Goal: Task Accomplishment & Management: Use online tool/utility

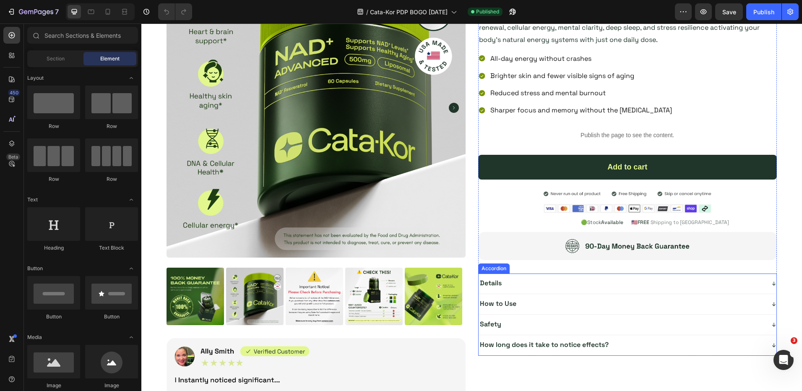
scroll to position [70, 0]
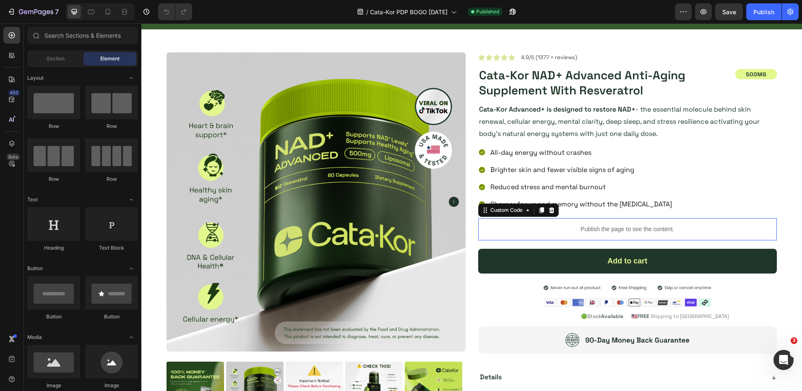
click at [609, 227] on p "Publish the page to see the content." at bounding box center [627, 229] width 299 height 9
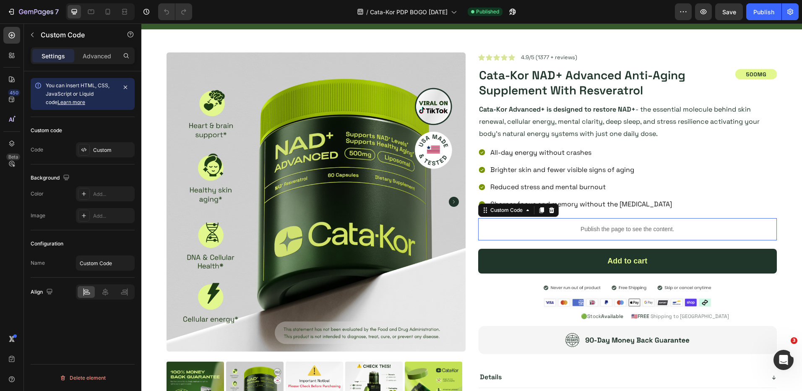
click at [609, 227] on p "Publish the page to see the content." at bounding box center [627, 229] width 299 height 9
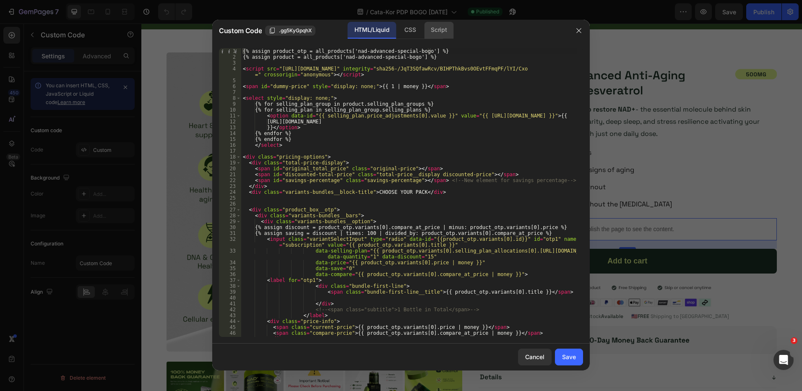
click at [444, 27] on div "Script" at bounding box center [438, 30] width 29 height 17
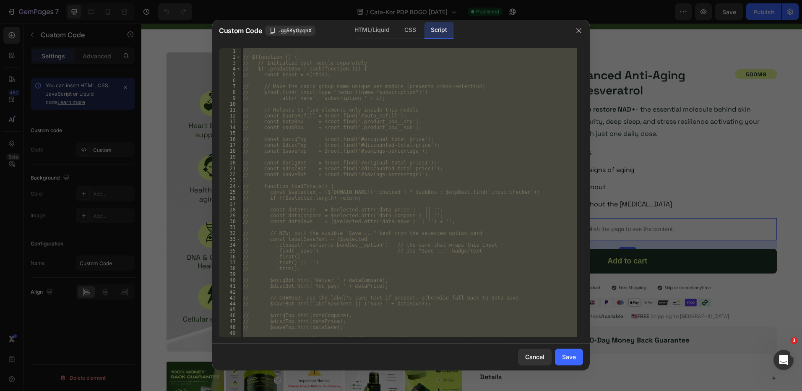
click at [433, 142] on div "// $(function () { // // Initialize each module separately // $('.productBox').…" at bounding box center [409, 192] width 336 height 289
type textarea "// const $origTop = $root.find('#original_total_price');"
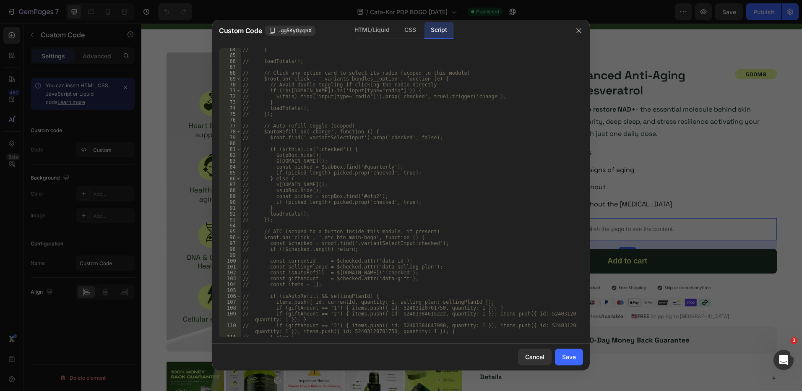
scroll to position [516, 0]
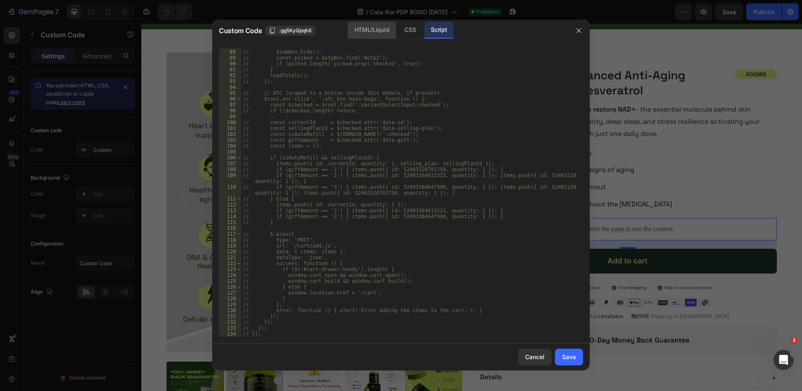
click at [366, 31] on div "HTML/Liquid" at bounding box center [372, 30] width 48 height 17
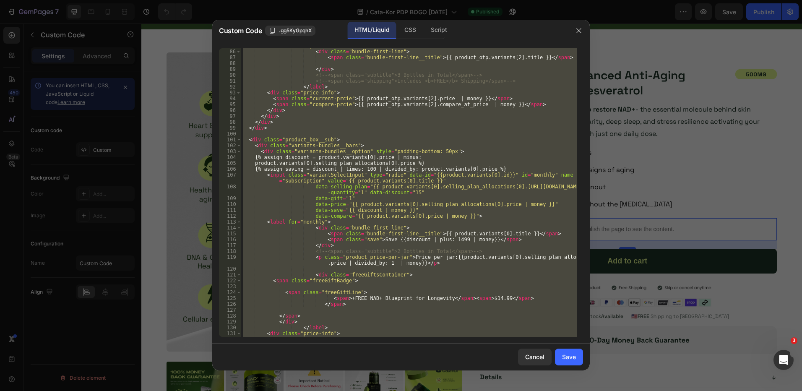
scroll to position [0, 0]
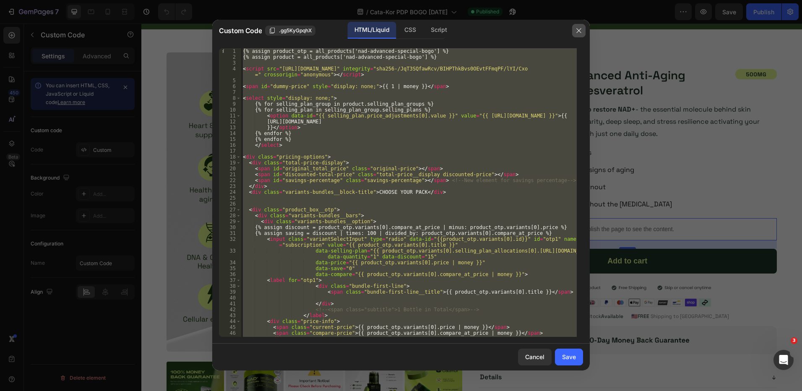
click at [578, 29] on icon "button" at bounding box center [579, 30] width 5 height 5
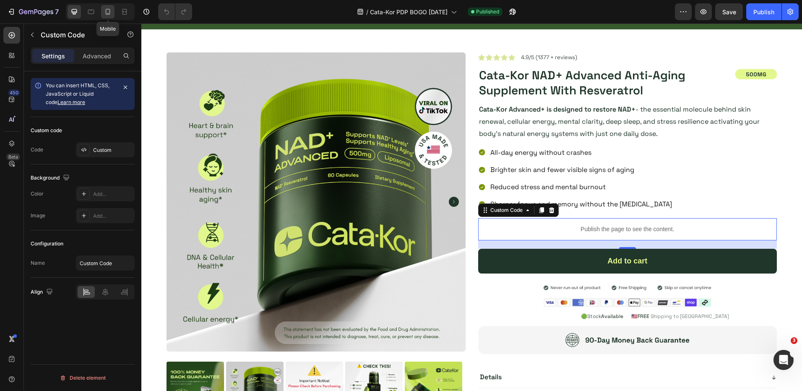
click at [104, 10] on icon at bounding box center [108, 12] width 8 height 8
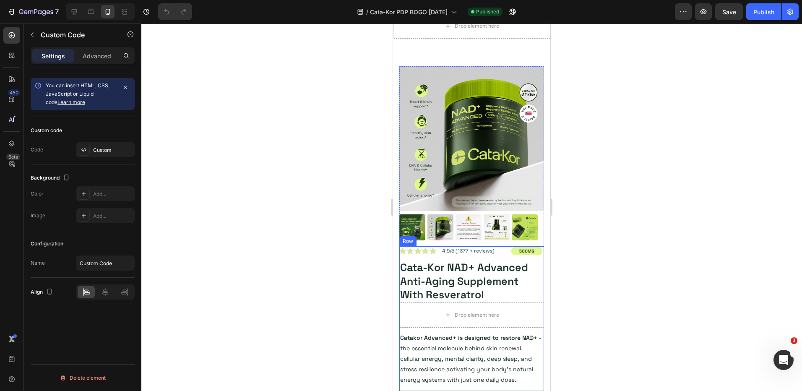
scroll to position [251, 0]
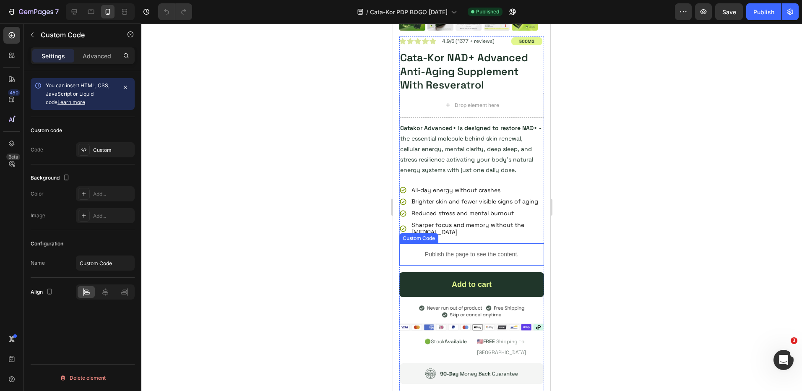
click at [471, 259] on p "Publish the page to see the content." at bounding box center [472, 254] width 145 height 9
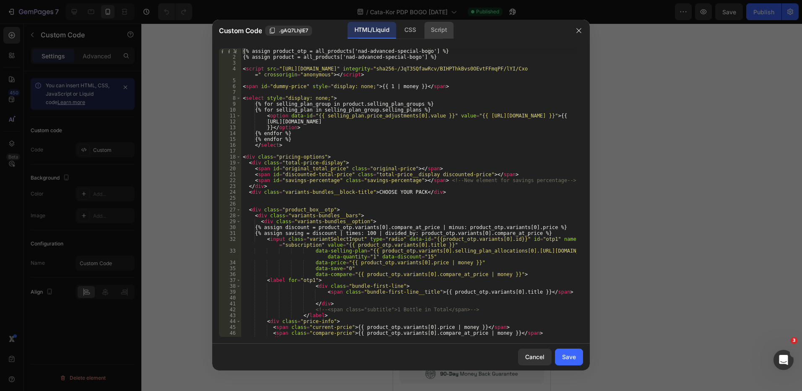
click at [433, 31] on div "Script" at bounding box center [438, 30] width 29 height 17
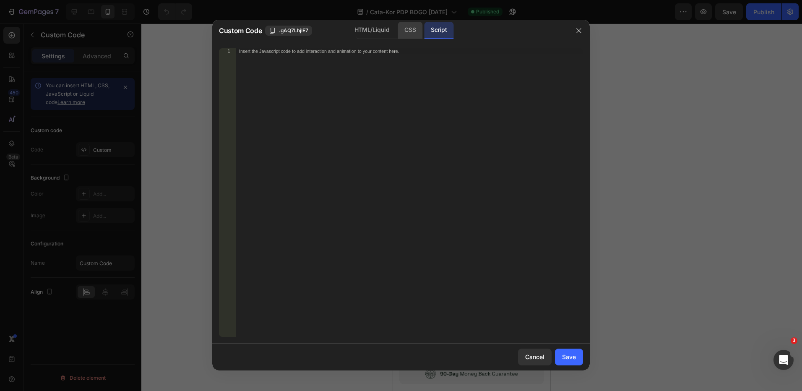
click at [410, 33] on div "CSS" at bounding box center [410, 30] width 25 height 17
click at [383, 28] on div "HTML/Liquid" at bounding box center [372, 30] width 48 height 17
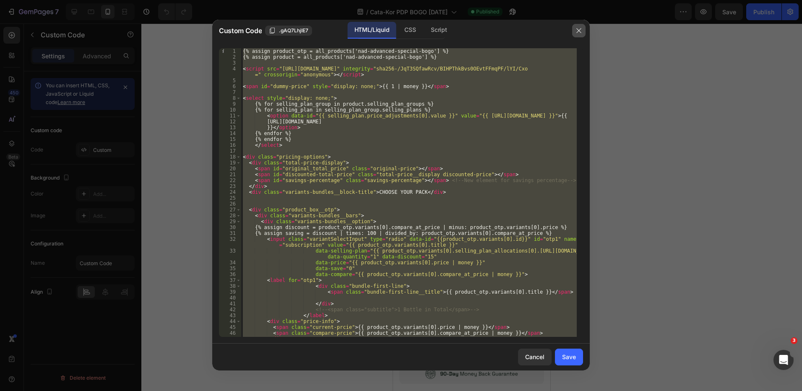
click at [579, 30] on icon "button" at bounding box center [579, 30] width 7 height 7
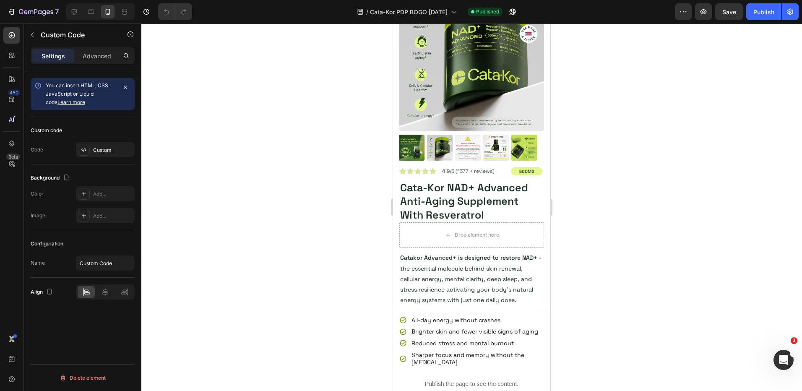
scroll to position [3345, 0]
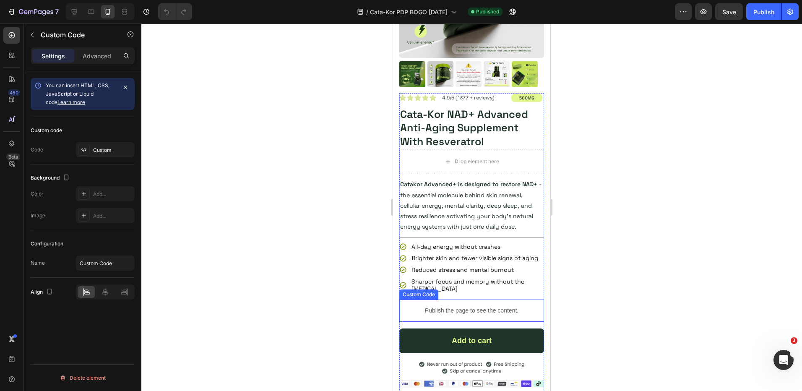
click at [461, 315] on p "Publish the page to see the content." at bounding box center [472, 310] width 145 height 9
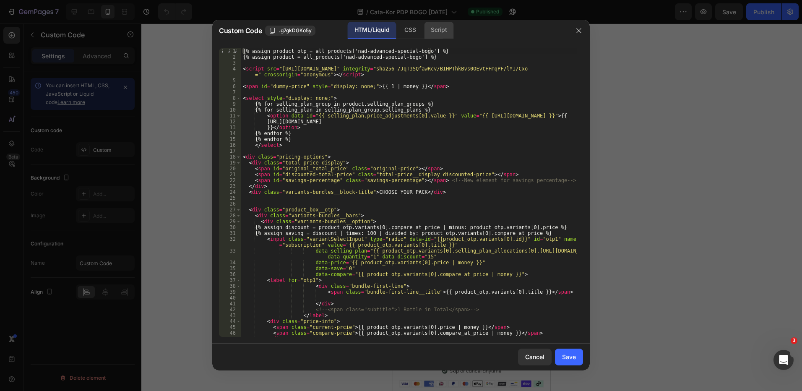
click at [440, 31] on div "Script" at bounding box center [438, 30] width 29 height 17
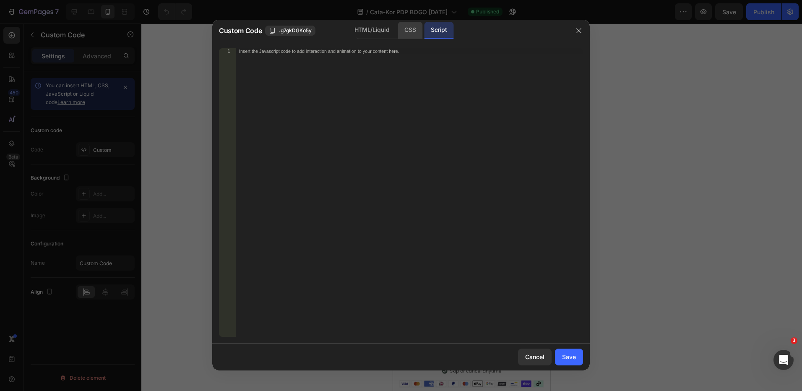
click at [400, 31] on div "CSS" at bounding box center [410, 30] width 25 height 17
click at [430, 31] on div "Script" at bounding box center [438, 30] width 29 height 17
click at [372, 29] on div "HTML/Liquid" at bounding box center [372, 30] width 48 height 17
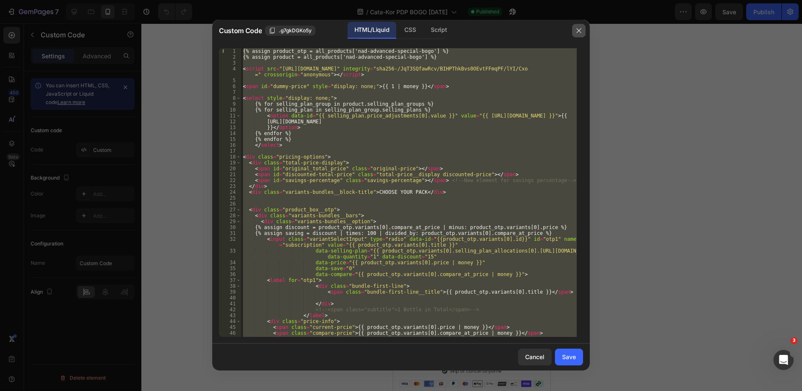
click at [576, 31] on icon "button" at bounding box center [579, 30] width 7 height 7
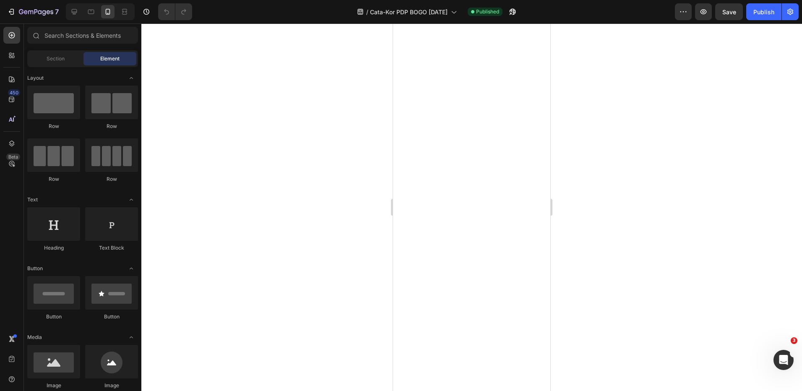
scroll to position [0, 0]
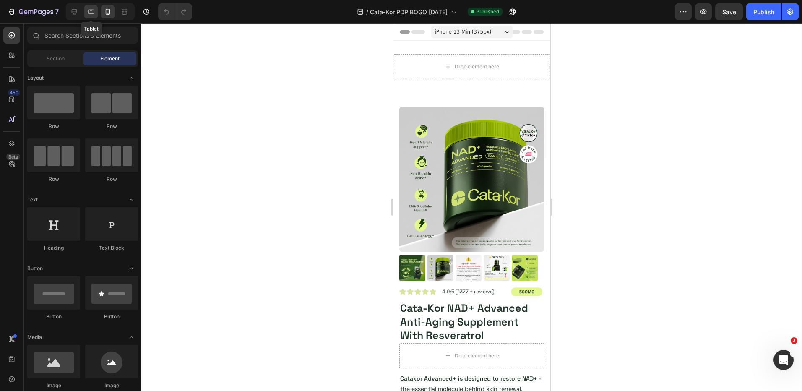
click at [87, 10] on div at bounding box center [90, 11] width 13 height 13
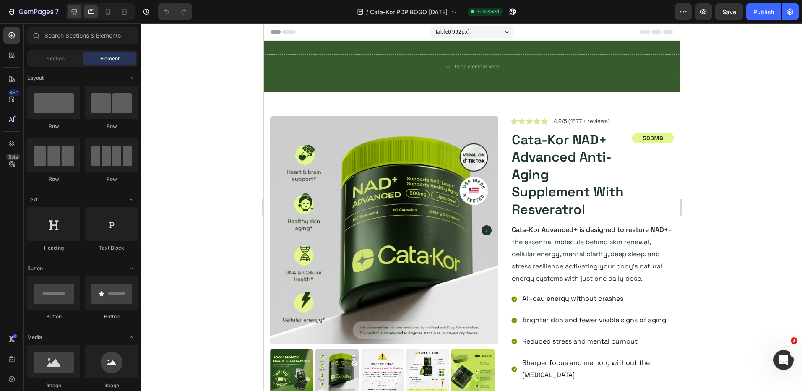
click at [72, 9] on icon at bounding box center [74, 12] width 8 height 8
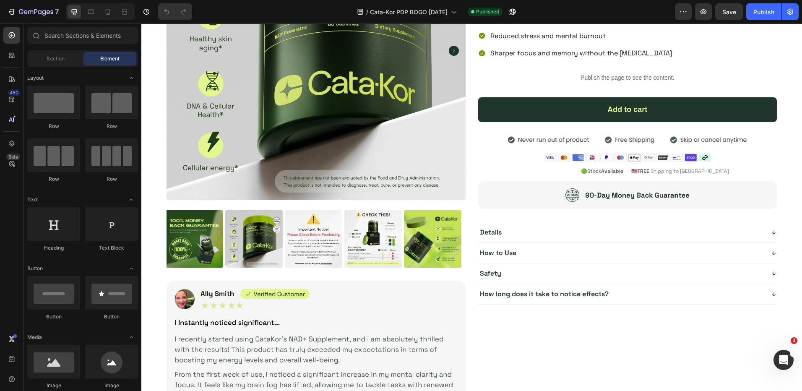
scroll to position [2168, 0]
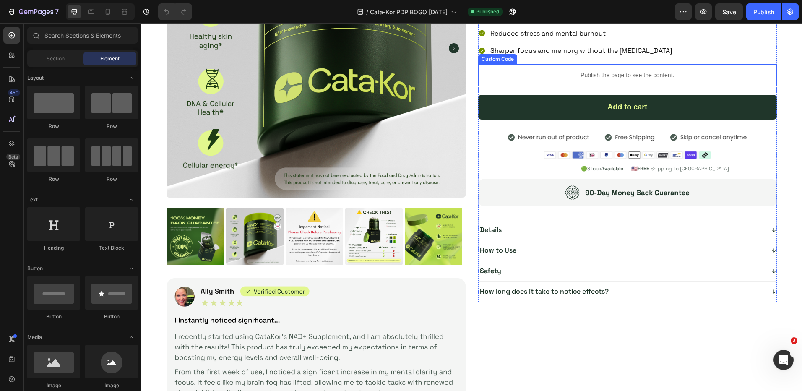
click at [577, 80] on p "Publish the page to see the content." at bounding box center [627, 75] width 299 height 9
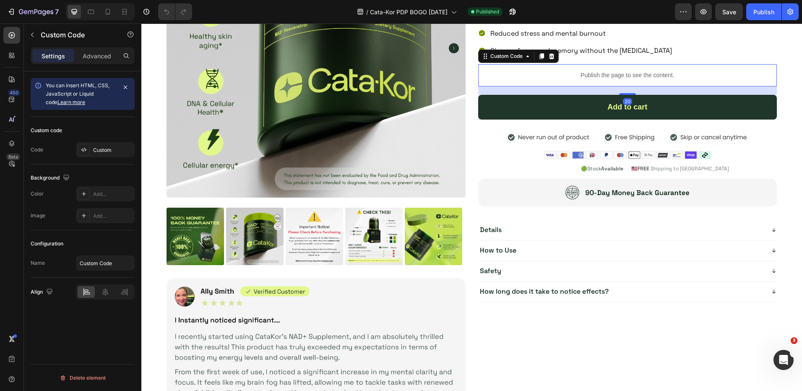
click at [577, 80] on p "Publish the page to see the content." at bounding box center [627, 75] width 299 height 9
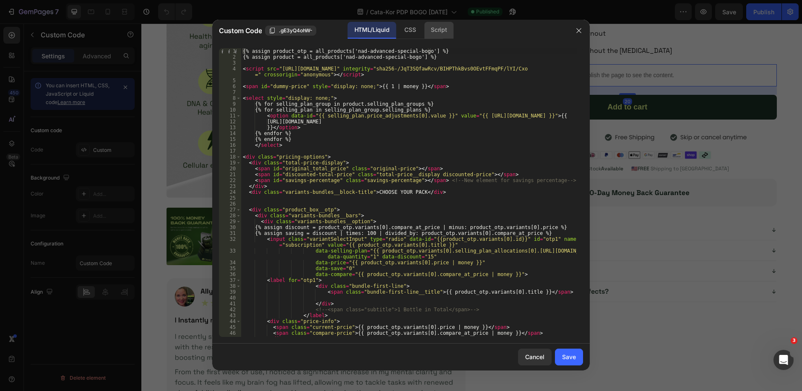
click at [439, 34] on div "Script" at bounding box center [438, 30] width 29 height 17
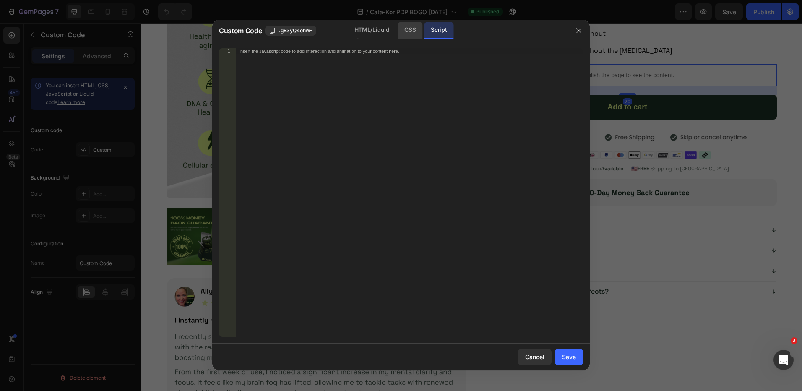
click at [402, 29] on div "CSS" at bounding box center [410, 30] width 25 height 17
click at [367, 27] on div "HTML/Liquid" at bounding box center [372, 30] width 48 height 17
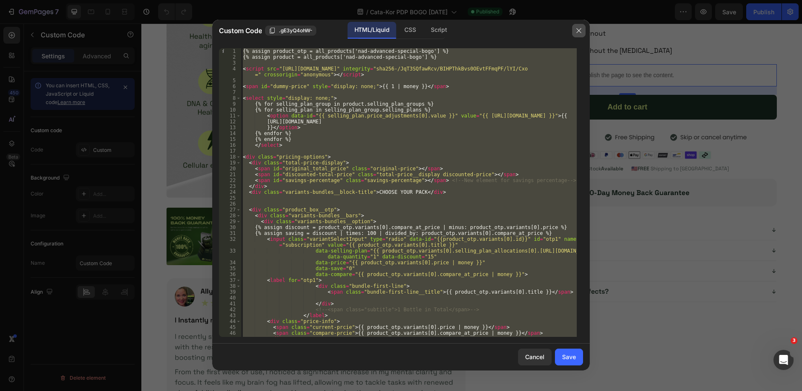
click at [584, 29] on button "button" at bounding box center [578, 30] width 13 height 13
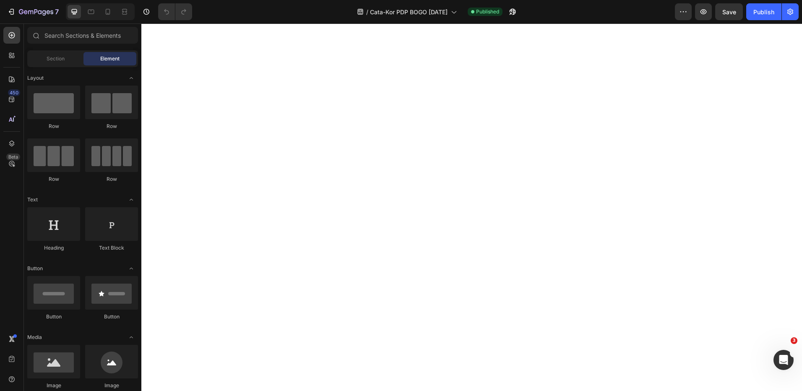
scroll to position [0, 0]
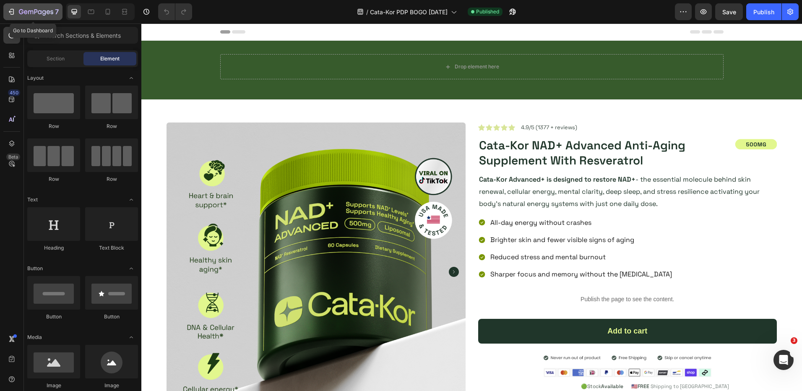
click at [14, 4] on button "7" at bounding box center [32, 11] width 59 height 17
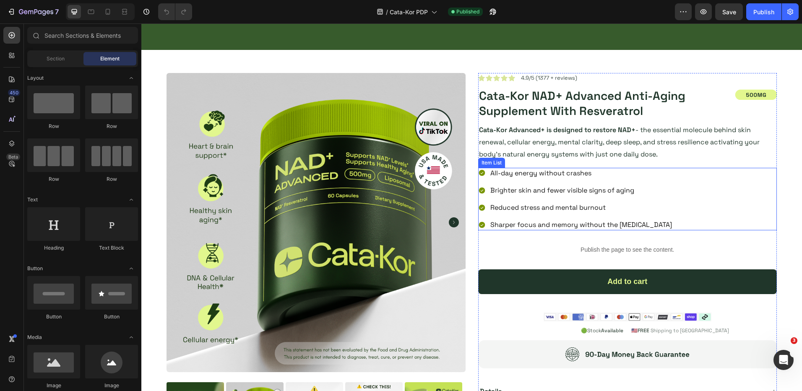
scroll to position [140, 0]
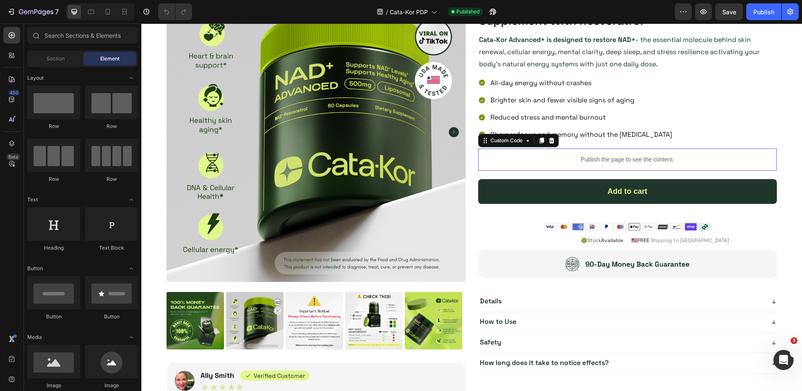
click at [574, 163] on p "Publish the page to see the content." at bounding box center [627, 159] width 299 height 9
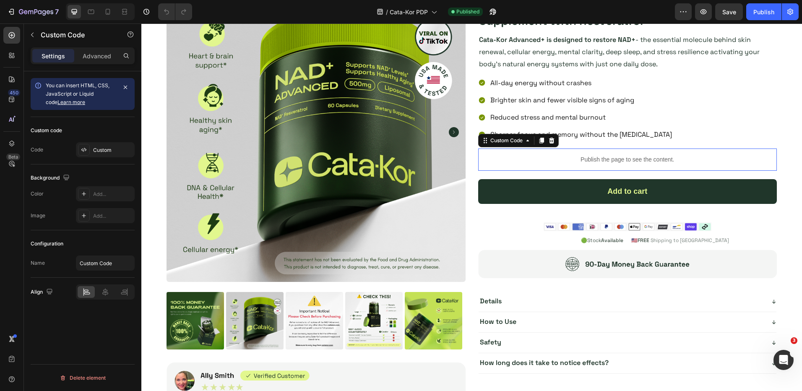
click at [574, 163] on p "Publish the page to see the content." at bounding box center [627, 159] width 299 height 9
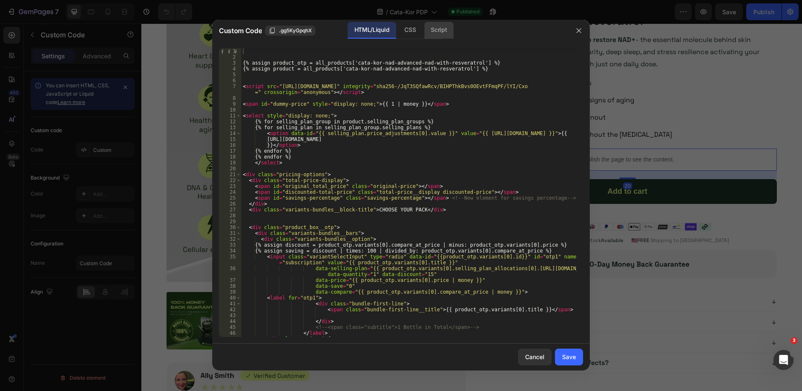
click at [428, 32] on div "Script" at bounding box center [438, 30] width 29 height 17
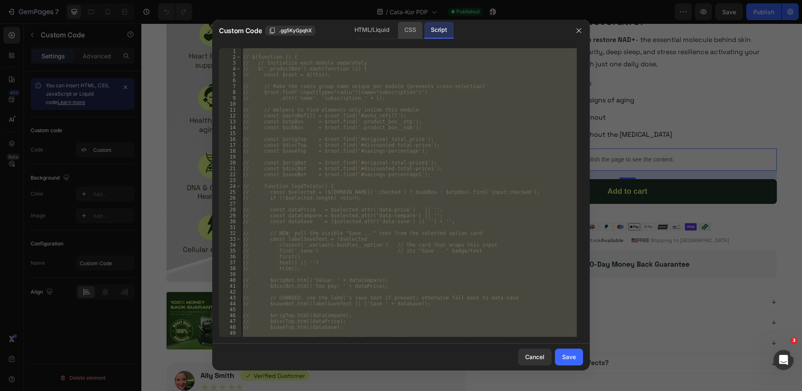
click at [405, 31] on div "CSS" at bounding box center [410, 30] width 25 height 17
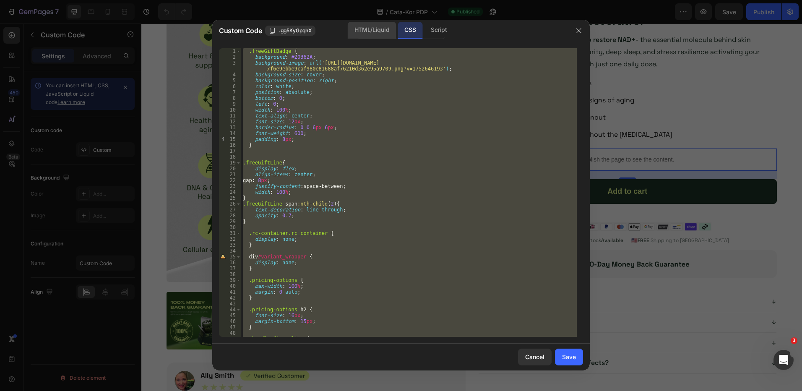
click at [369, 30] on div "HTML/Liquid" at bounding box center [372, 30] width 48 height 17
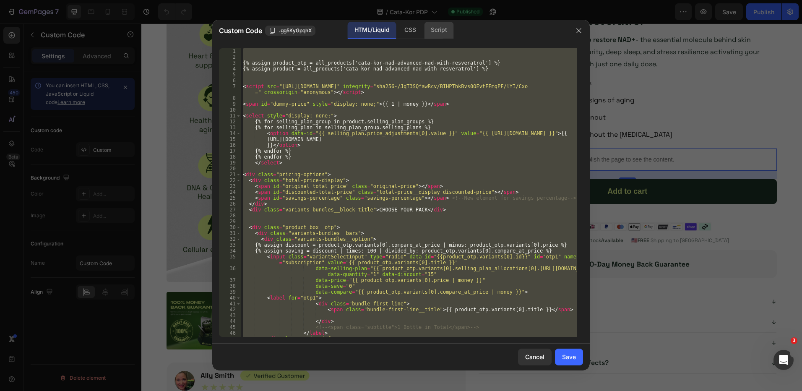
click at [448, 32] on div "Script" at bounding box center [438, 30] width 29 height 17
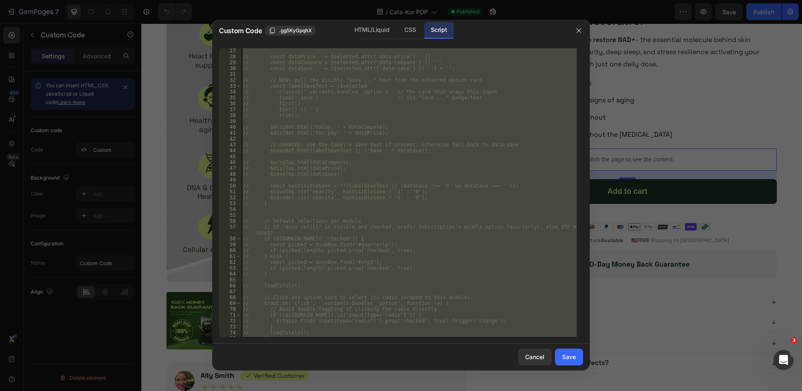
scroll to position [510, 0]
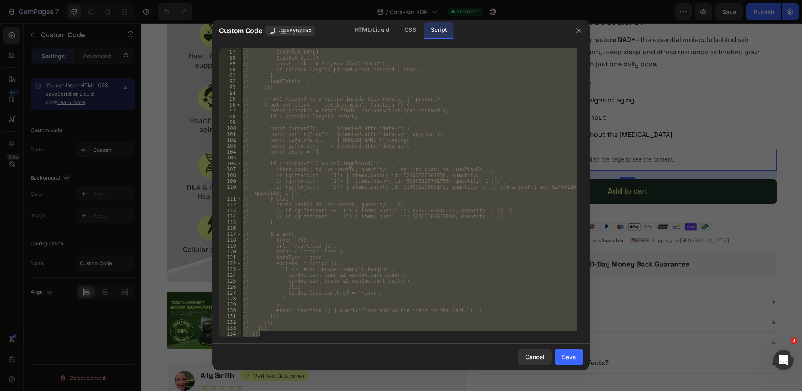
click at [512, 198] on div "// } else { // $otpBox.show(); // $subBox.hide(); // const picked = $otpBox.fin…" at bounding box center [409, 192] width 336 height 289
type textarea "// } else {"
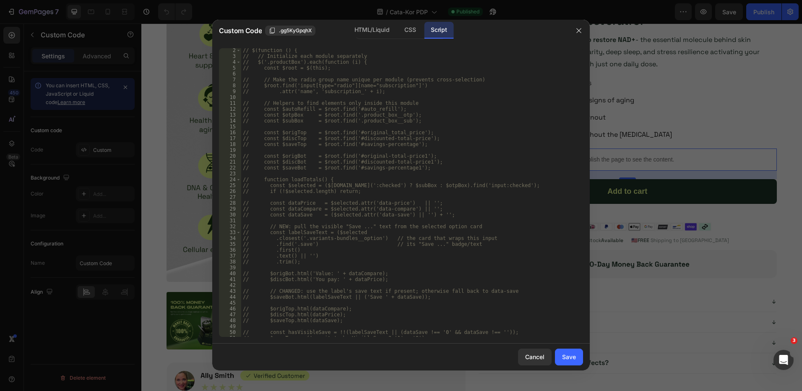
scroll to position [0, 0]
click at [580, 34] on icon "button" at bounding box center [579, 30] width 7 height 7
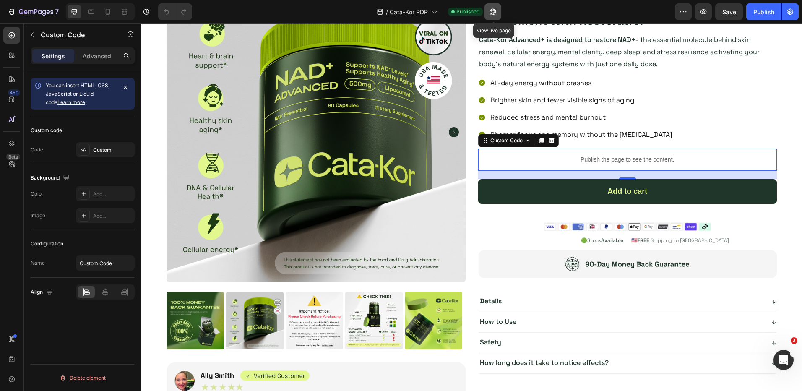
click at [491, 13] on icon "button" at bounding box center [493, 12] width 8 height 8
click at [543, 157] on p "Publish the page to see the content." at bounding box center [627, 159] width 299 height 9
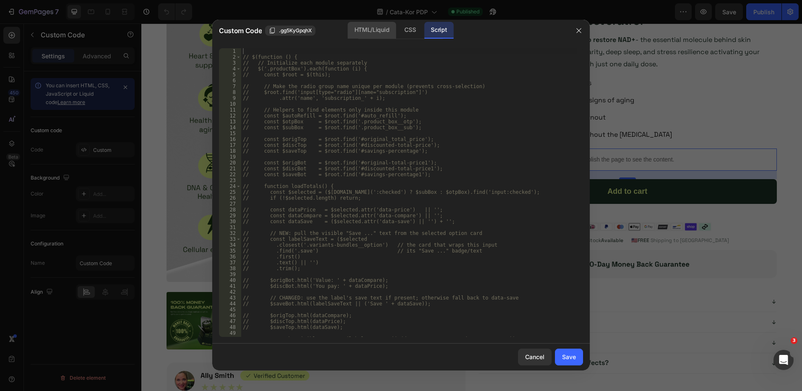
click at [376, 30] on div "HTML/Liquid" at bounding box center [372, 30] width 48 height 17
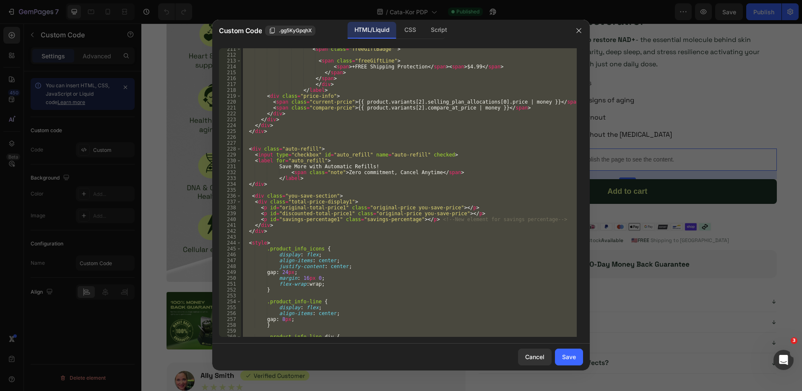
scroll to position [1347, 0]
click at [581, 29] on icon "button" at bounding box center [579, 30] width 5 height 5
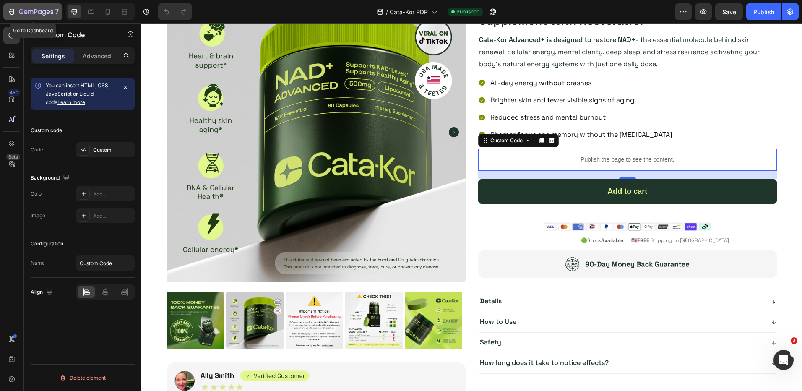
click at [17, 12] on div "7" at bounding box center [33, 12] width 52 height 10
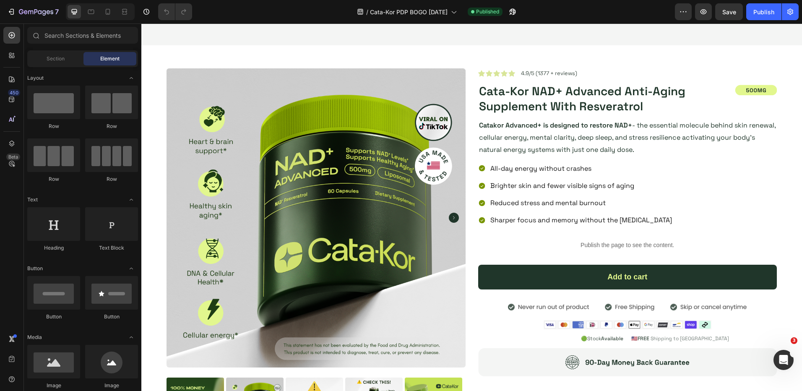
scroll to position [2959, 0]
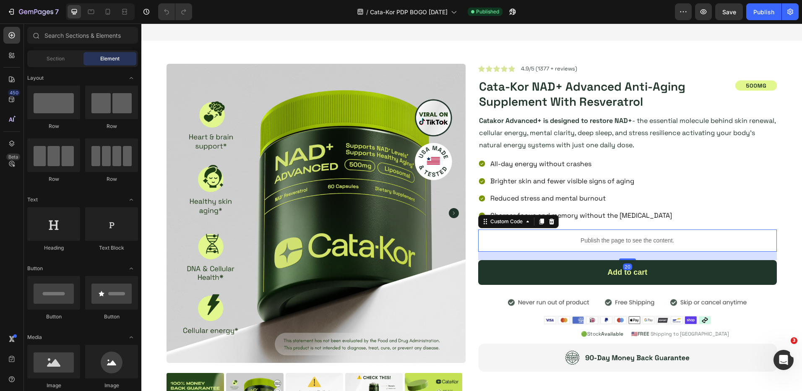
click at [600, 240] on p "Publish the page to see the content." at bounding box center [627, 240] width 299 height 9
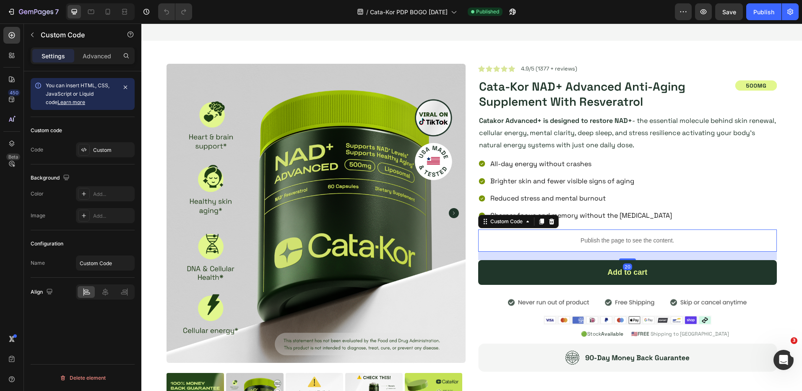
click at [600, 240] on p "Publish the page to see the content." at bounding box center [627, 240] width 299 height 9
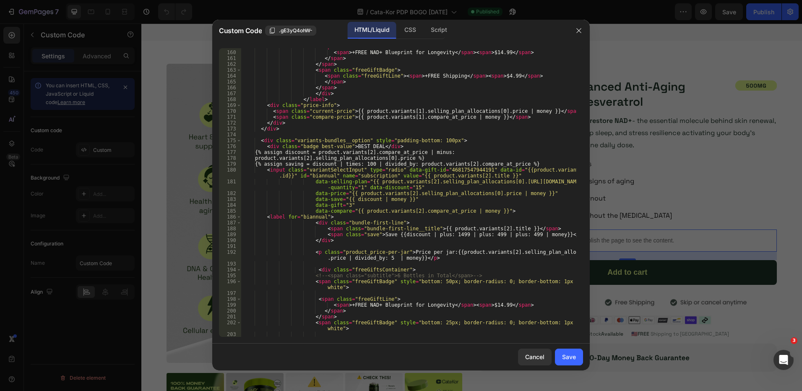
scroll to position [1007, 0]
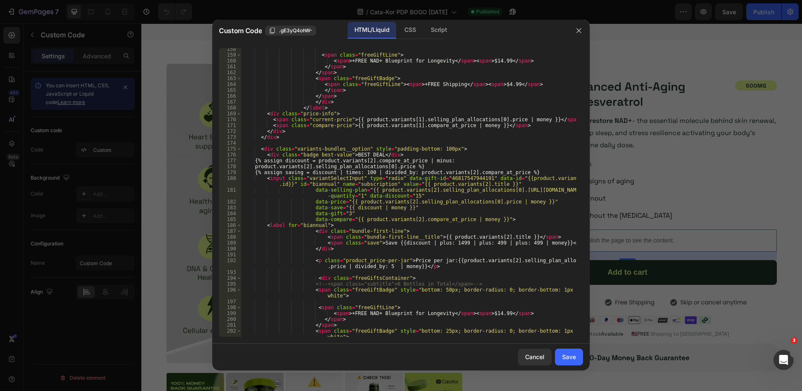
type textarea "<div class="variants-bundles__option" style="padding-bottom: 100px">"
drag, startPoint x: 359, startPoint y: 146, endPoint x: 292, endPoint y: 151, distance: 66.5
click at [292, 151] on div "< span class = "freeGiftLine" > < span > +FREE NAD+ Blueprint for Longevity </ …" at bounding box center [409, 196] width 336 height 300
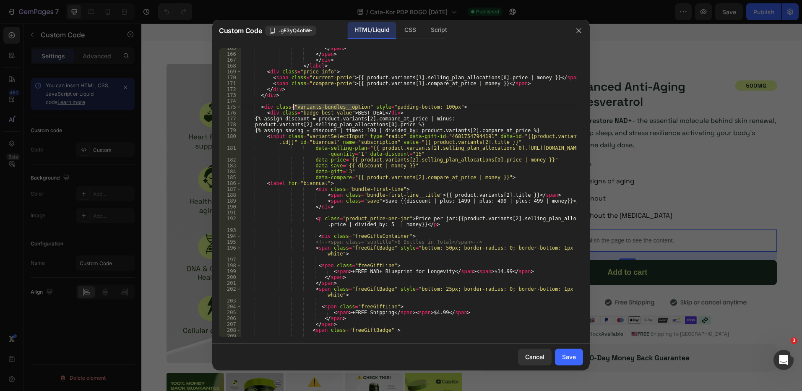
scroll to position [1133, 0]
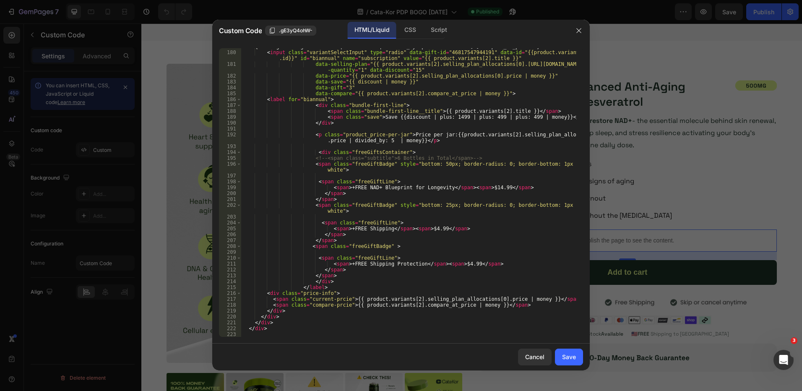
click at [436, 16] on div at bounding box center [401, 195] width 802 height 391
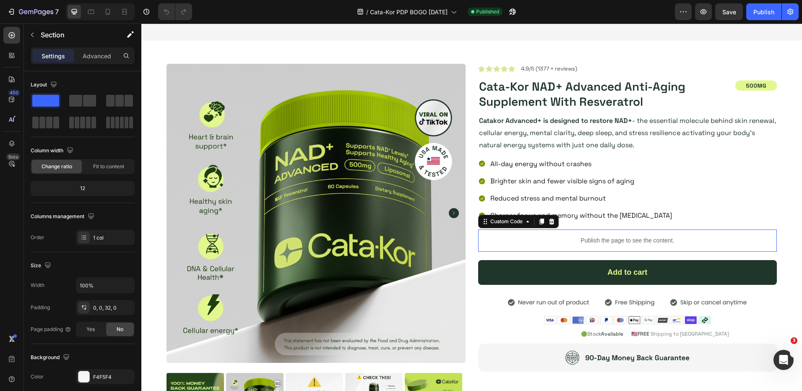
click at [528, 243] on p "Publish the page to see the content." at bounding box center [627, 240] width 299 height 9
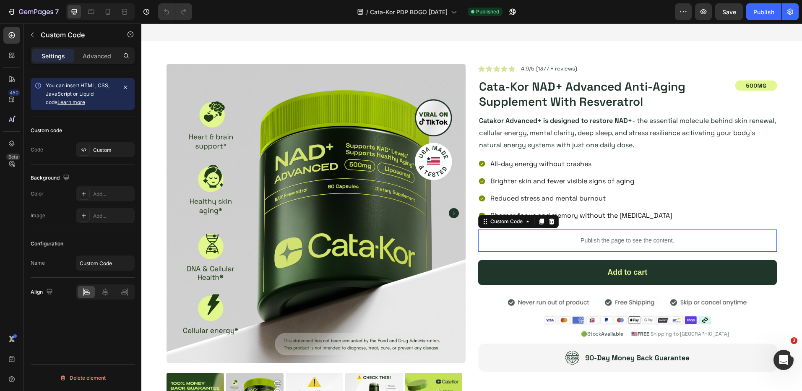
click at [528, 243] on p "Publish the page to see the content." at bounding box center [627, 240] width 299 height 9
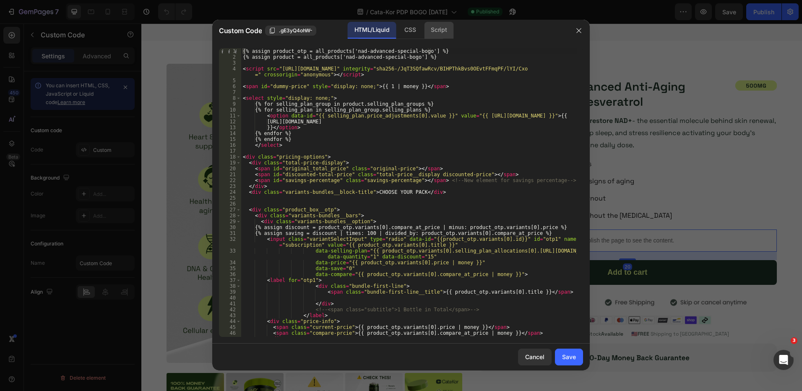
click at [442, 32] on div "Script" at bounding box center [438, 30] width 29 height 17
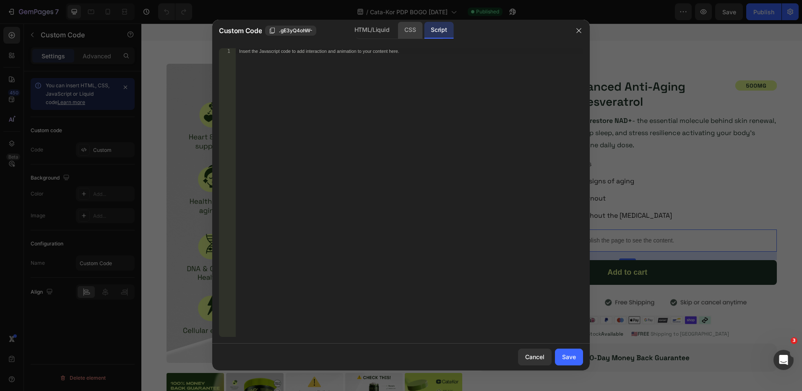
click at [415, 31] on div "CSS" at bounding box center [410, 30] width 25 height 17
click at [373, 33] on div "HTML/Liquid" at bounding box center [372, 30] width 48 height 17
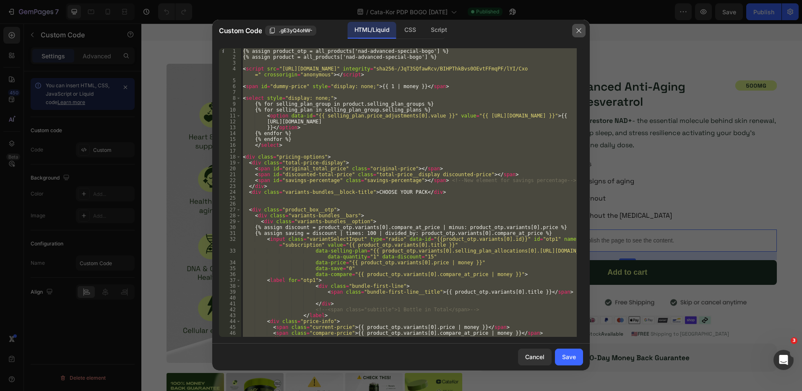
click at [580, 28] on icon "button" at bounding box center [579, 30] width 7 height 7
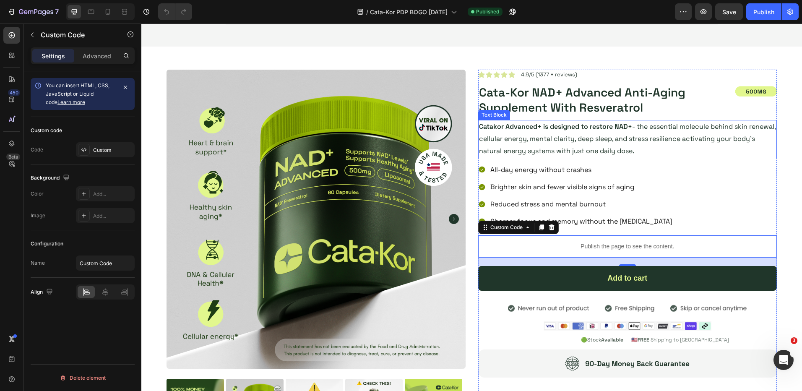
scroll to position [2959, 0]
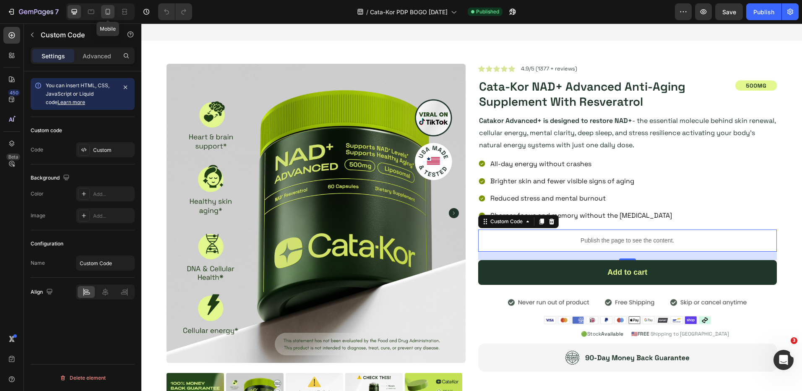
click at [110, 13] on icon at bounding box center [108, 12] width 8 height 8
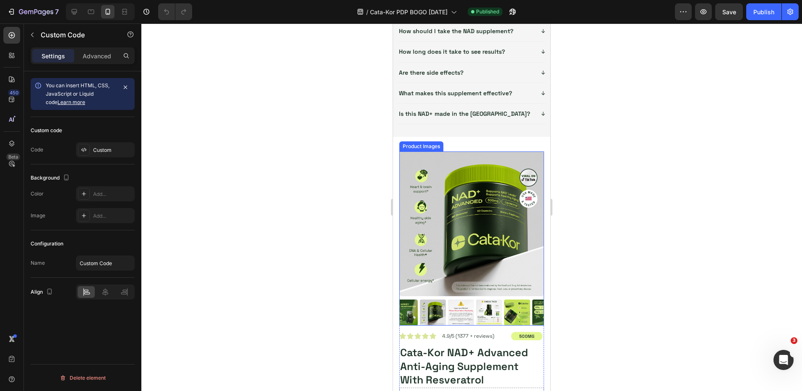
scroll to position [3469, 0]
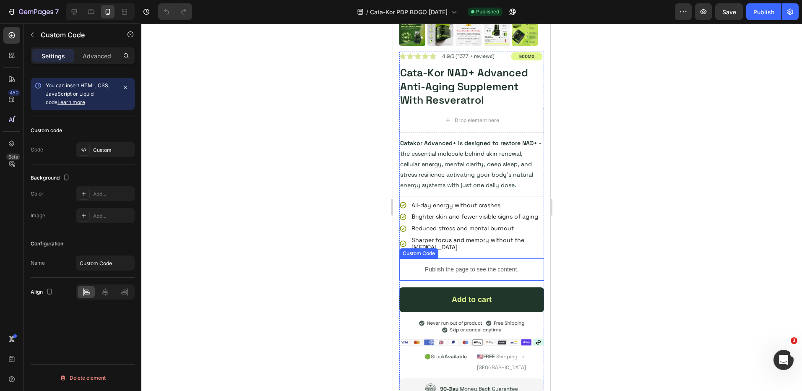
click at [473, 274] on p "Publish the page to see the content." at bounding box center [472, 269] width 145 height 9
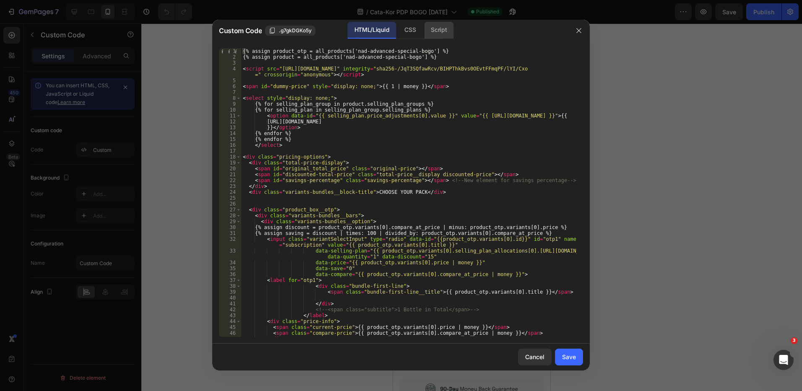
click at [441, 34] on div "Script" at bounding box center [438, 30] width 29 height 17
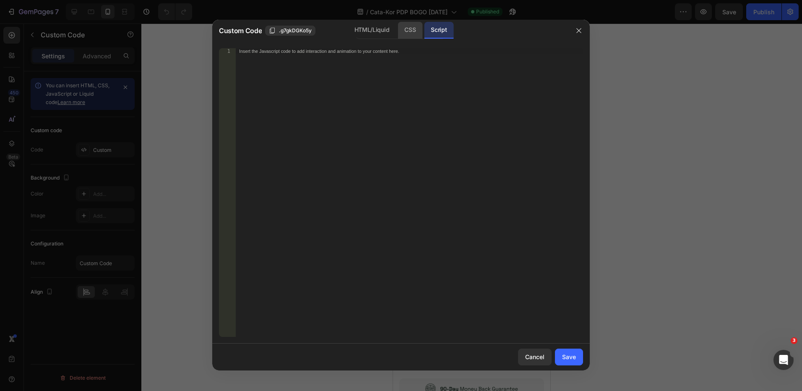
click at [407, 31] on div "CSS" at bounding box center [410, 30] width 25 height 17
click at [373, 26] on div "HTML/Liquid" at bounding box center [372, 30] width 48 height 17
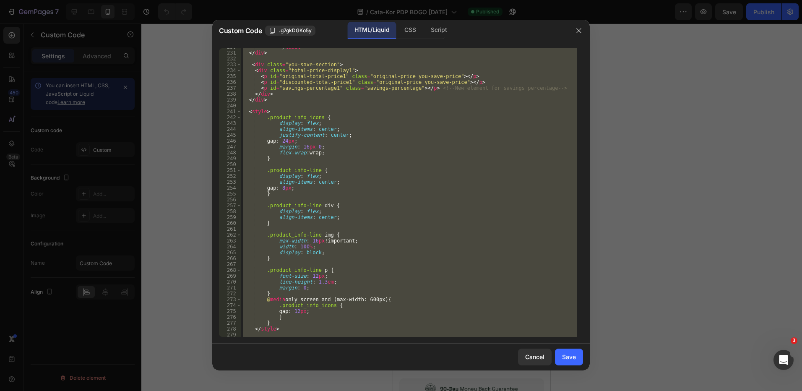
scroll to position [1503, 0]
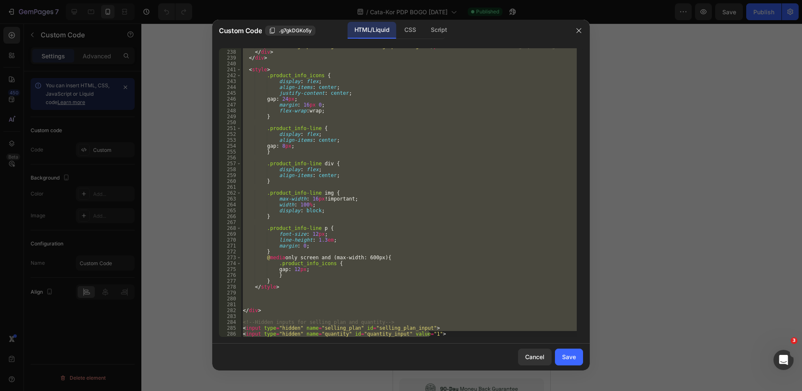
click at [470, 171] on div "< p id = "savings-percentage1" class = "savings-percentage" > </ p > <!-- New e…" at bounding box center [409, 192] width 336 height 289
type textarea "display: flex;"
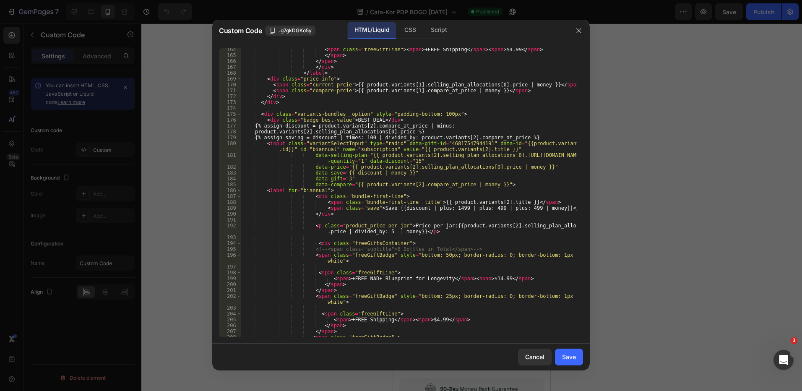
scroll to position [958, 0]
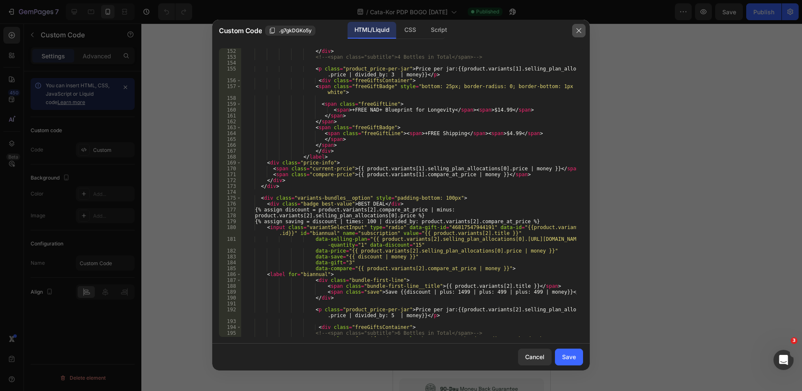
click at [582, 34] on icon "button" at bounding box center [579, 30] width 7 height 7
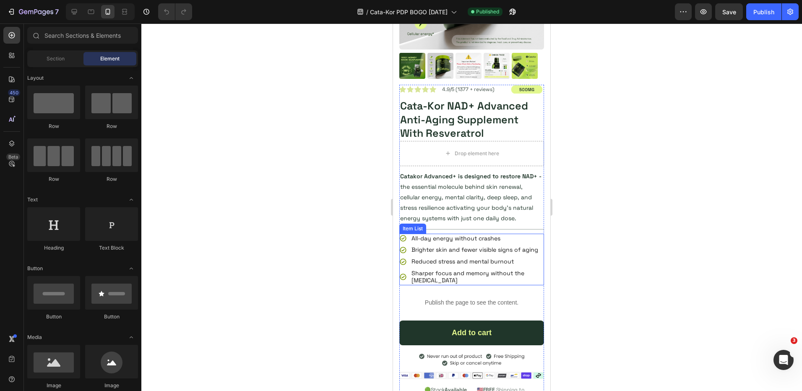
scroll to position [210, 0]
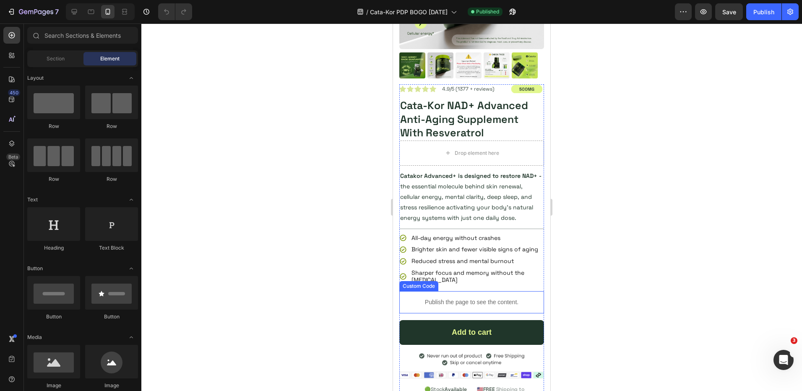
click at [462, 306] on div "Publish the page to see the content." at bounding box center [472, 302] width 145 height 22
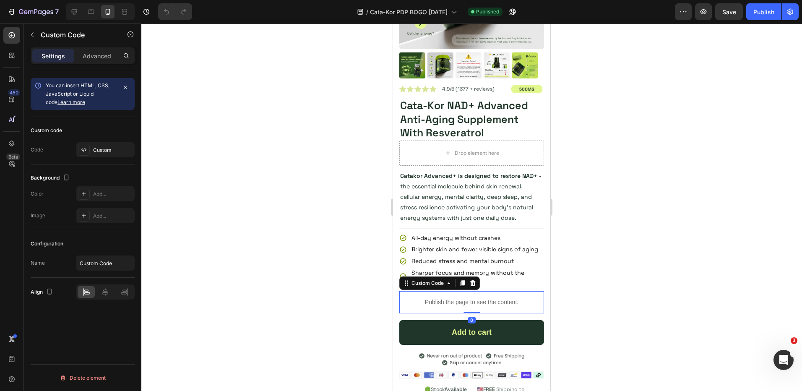
click at [462, 306] on div "Publish the page to see the content." at bounding box center [472, 302] width 145 height 22
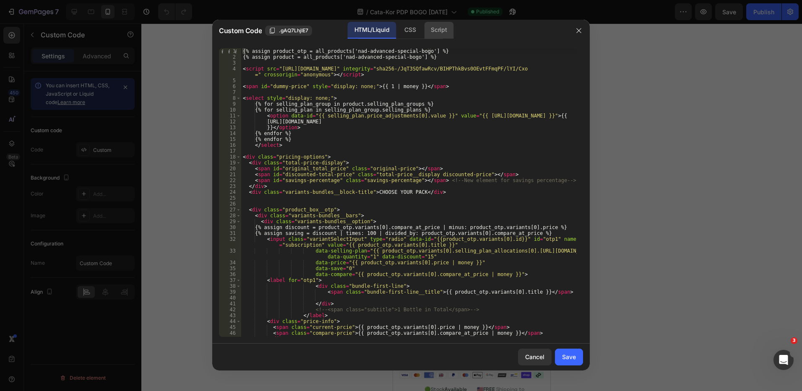
click at [439, 27] on div "Script" at bounding box center [438, 30] width 29 height 17
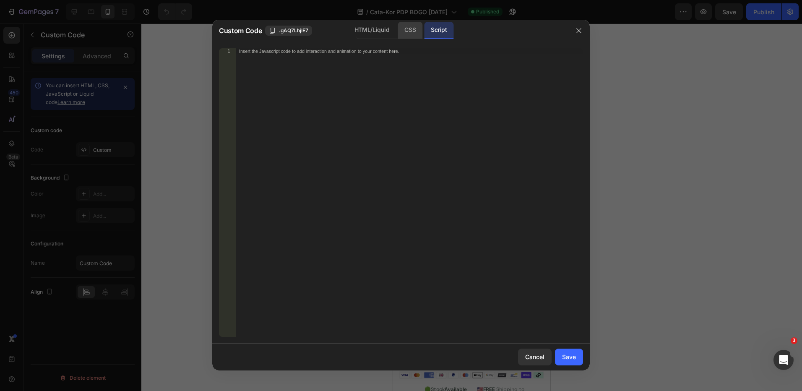
click at [406, 35] on div "CSS" at bounding box center [410, 30] width 25 height 17
click at [368, 36] on div "HTML/Liquid" at bounding box center [372, 30] width 48 height 17
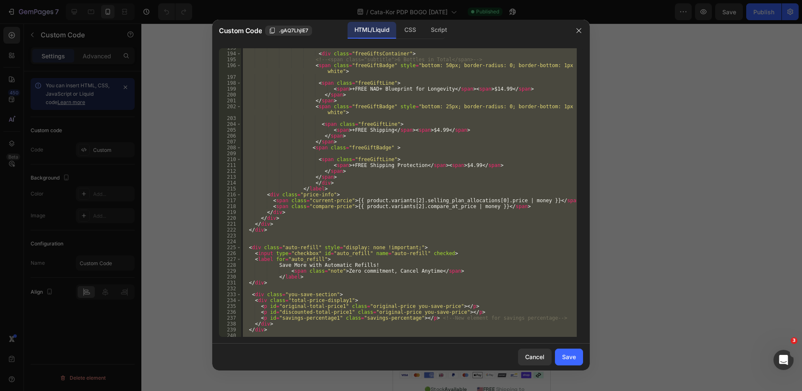
scroll to position [1225, 0]
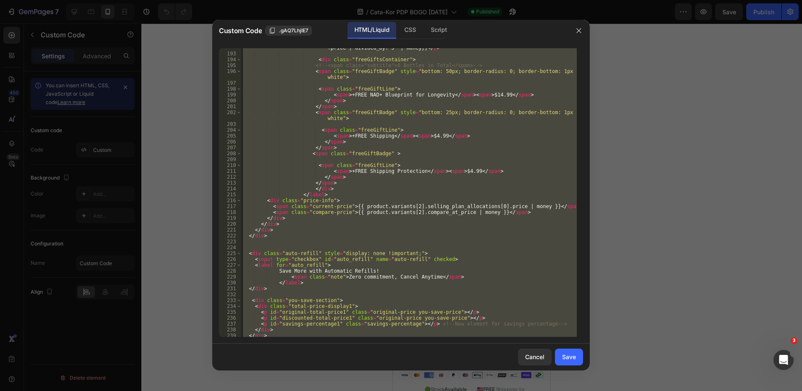
click at [507, 156] on div "< p class = "product_price-per-jar" > Price per jar:{{product.variants[2].selli…" at bounding box center [409, 192] width 336 height 289
type textarea "<span class="freeGiftBadge" >"
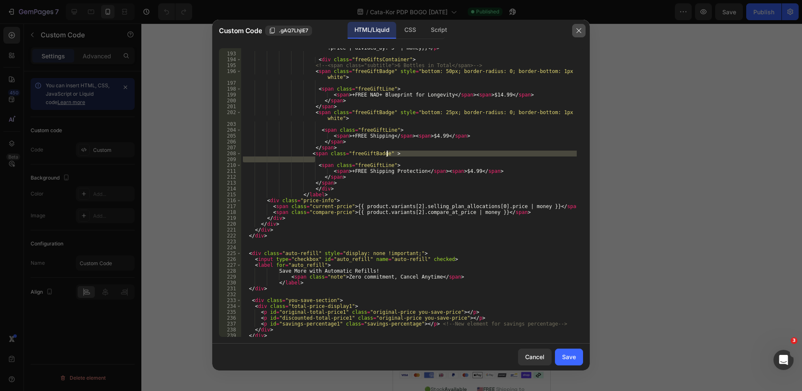
click at [584, 30] on button "button" at bounding box center [578, 30] width 13 height 13
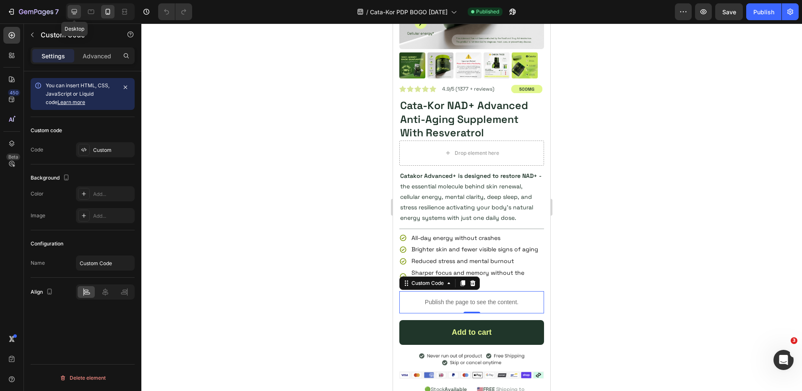
click at [76, 10] on icon at bounding box center [74, 12] width 8 height 8
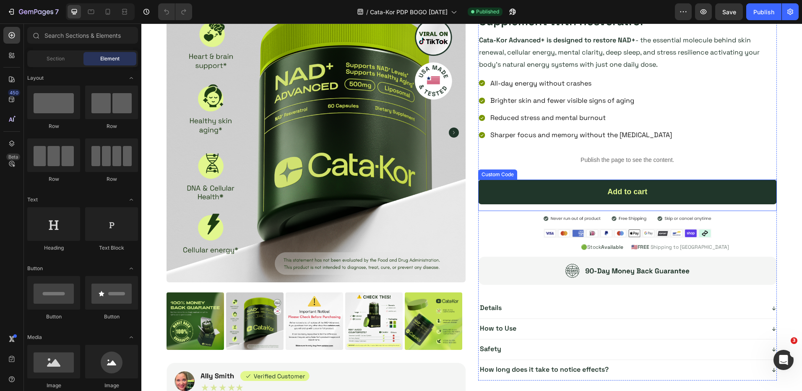
scroll to position [140, 0]
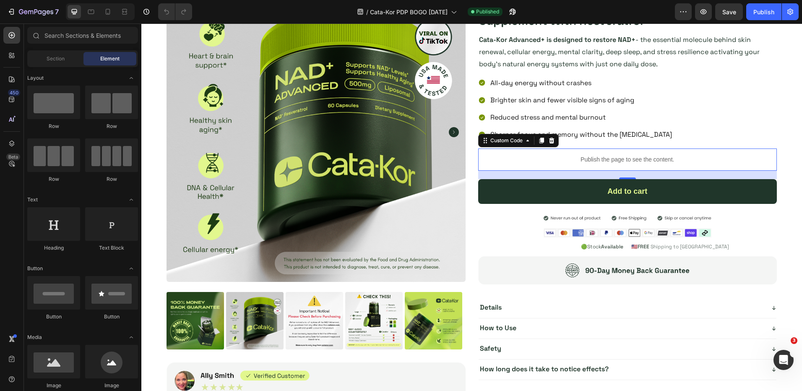
click at [550, 159] on p "Publish the page to see the content." at bounding box center [627, 159] width 299 height 9
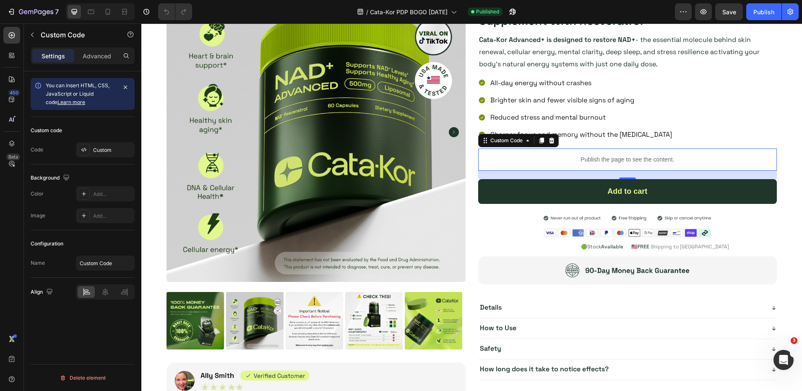
click at [550, 159] on p "Publish the page to see the content." at bounding box center [627, 159] width 299 height 9
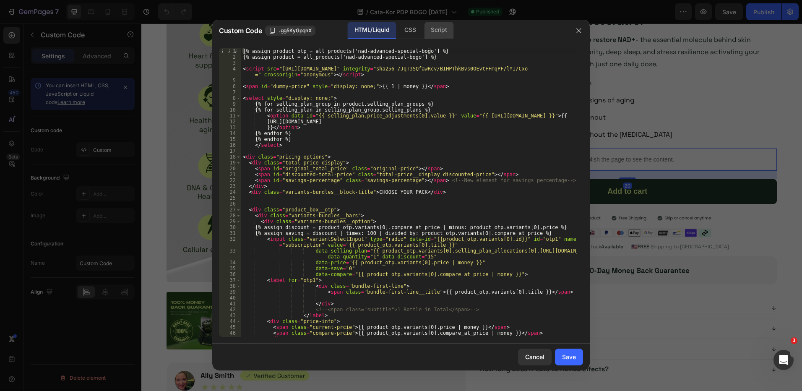
click at [438, 25] on div "Script" at bounding box center [438, 30] width 29 height 17
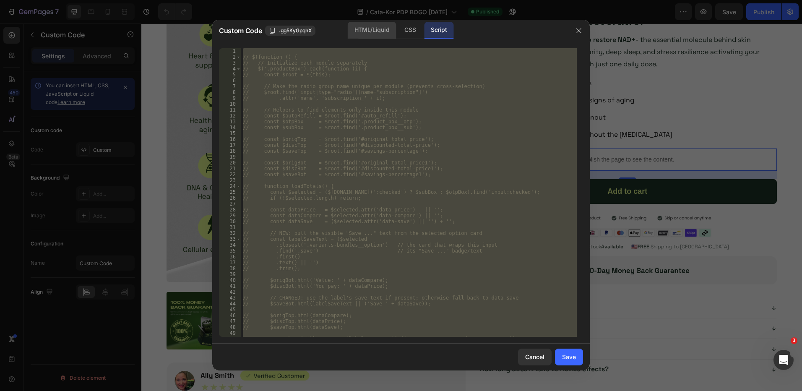
click at [396, 31] on div "HTML/Liquid" at bounding box center [372, 30] width 48 height 17
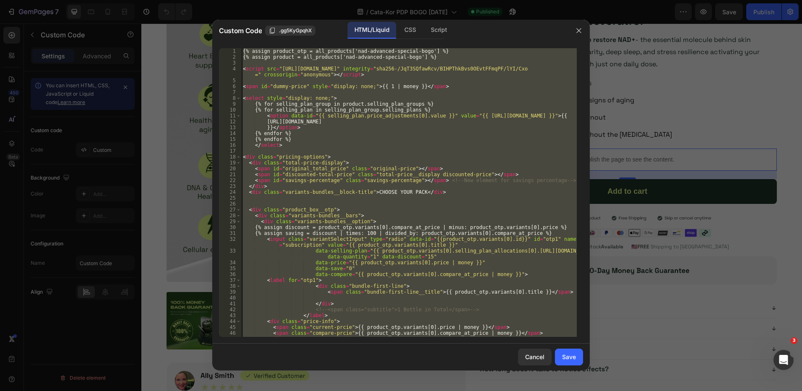
click at [358, 29] on div "HTML/Liquid" at bounding box center [372, 30] width 48 height 17
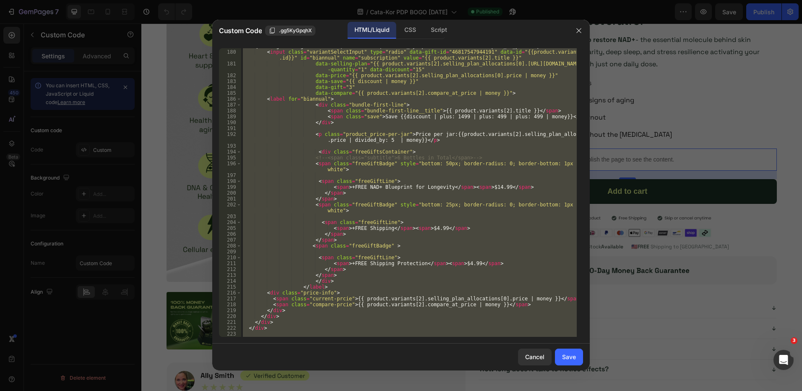
scroll to position [1217, 0]
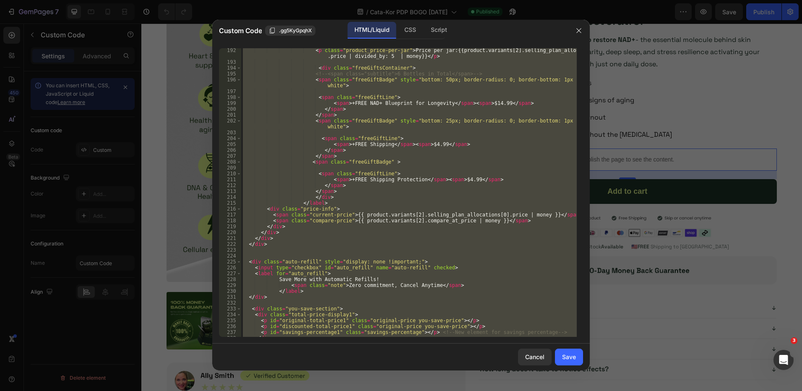
click at [406, 264] on div "< p class = "product_price-per-jar" > Price per jar:{{product.variants[2].selli…" at bounding box center [409, 192] width 336 height 289
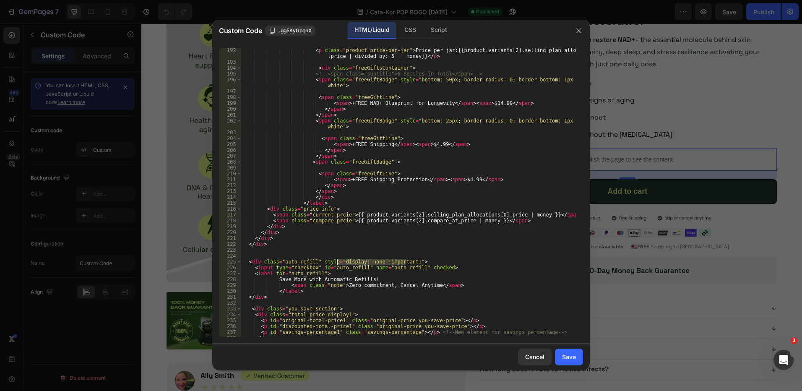
drag, startPoint x: 406, startPoint y: 264, endPoint x: 337, endPoint y: 262, distance: 68.4
click at [337, 262] on div "< p class = "product_price-per-jar" > Price per jar:{{product.variants[2].selli…" at bounding box center [409, 200] width 336 height 306
click at [374, 289] on div "< p class = "product_price-per-jar" > Price per jar:{{product.variants[2].selli…" at bounding box center [409, 200] width 336 height 306
type textarea "</label>"
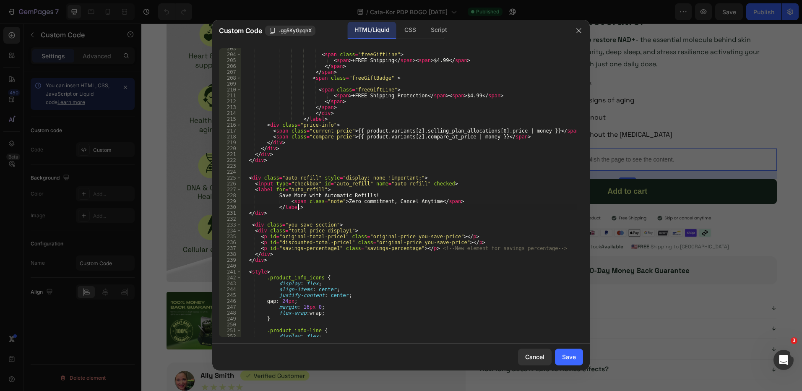
scroll to position [1343, 0]
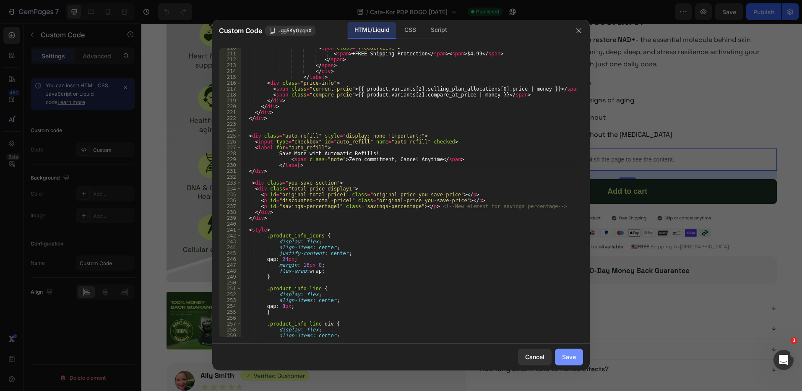
click at [571, 359] on div "Save" at bounding box center [569, 357] width 14 height 9
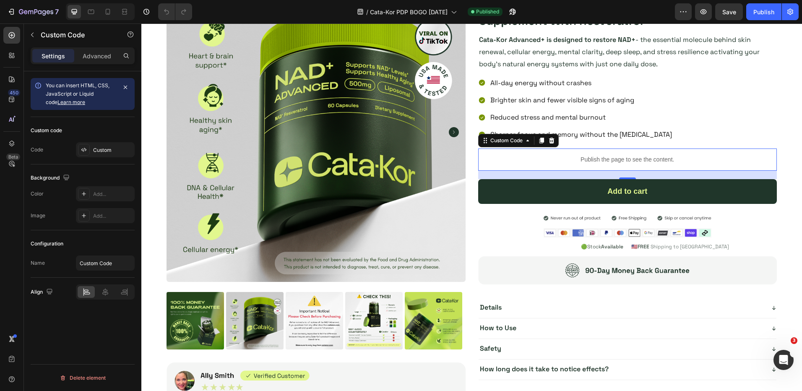
click at [590, 161] on p "Publish the page to see the content." at bounding box center [627, 159] width 299 height 9
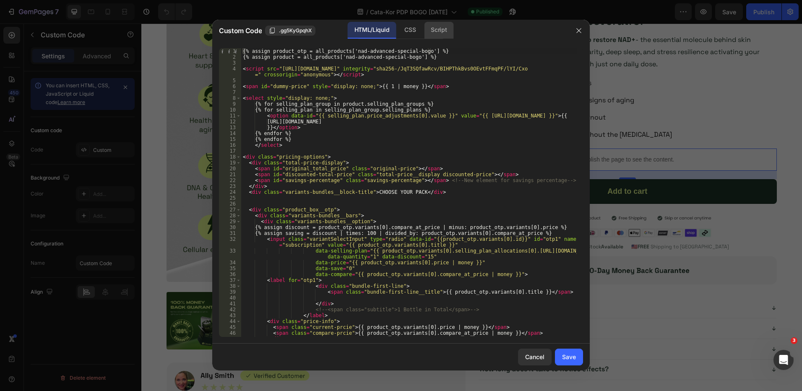
click at [435, 27] on div "Script" at bounding box center [438, 30] width 29 height 17
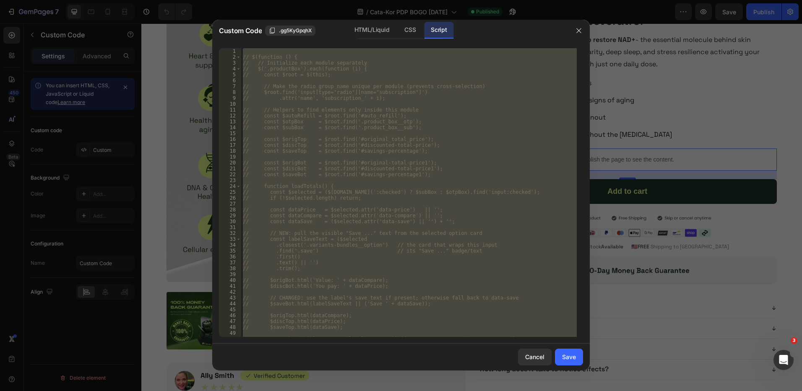
type textarea "// }); // });"
click at [359, 102] on div "// $(function () { // // Initialize each module separately // $('.productBox').…" at bounding box center [409, 192] width 336 height 289
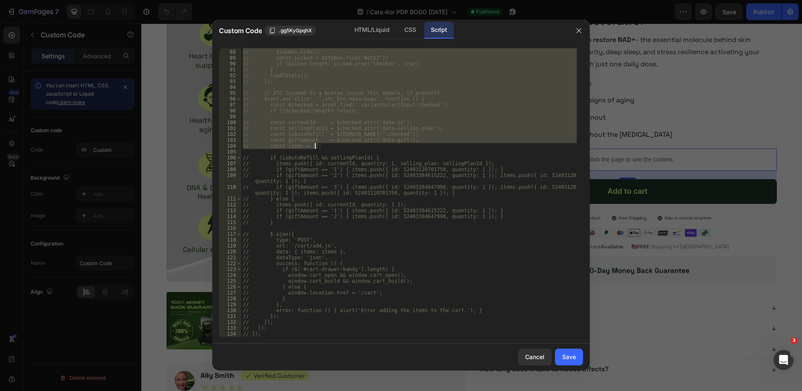
scroll to position [516, 0]
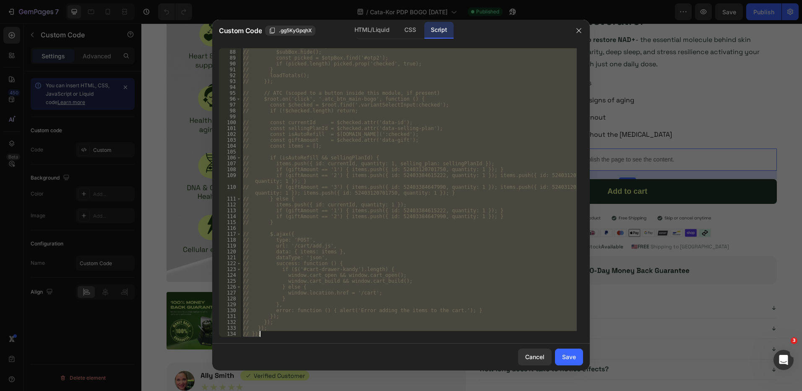
drag, startPoint x: 242, startPoint y: 57, endPoint x: 321, endPoint y: 334, distance: 287.7
click at [321, 334] on div "// $[DOMAIN_NAME](); // $subBox.hide(); // const picked = $otpBox.find('#otp2')…" at bounding box center [409, 193] width 336 height 300
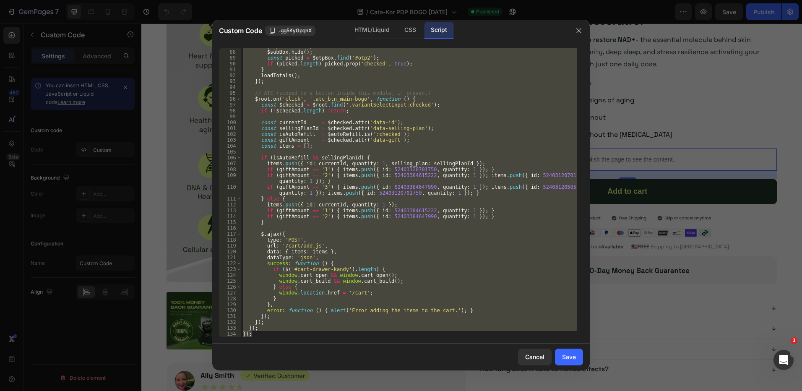
click at [416, 256] on div "$otpBox . show ( ) ; $subBox . hide ( ) ; const picked = $otpBox . find ( '#otp…" at bounding box center [409, 192] width 336 height 289
type textarea "dataType: 'json',"
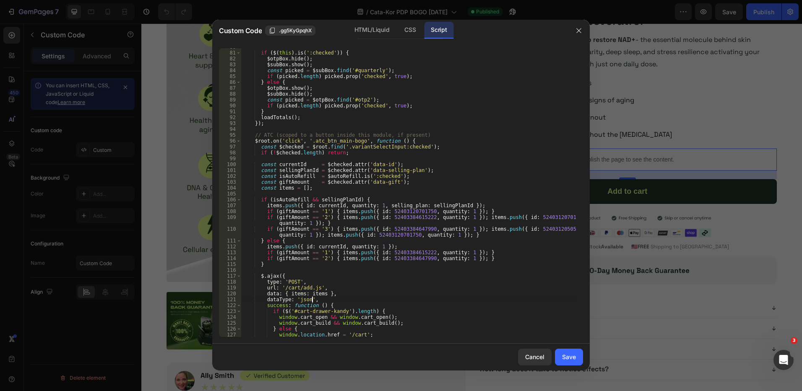
scroll to position [426, 0]
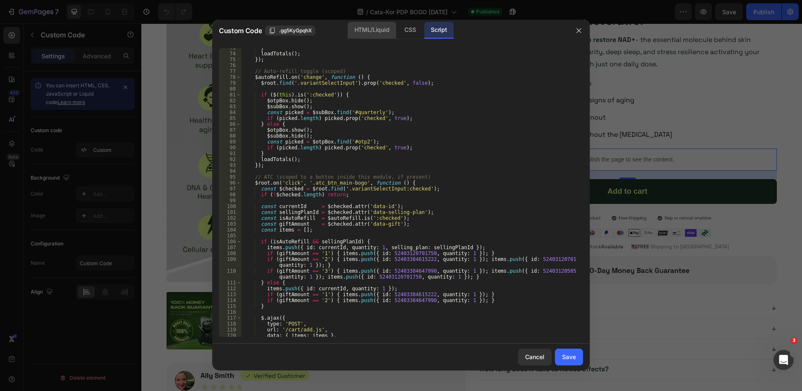
click at [373, 28] on div "HTML/Liquid" at bounding box center [372, 30] width 48 height 17
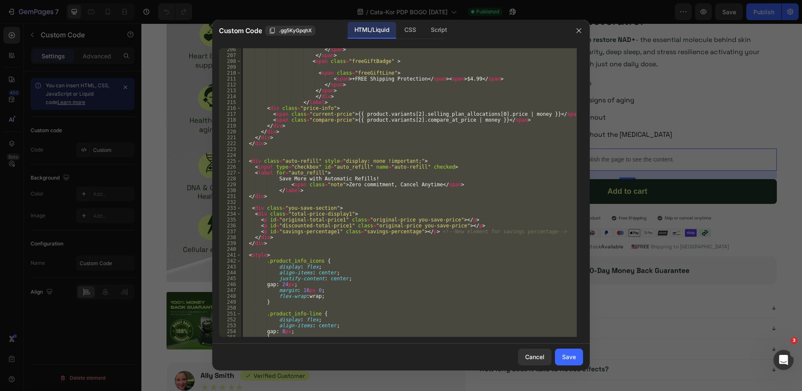
scroll to position [1301, 0]
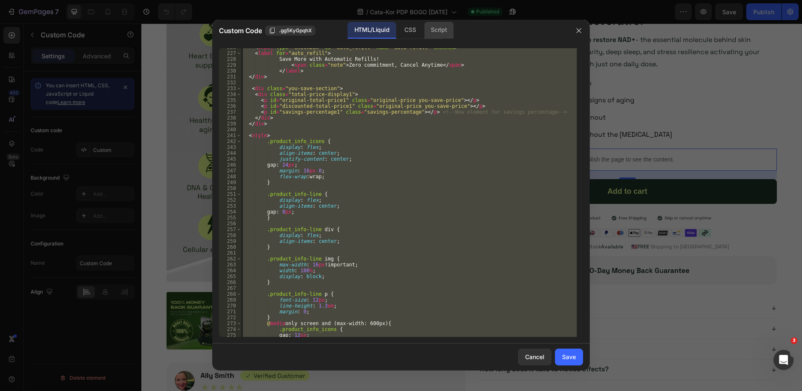
click at [447, 31] on div "Script" at bounding box center [438, 30] width 29 height 17
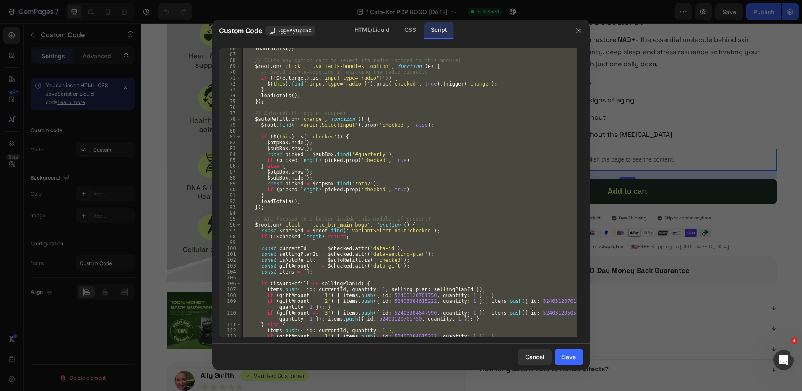
scroll to position [300, 0]
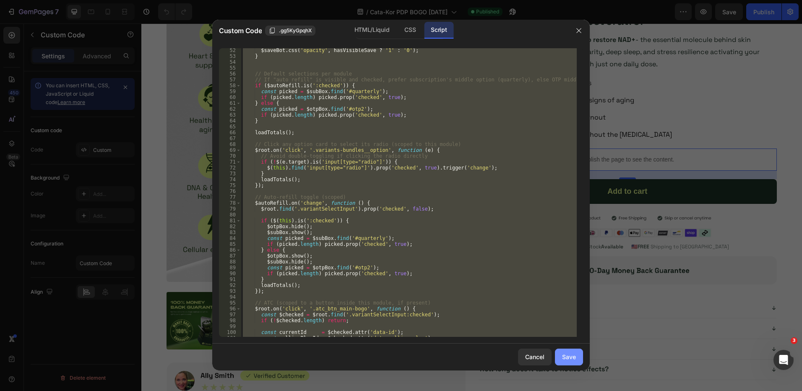
click at [578, 360] on button "Save" at bounding box center [569, 357] width 28 height 17
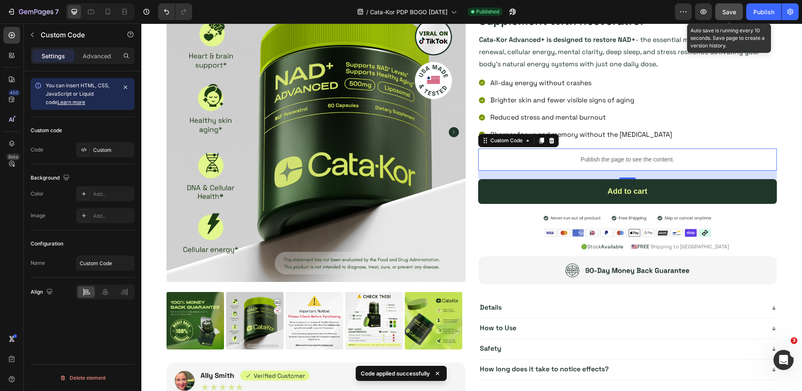
click at [735, 13] on span "Save" at bounding box center [730, 11] width 14 height 7
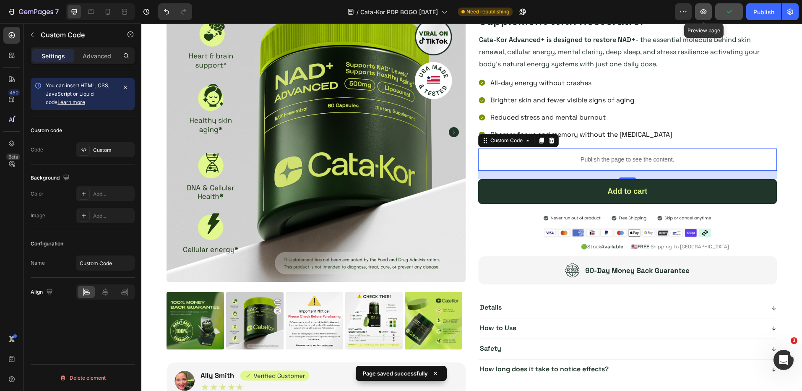
click at [704, 6] on button "button" at bounding box center [703, 11] width 17 height 17
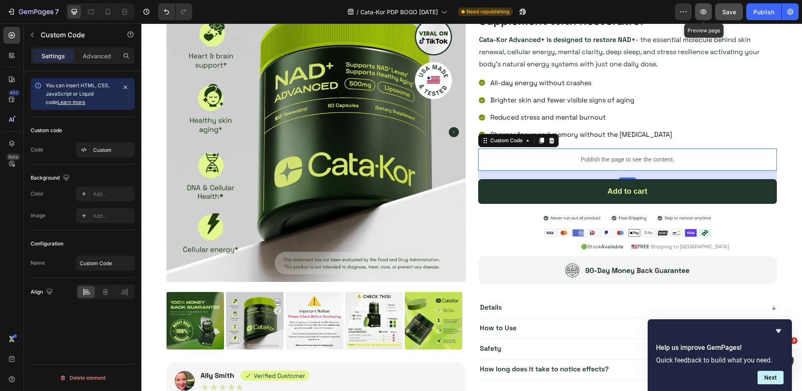
click at [706, 14] on icon "button" at bounding box center [704, 12] width 8 height 8
click at [554, 157] on p "Publish the page to see the content." at bounding box center [627, 159] width 299 height 9
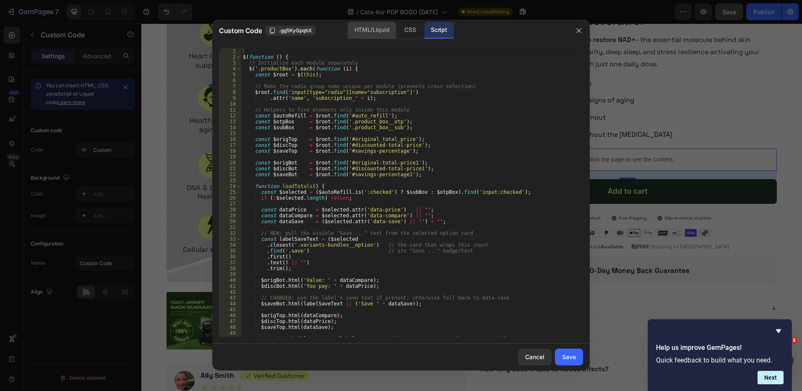
click at [370, 28] on div "HTML/Liquid" at bounding box center [372, 30] width 48 height 17
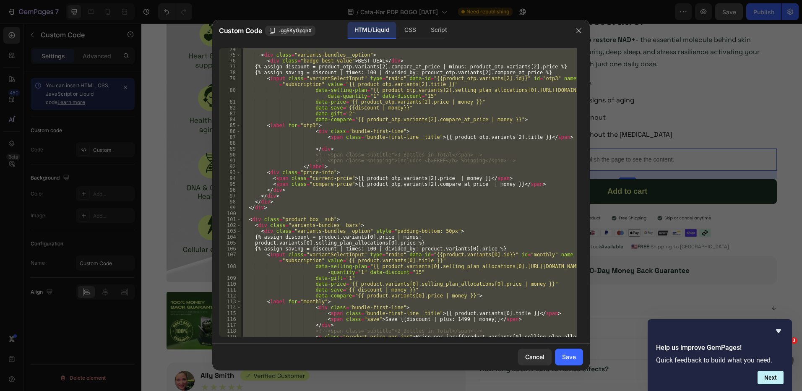
scroll to position [460, 0]
click at [486, 240] on div "< div class = "variants-bundles__option" > < div class = "badge best-value" > B…" at bounding box center [409, 192] width 336 height 289
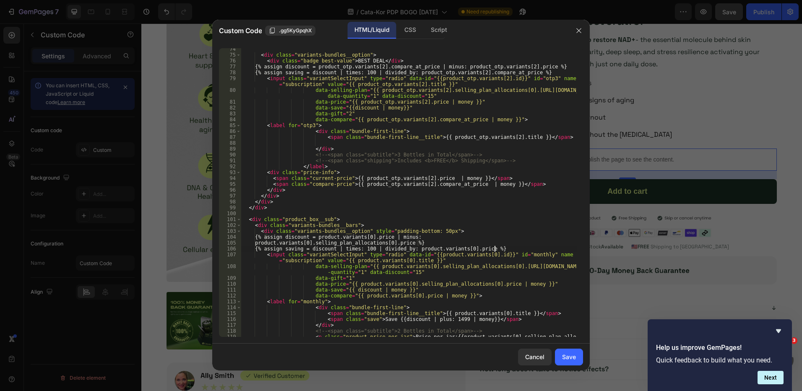
click at [522, 249] on div "< div class = "variants-bundles__option" > < div class = "badge best-value" > B…" at bounding box center [409, 199] width 336 height 306
type textarea "{% assign saving = discount | times: 100 | divided_by: product.variants[0].pric…"
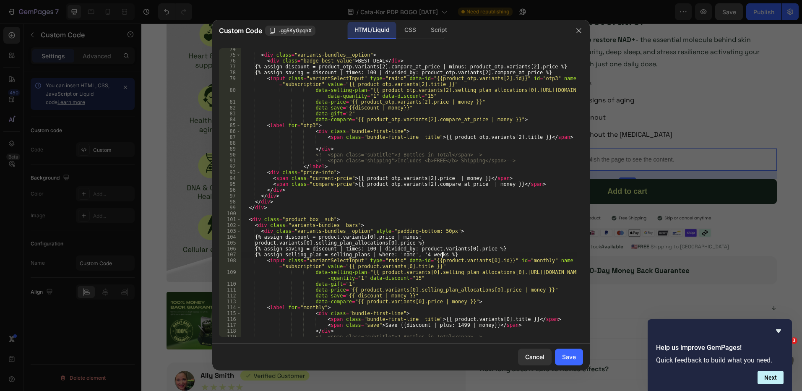
scroll to position [0, 17]
drag, startPoint x: 500, startPoint y: 273, endPoint x: 370, endPoint y: 272, distance: 130.5
click at [370, 272] on div "< div class = "variants-bundles__option" > < div class = "badge best-value" > B…" at bounding box center [409, 199] width 336 height 306
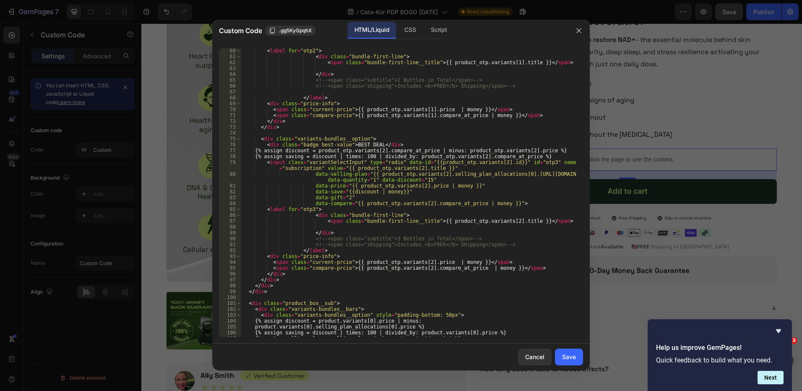
scroll to position [460, 0]
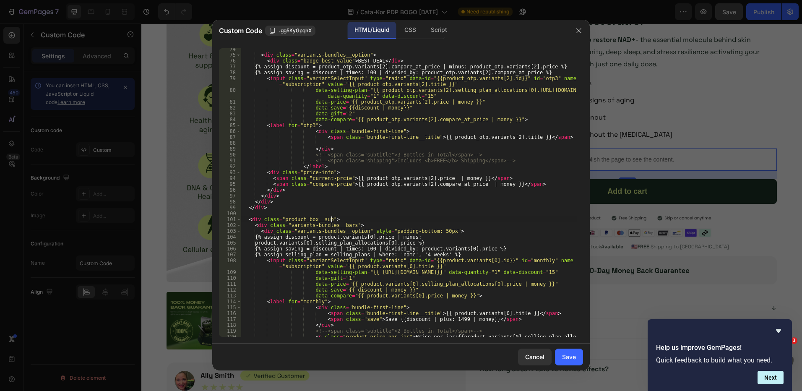
click at [367, 222] on div "< div class = "variants-bundles__option" > < div class = "badge best-value" > B…" at bounding box center [409, 199] width 336 height 306
type textarea "<div class="product_box__sub">"
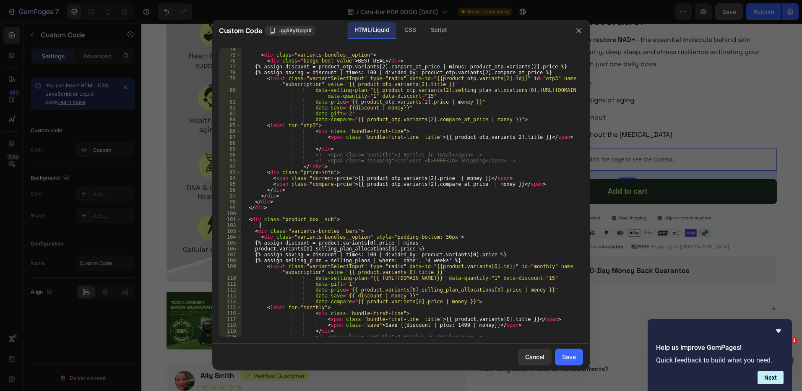
paste textarea "product.variants[0].selling_plan_allocations[0]"
click at [487, 238] on div "< div class = "variants-bundles__option" > < div class = "badge best-value" > B…" at bounding box center [409, 199] width 336 height 306
type textarea "<div class="variants-bundles__option" style="padding-bottom: 50px">"
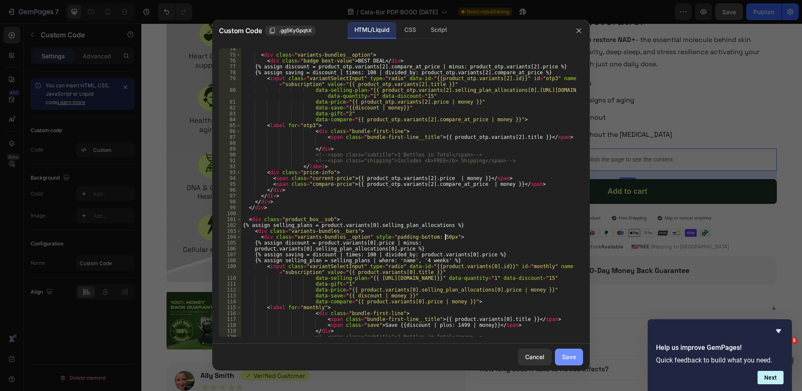
click at [569, 357] on div "Save" at bounding box center [569, 357] width 14 height 9
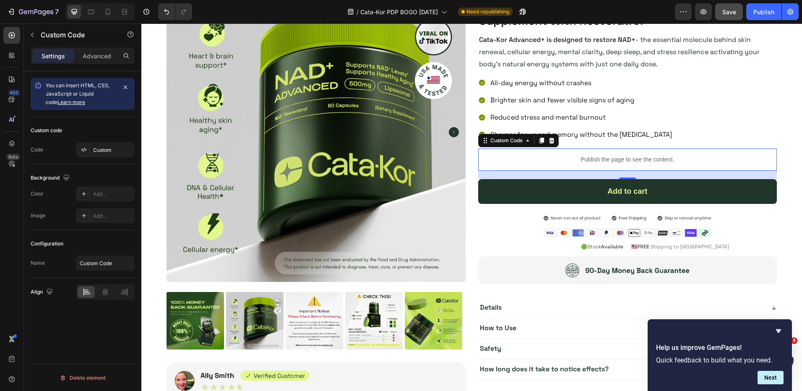
click at [561, 158] on p "Publish the page to see the content." at bounding box center [627, 159] width 299 height 9
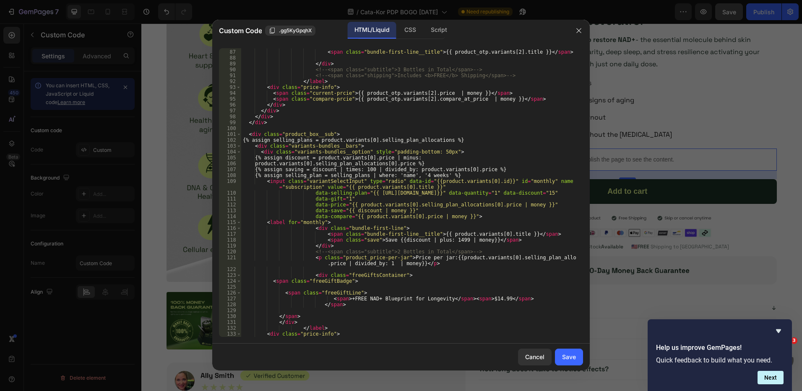
scroll to position [588, 0]
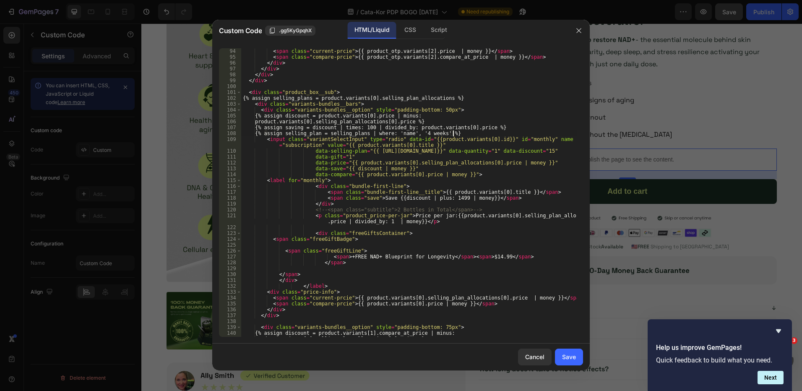
click at [459, 132] on div "< div class = "price-info" > < span class = "current-prcie" > {{ product_otp.va…" at bounding box center [409, 192] width 336 height 300
drag, startPoint x: 452, startPoint y: 134, endPoint x: 264, endPoint y: 133, distance: 188.0
click at [264, 133] on div "< div class = "price-info" > < span class = "current-prcie" > {{ product_otp.va…" at bounding box center [409, 192] width 336 height 300
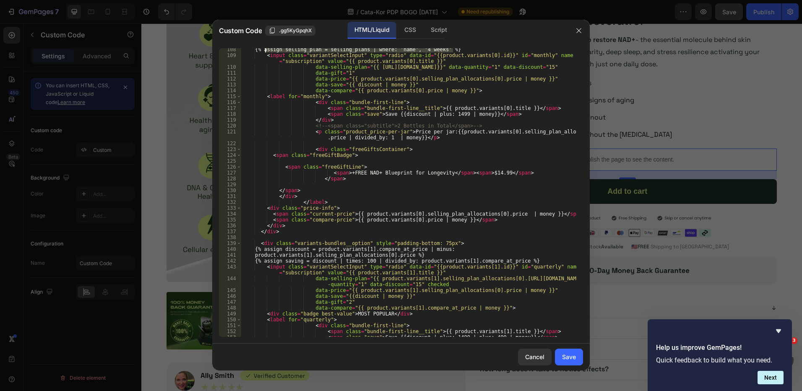
click at [543, 262] on div "{% assign selling_plan = selling_plans | where: 'name', '4 weeks' %} < input cl…" at bounding box center [409, 197] width 336 height 300
type textarea "{% assign saving = discount | times: 100 | divided_by: product.variants[1].comp…"
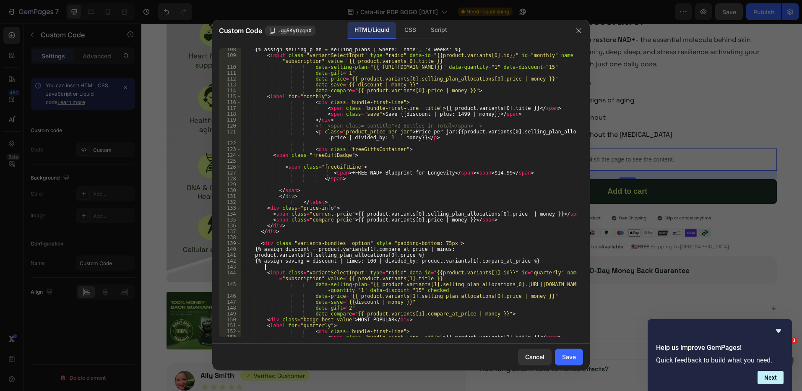
paste textarea "{% assign selling_plan = selling_plans | where: 'name', '4 weeks' %}"
click at [426, 267] on div "{% assign selling_plan = selling_plans | where: 'name', '4 weeks' %} < input cl…" at bounding box center [409, 197] width 336 height 300
click at [376, 276] on div "{% assign selling_plan = selling_plans | where: 'name', '4 weeks' %} < input cl…" at bounding box center [409, 197] width 336 height 300
drag, startPoint x: 503, startPoint y: 285, endPoint x: 369, endPoint y: 282, distance: 133.9
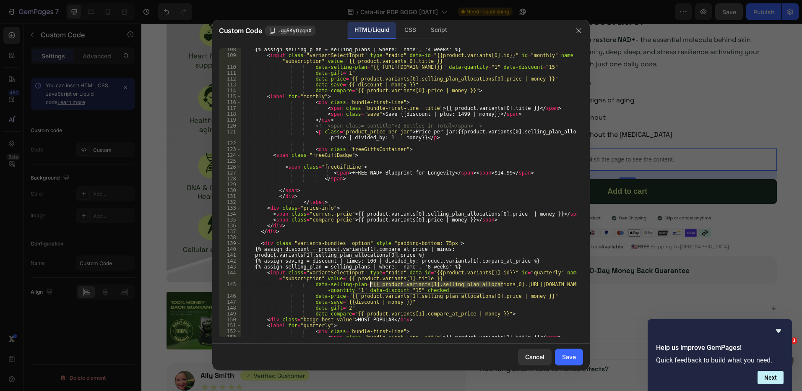
click at [369, 282] on div "{% assign selling_plan = selling_plans | where: 'name', '4 weeks' %} < input cl…" at bounding box center [409, 197] width 336 height 300
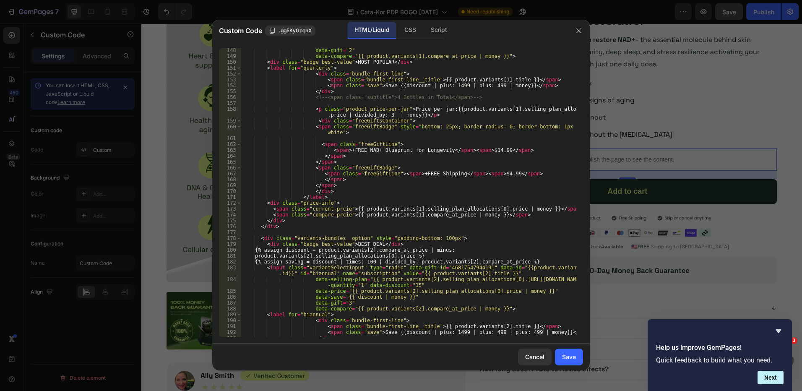
scroll to position [1007, 0]
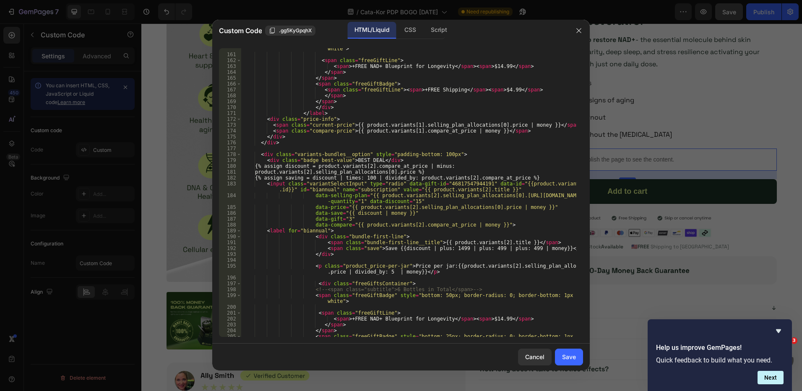
click at [536, 180] on div "< span class = "freeGiftBadge" style = "bottom: 25px; border-radius: 0; border-…" at bounding box center [409, 196] width 336 height 312
type textarea "{% assign saving = discount | times: 100 | divided_by: product.variants[2].comp…"
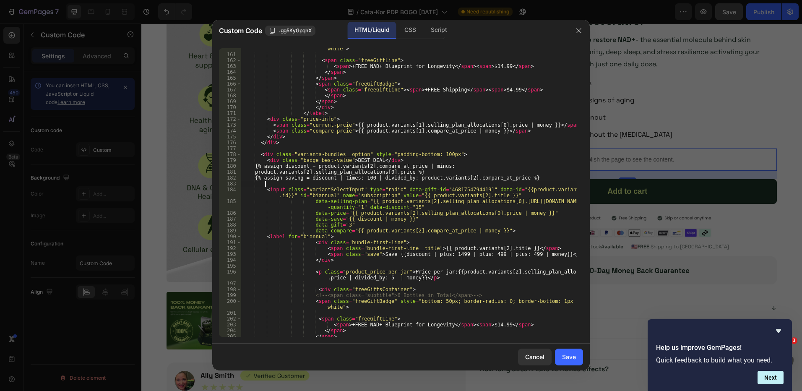
scroll to position [0, 1]
paste textarea "{% assign selling_plan = selling_plans | where: 'name', '4 weeks' %}"
click at [427, 184] on div "< span class = "freeGiftBadge" style = "bottom: 25px; border-radius: 0; border-…" at bounding box center [409, 196] width 336 height 312
click at [442, 214] on div "< span class = "freeGiftBadge" style = "bottom: 25px; border-radius: 0; border-…" at bounding box center [409, 196] width 336 height 312
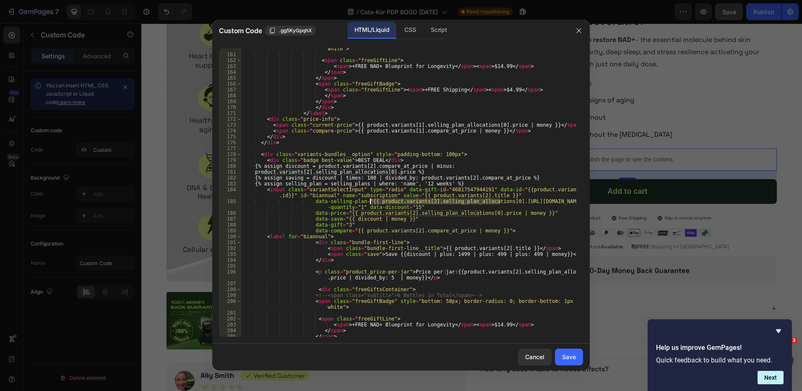
drag, startPoint x: 501, startPoint y: 203, endPoint x: 369, endPoint y: 199, distance: 131.4
click at [369, 199] on div "< span class = "freeGiftBadge" style = "bottom: 25px; border-radius: 0; border-…" at bounding box center [409, 196] width 336 height 312
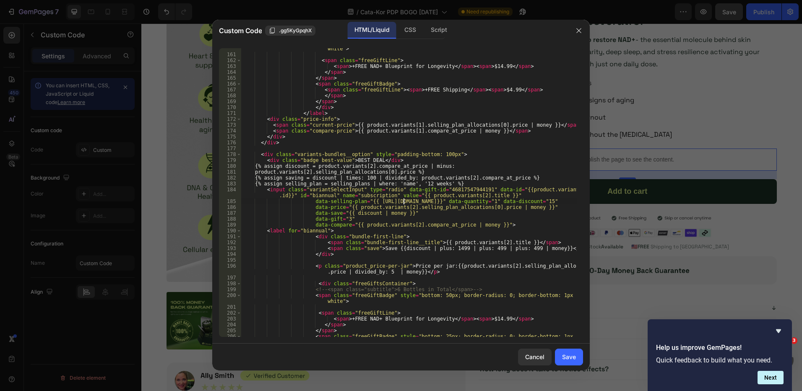
click at [405, 203] on div "< span class = "freeGiftBadge" style = "bottom: 25px; border-radius: 0; border-…" at bounding box center [409, 196] width 336 height 312
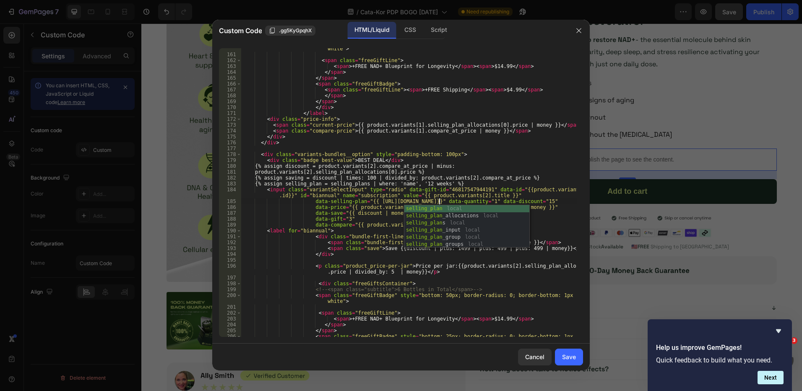
scroll to position [0, 16]
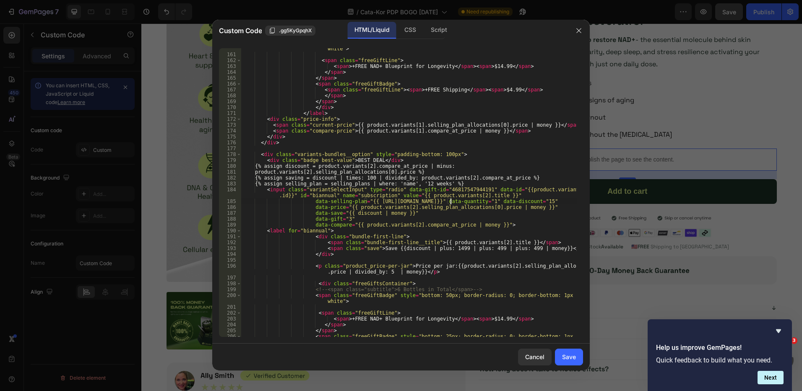
click at [451, 200] on div "< span class = "freeGiftBadge" style = "bottom: 25px; border-radius: 0; border-…" at bounding box center [409, 196] width 336 height 312
drag, startPoint x: 481, startPoint y: 209, endPoint x: 349, endPoint y: 208, distance: 132.6
click at [349, 208] on div "< span class = "freeGiftBadge" style = "bottom: 25px; border-radius: 0; border-…" at bounding box center [409, 196] width 336 height 312
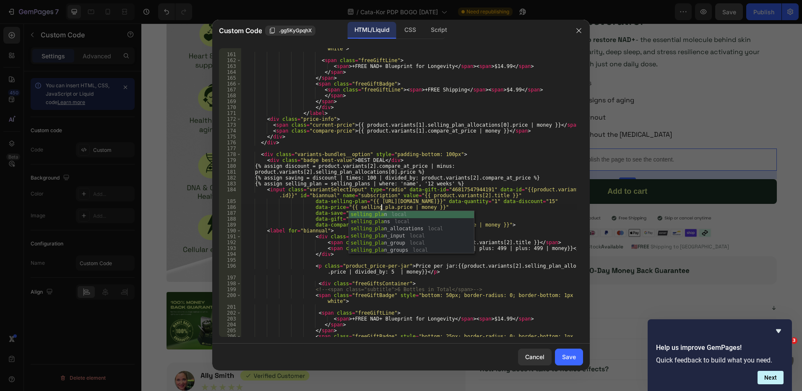
scroll to position [0, 12]
click at [476, 200] on div "< span class = "freeGiftBadge" style = "bottom: 25px; border-radius: 0; border-…" at bounding box center [409, 196] width 336 height 312
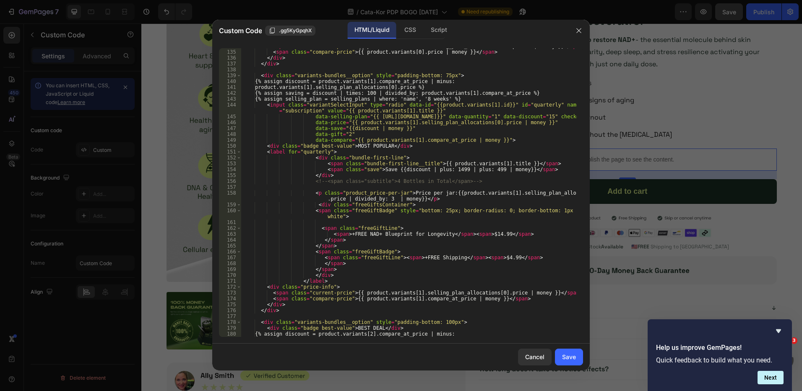
scroll to position [755, 0]
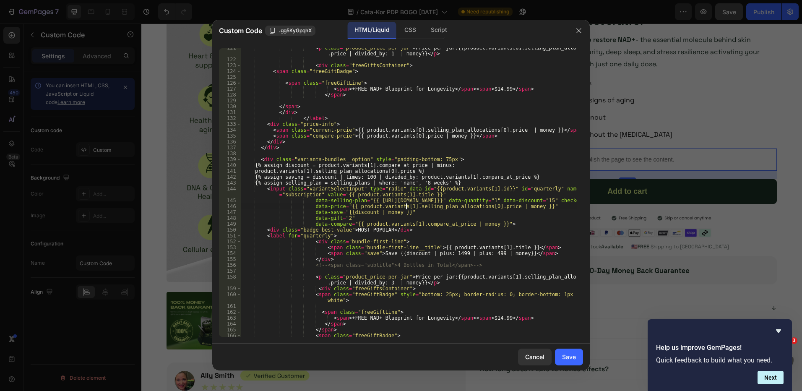
click at [405, 207] on div "< p class = "product_price-per-jar" > Price per jar:{{product.variants[0].selli…" at bounding box center [409, 198] width 336 height 306
drag, startPoint x: 480, startPoint y: 208, endPoint x: 439, endPoint y: 206, distance: 40.8
click at [439, 206] on div "< p class = "product_price-per-jar" > Price per jar:{{product.variants[0].selli…" at bounding box center [409, 198] width 336 height 306
drag, startPoint x: 403, startPoint y: 209, endPoint x: 349, endPoint y: 207, distance: 54.6
click at [349, 207] on div "< p class = "product_price-per-jar" > Price per jar:{{product.variants[0].selli…" at bounding box center [409, 198] width 336 height 306
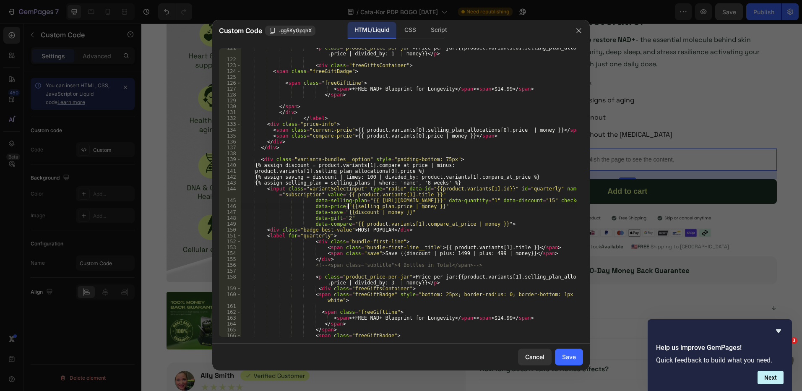
scroll to position [0, 9]
click at [403, 200] on div "< p class = "product_price-per-jar" > Price per jar:{{product.variants[0].selli…" at bounding box center [409, 198] width 336 height 306
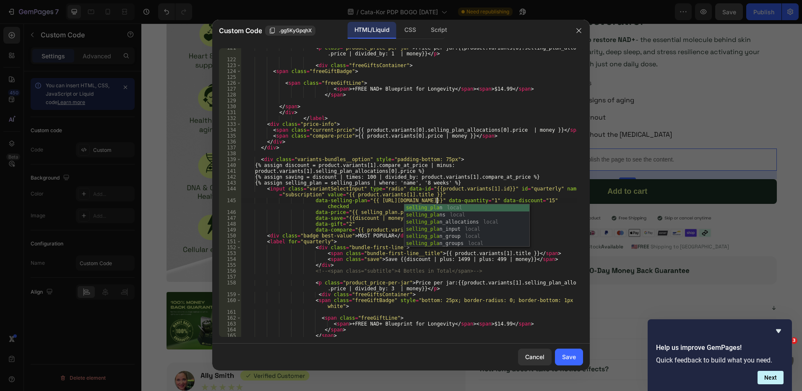
scroll to position [0, 16]
click at [478, 165] on div "< p class = "product_price-per-jar" > Price per jar:{{product.variants[0].selli…" at bounding box center [409, 198] width 336 height 306
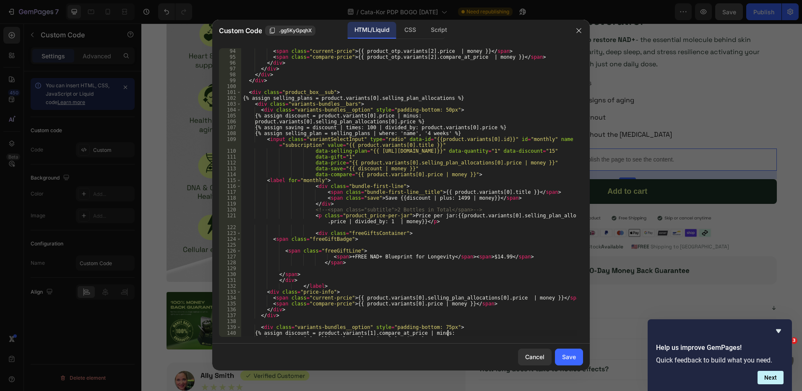
scroll to position [546, 0]
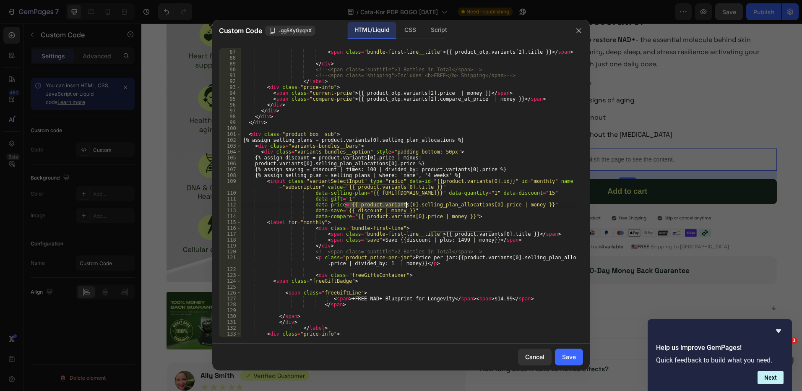
drag, startPoint x: 347, startPoint y: 204, endPoint x: 407, endPoint y: 205, distance: 60.0
click at [407, 205] on div "< div class = "bundle-first-line" > < span class = "bundle-first-line__title" >…" at bounding box center [409, 193] width 336 height 300
click at [397, 191] on div "< div class = "bundle-first-line" > < span class = "bundle-first-line__title" >…" at bounding box center [409, 193] width 336 height 300
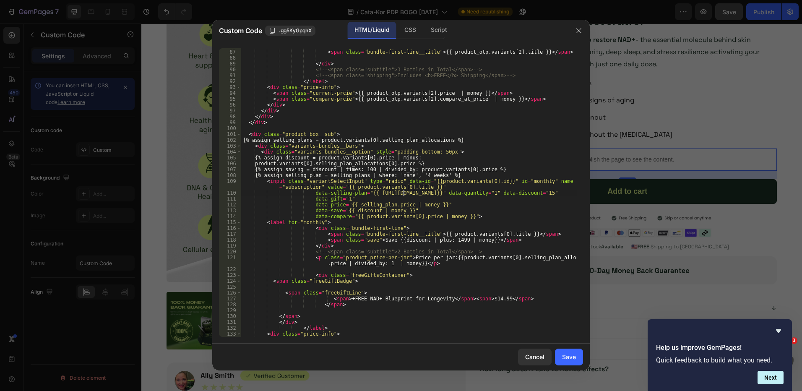
scroll to position [0, 13]
paste textarea "selling_plan"
click at [510, 209] on div "< div class = "bundle-first-line" > < span class = "bundle-first-line__title" >…" at bounding box center [409, 193] width 336 height 300
drag, startPoint x: 465, startPoint y: 141, endPoint x: 214, endPoint y: 139, distance: 251.0
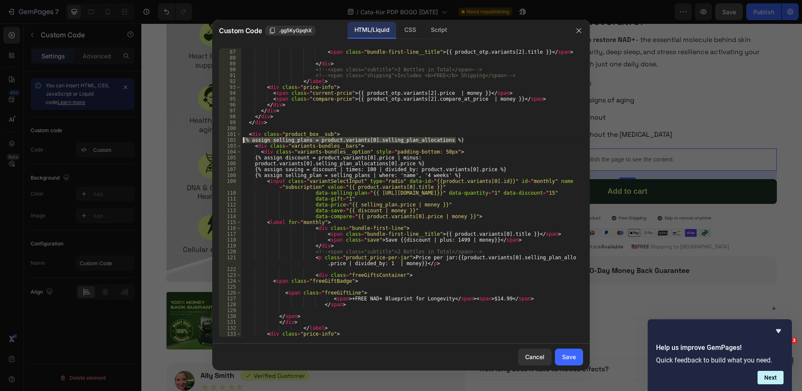
click at [214, 139] on div "data-save="{{ discount | money }}" 86 87 88 89 90 91 92 93 94 95 96 97 98 99 10…" at bounding box center [401, 193] width 378 height 302
type textarea "{% assign selling_plans = product.variants[0].selling_plan_allocations %}"
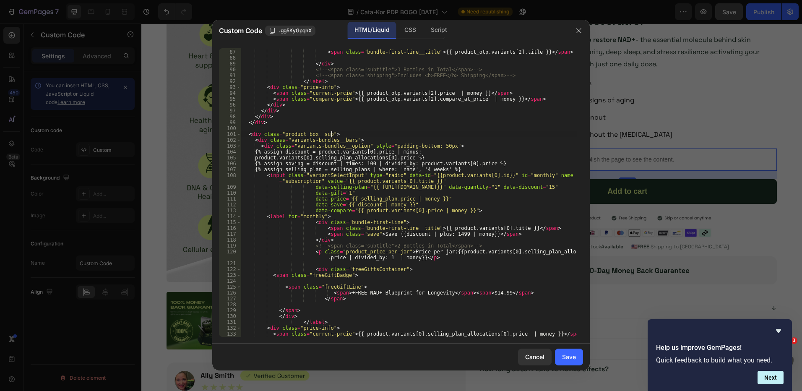
scroll to position [0, 0]
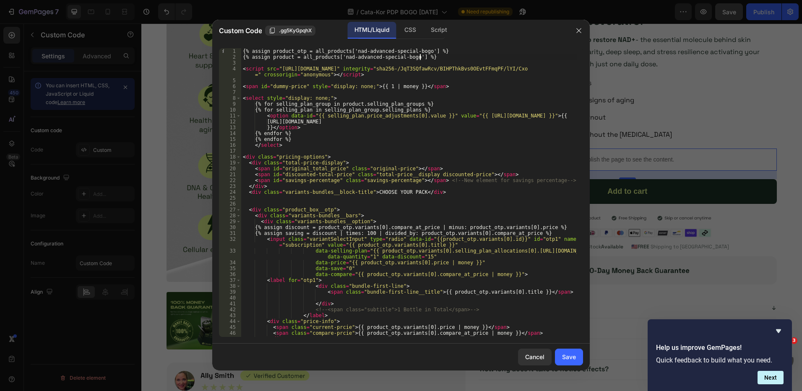
click at [449, 54] on div "{% assign product_otp = all_products['nad-advanced-special-bogo'] %} {% assign …" at bounding box center [409, 198] width 336 height 300
type textarea "{% assign product = all_products['nad-advanced-special-bogo'] %}"
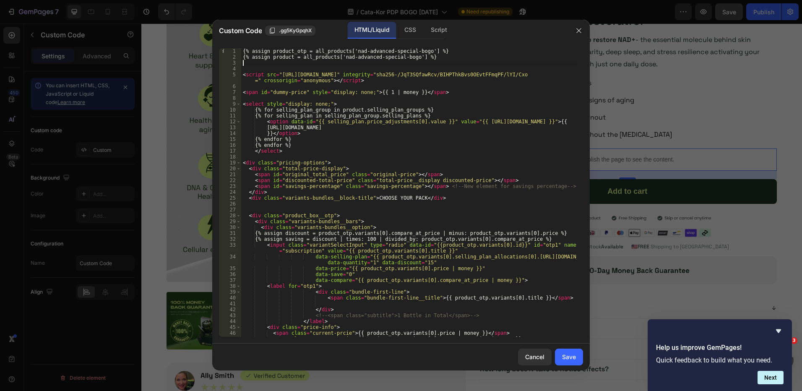
paste textarea "{% assign selling_plans = product.variants[0].selling_plan_allocations %}"
type textarea "{% assign selling_plans = product.variants[0].selling_plan_allocations %}"
type textarea "{% assign product = all_products['nad-advanced-special-bogo'] %}"
paste textarea "{% assign selling_plans = product.variants[0].selling_plan_allocations %}"
type textarea "{% assign selling_plans = product.variants[0].selling_plan_allocations %}"
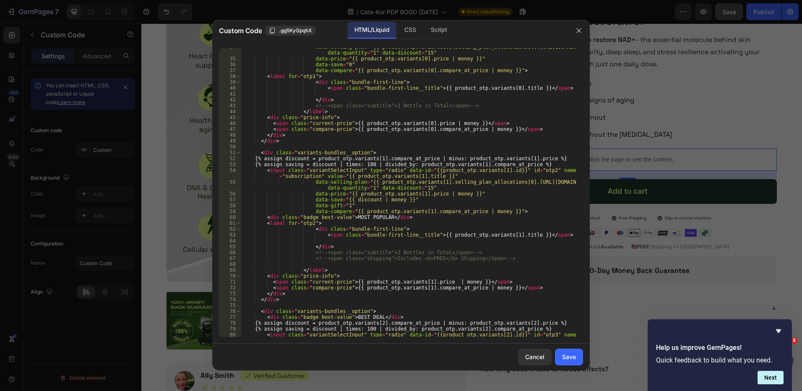
scroll to position [378, 0]
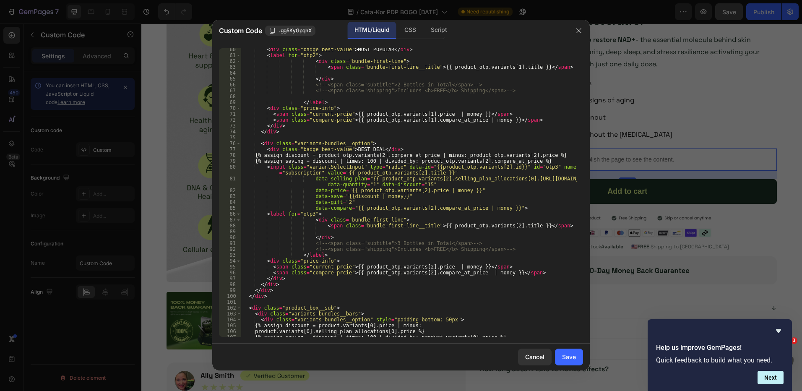
click at [467, 299] on div "< div class = "badge best-value" > MOST POPULAR </ div > < label for = "otp2" >…" at bounding box center [409, 197] width 336 height 300
click at [568, 353] on div "Save" at bounding box center [569, 357] width 14 height 9
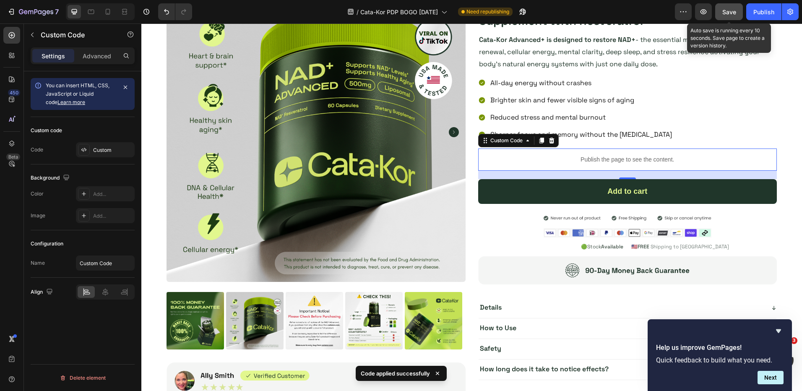
click at [730, 6] on button "Save" at bounding box center [729, 11] width 28 height 17
click at [705, 6] on button "button" at bounding box center [703, 11] width 17 height 17
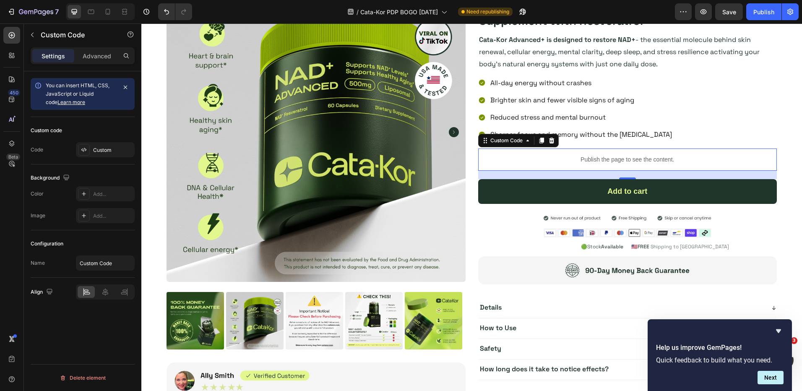
click at [563, 160] on p "Publish the page to see the content." at bounding box center [627, 159] width 299 height 9
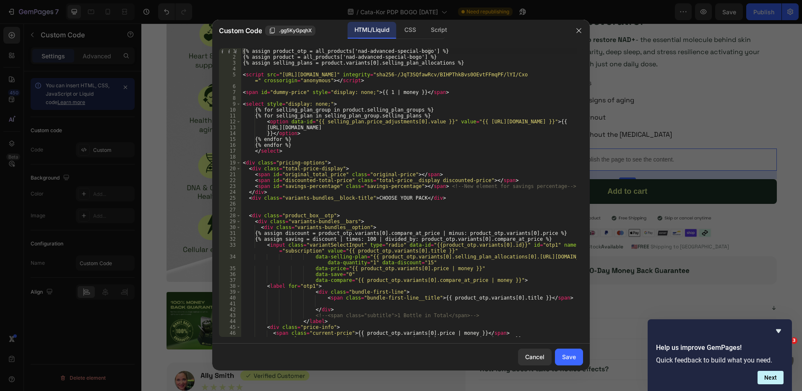
click at [512, 256] on div "{% assign product_otp = all_products['nad-advanced-special-bogo'] %} {% assign …" at bounding box center [409, 198] width 336 height 300
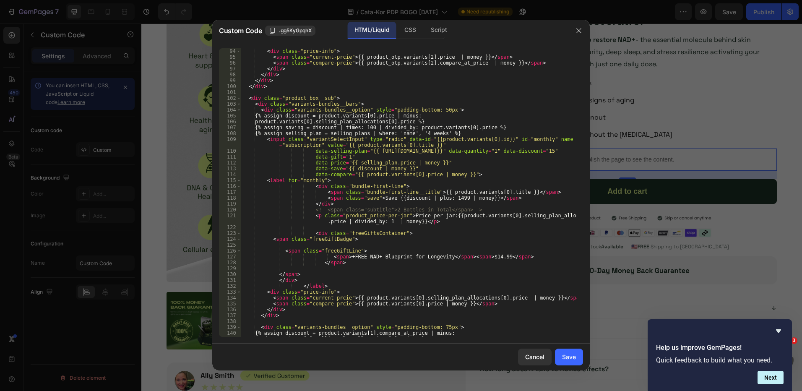
scroll to position [546, 0]
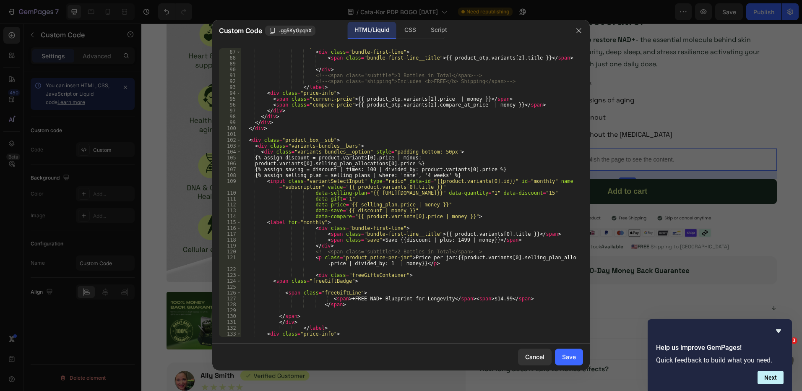
click at [476, 174] on div "< label for = "otp3" > < div class = "bundle-first-line" > < span class = "bund…" at bounding box center [409, 193] width 336 height 300
type textarea "{% assign selling_plan = selling_plans | where: 'name', '4 weeks' %}"
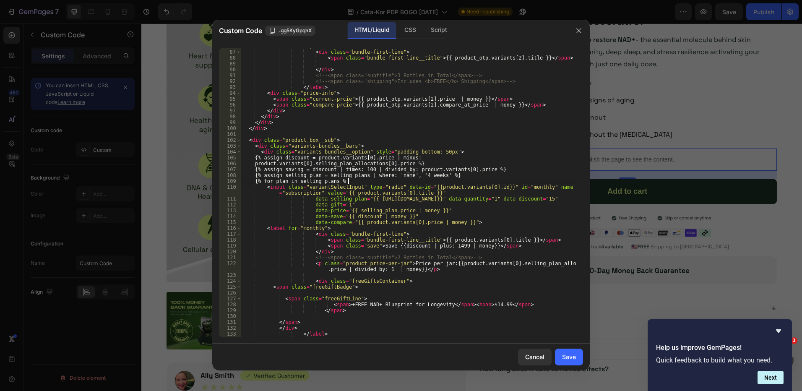
scroll to position [0, 8]
type textarea "{% for plan in selling_plans %}"
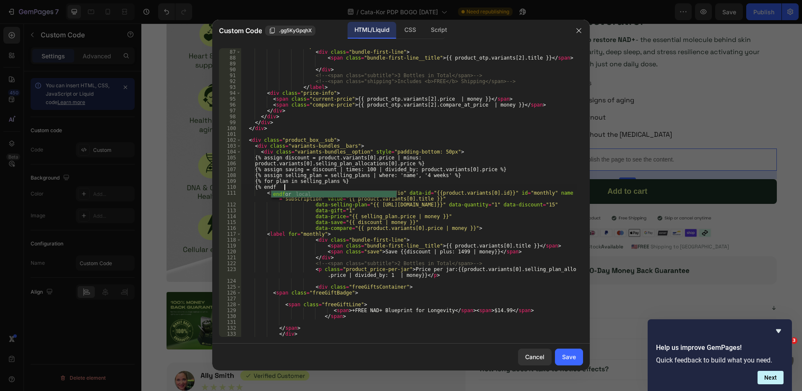
scroll to position [0, 3]
type textarea "{% for plan in selling_plans %}"
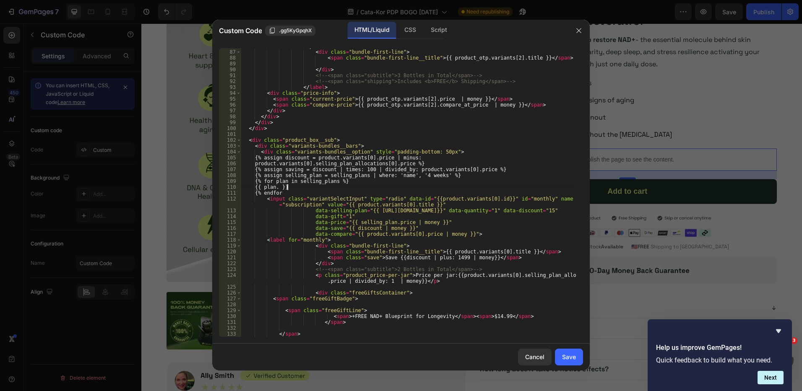
scroll to position [0, 4]
type textarea "{{ plan }}"
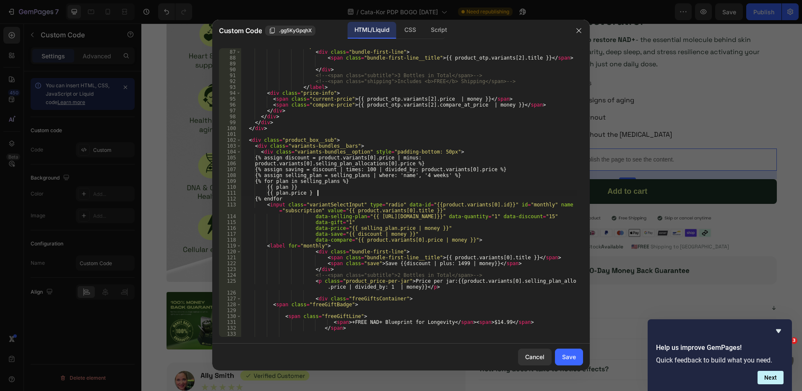
type textarea "{{ plan.price }}"
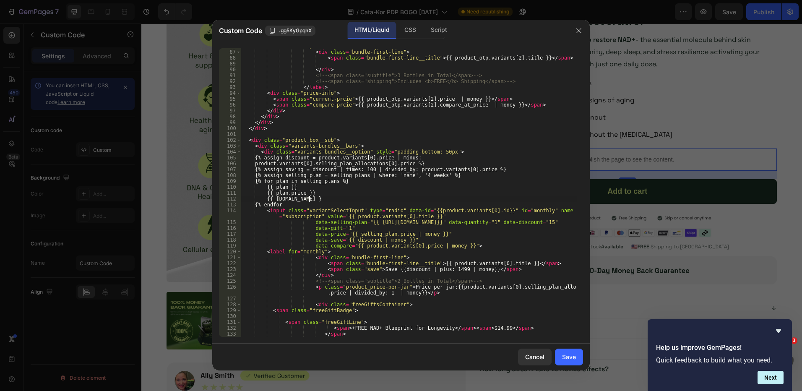
type textarea "{{ [DOMAIN_NAME] }}"
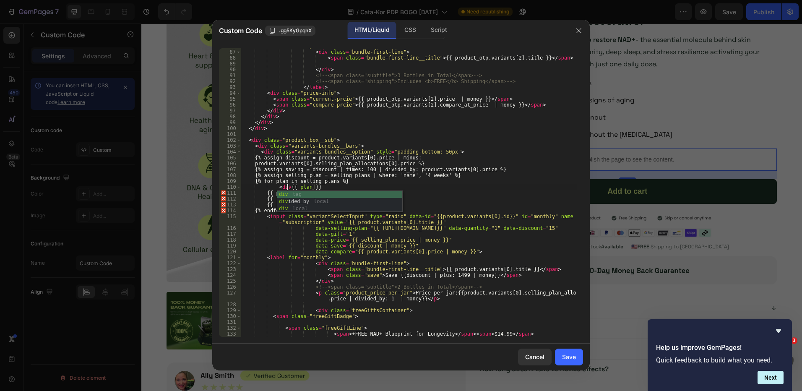
scroll to position [0, 4]
paste textarea "</div>"
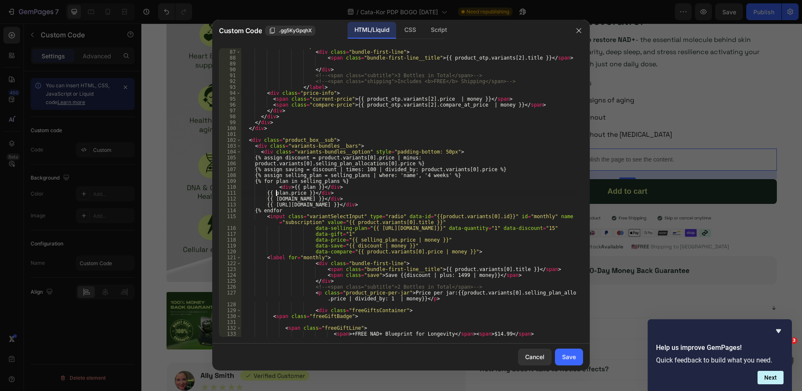
paste textarea "<div>"
click at [419, 211] on div "< label for = "otp3" > < div class = "bundle-first-line" > < span class = "bund…" at bounding box center [409, 193] width 336 height 300
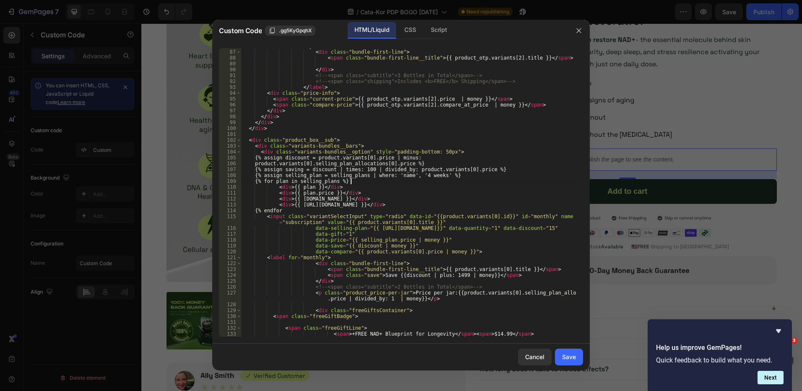
click at [366, 180] on div "< label for = "otp3" > < div class = "bundle-first-line" > < span class = "bund…" at bounding box center [409, 193] width 336 height 300
click at [476, 175] on div "< label for = "otp3" > < div class = "bundle-first-line" > < span class = "bund…" at bounding box center [409, 193] width 336 height 300
type textarea "{% assign selling_plan = selling_plans | where: 'name', '4 weeks' %}"
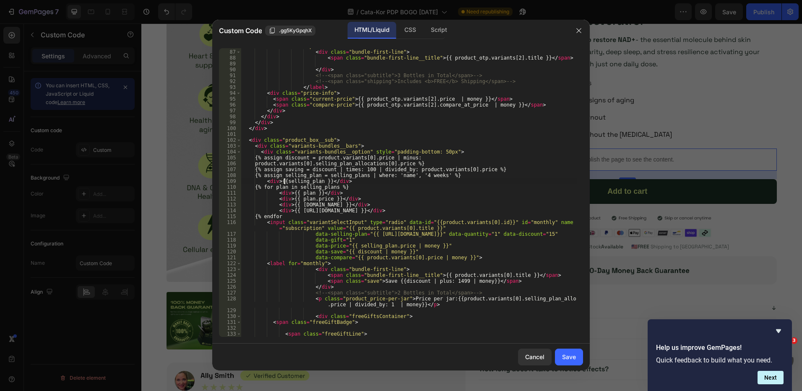
type textarea "<div>{{ selling_plan }}</div>"
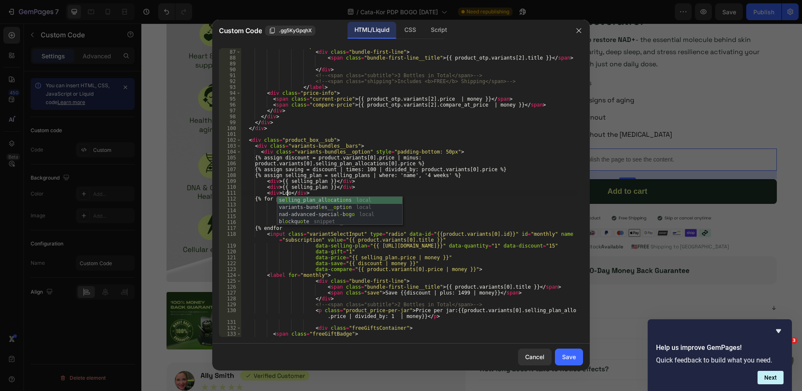
scroll to position [0, 4]
click at [321, 188] on div "< label for = "otp3" > < div class = "bundle-first-line" > < span class = "bund…" at bounding box center [409, 193] width 336 height 300
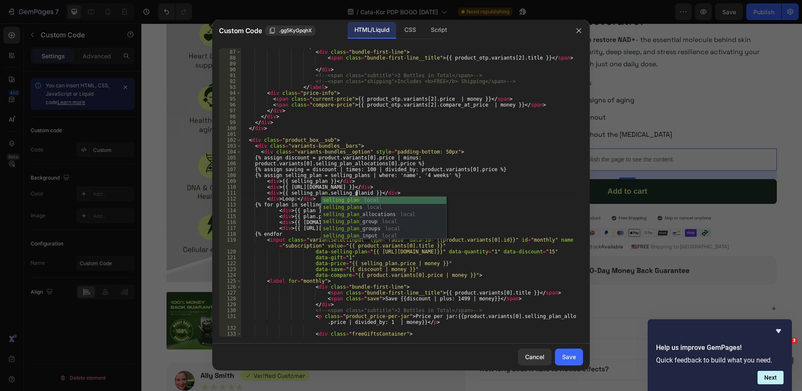
scroll to position [0, 10]
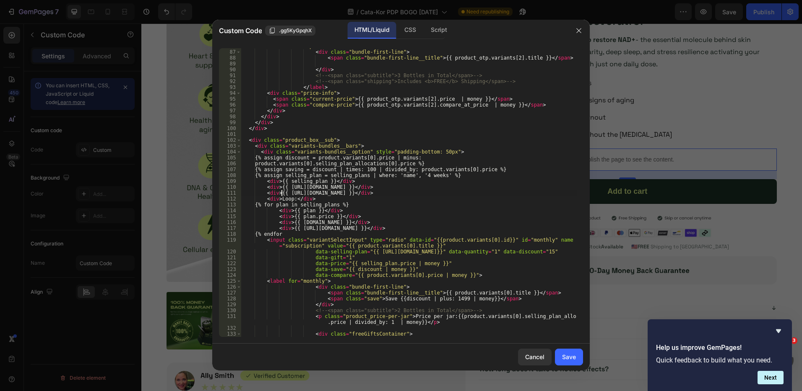
click at [281, 193] on div "< label for = "otp3" > < div class = "bundle-first-line" > < span class = "bund…" at bounding box center [409, 193] width 336 height 300
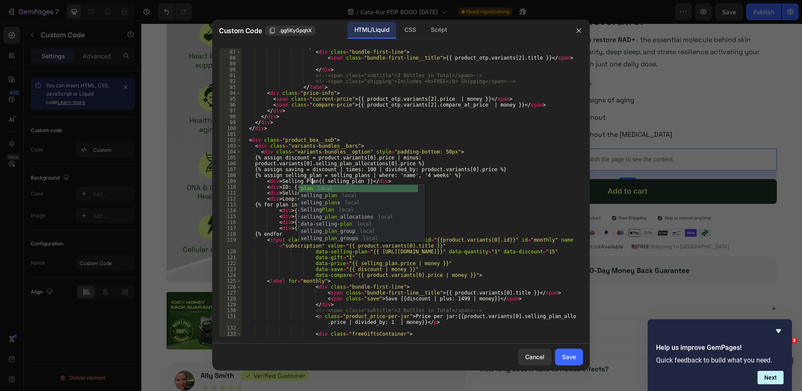
scroll to position [0, 6]
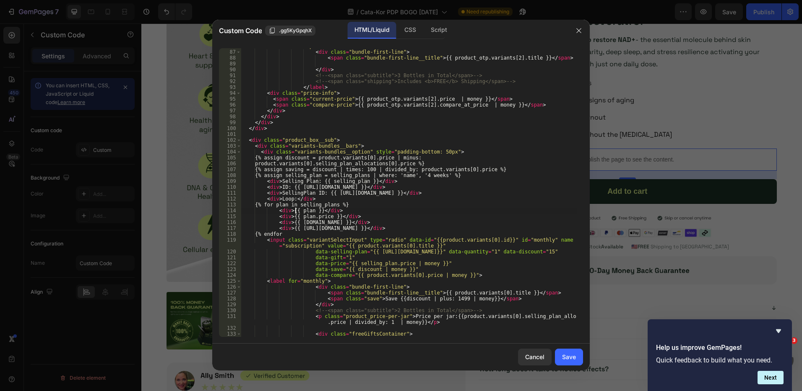
drag, startPoint x: 295, startPoint y: 211, endPoint x: 300, endPoint y: 211, distance: 5.5
click at [295, 212] on div "< label for = "otp3" > < div class = "bundle-first-line" > < span class = "bund…" at bounding box center [409, 193] width 336 height 300
type textarea "<div>Plan Selling Plan ID: {{ [URL][DOMAIN_NAME] }}</div>"
click at [569, 364] on button "Save" at bounding box center [569, 357] width 28 height 17
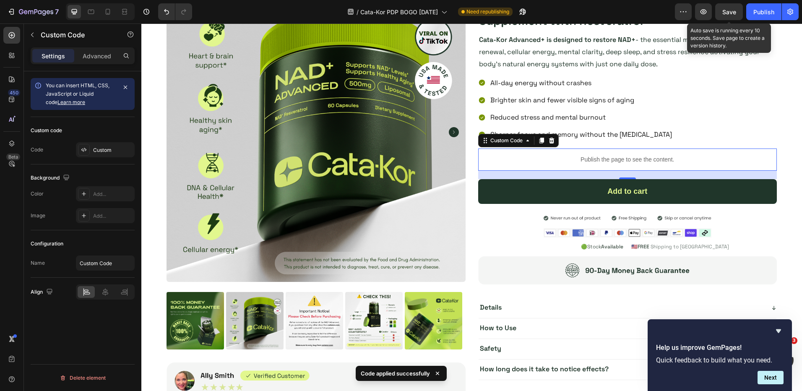
click at [734, 8] on div "Save" at bounding box center [730, 12] width 14 height 9
click at [704, 13] on icon "button" at bounding box center [703, 11] width 3 height 3
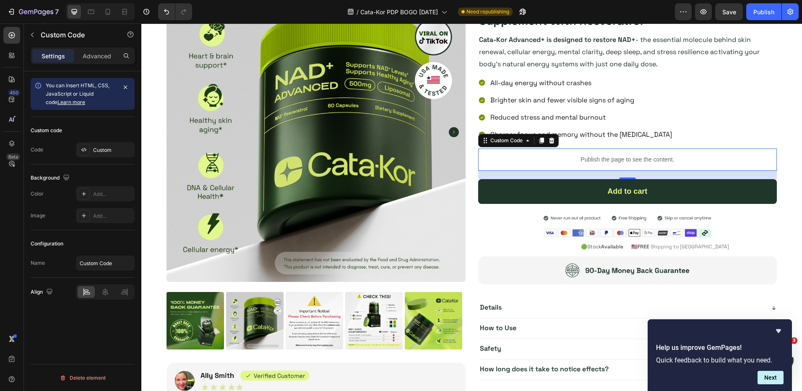
click at [602, 158] on p "Publish the page to see the content." at bounding box center [627, 159] width 299 height 9
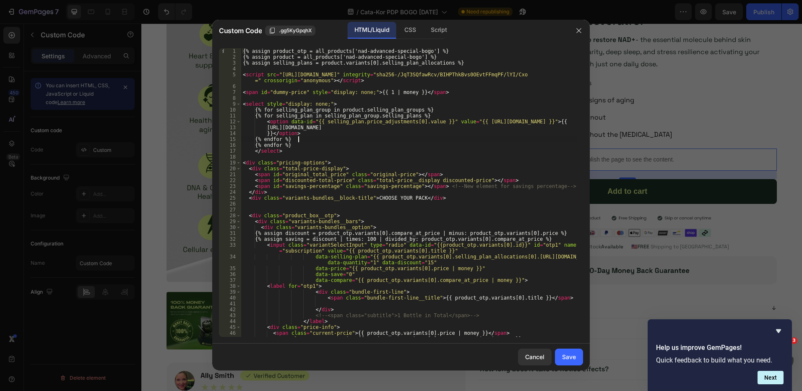
click at [320, 141] on div "{% assign product_otp = all_products['nad-advanced-special-bogo'] %} {% assign …" at bounding box center [409, 198] width 336 height 300
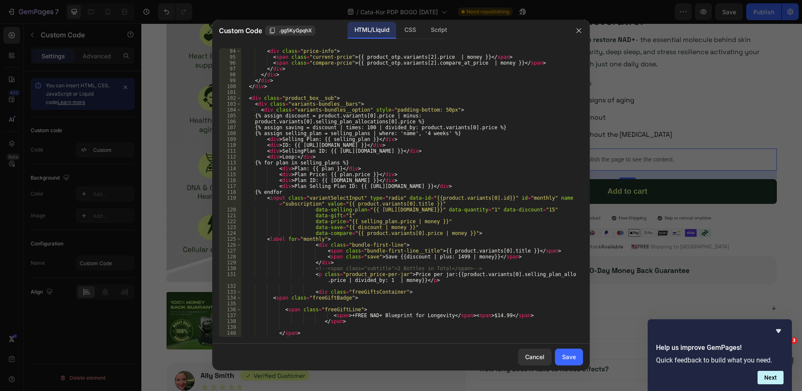
scroll to position [546, 0]
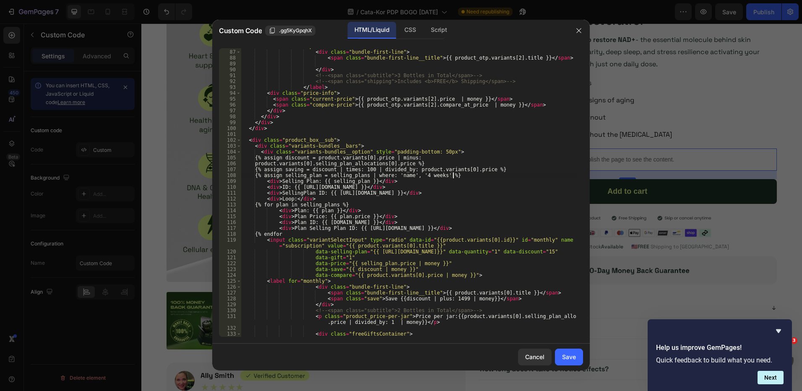
click at [478, 175] on div "< label for = "otp3" > < div class = "bundle-first-line" > < span class = "bund…" at bounding box center [409, 193] width 336 height 300
type textarea "{% assign selling_plan = selling_plans | where: 'name', '4 weeks' %}"
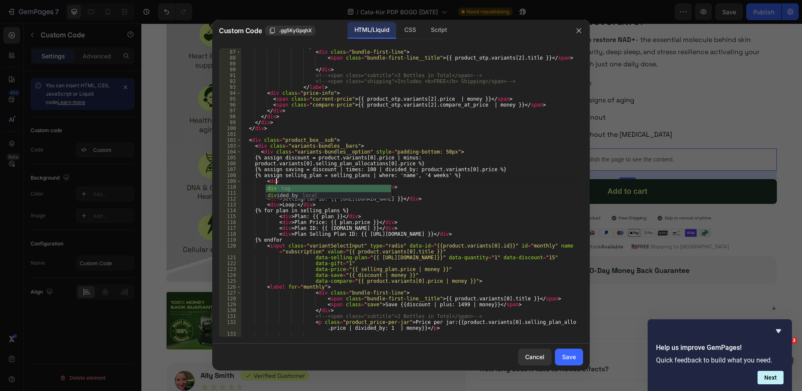
scroll to position [0, 3]
click at [318, 240] on div "< label for = "otp3" > < div class = "bundle-first-line" > < span class = "bund…" at bounding box center [409, 193] width 336 height 300
type textarea "{% endfor"
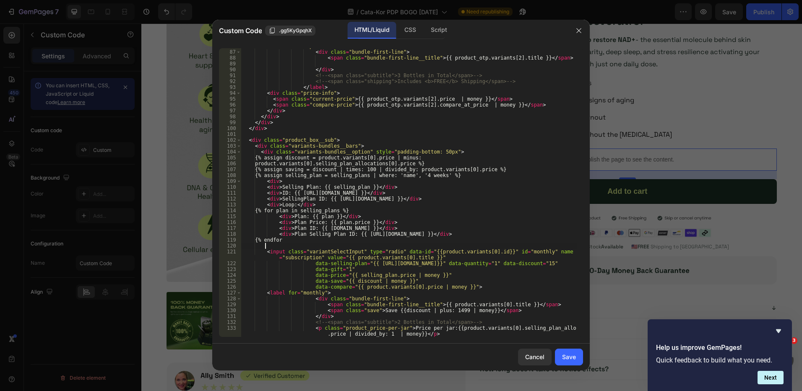
scroll to position [0, 1]
paste textarea "</div>"
click at [282, 183] on div "< label for = "otp3" > < div class = "bundle-first-line" > < span class = "bund…" at bounding box center [409, 193] width 336 height 300
type textarea "<div style="display: flex;flex-direction:column;gap:12px;>"
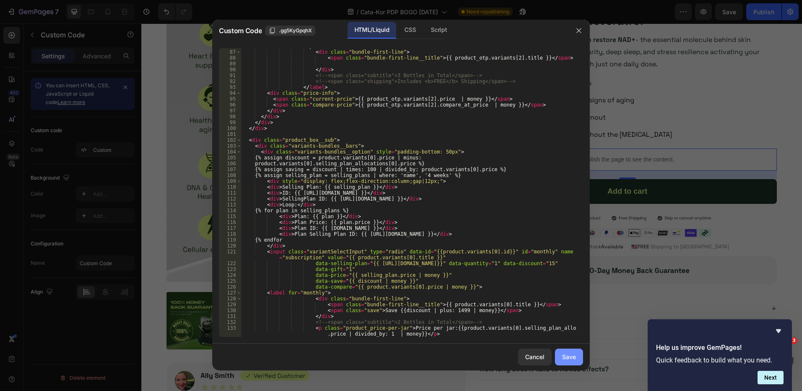
click at [579, 356] on button "Save" at bounding box center [569, 357] width 28 height 17
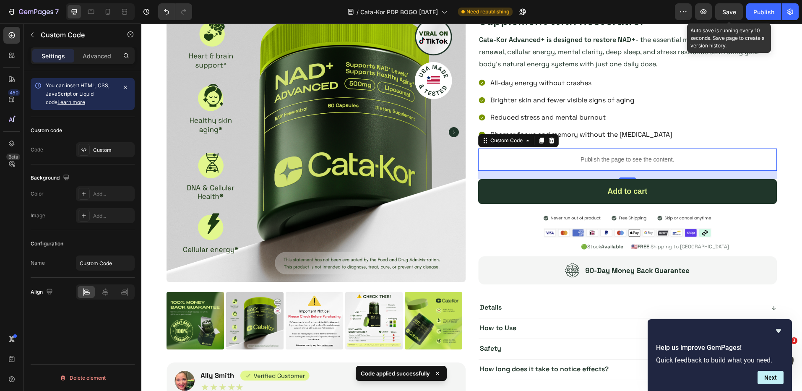
click at [732, 9] on span "Save" at bounding box center [730, 11] width 14 height 7
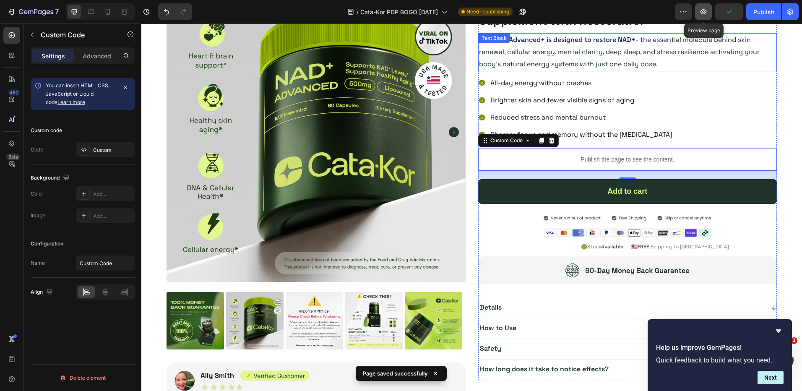
click at [703, 14] on icon "button" at bounding box center [704, 12] width 8 height 8
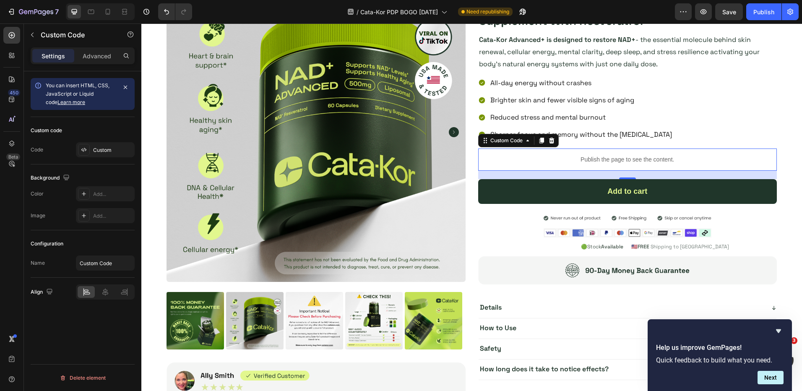
click at [559, 147] on div "Icon Icon Icon Icon Icon Icon List 4.9/5 (1377 + reviews) Text Block Row Cata-K…" at bounding box center [627, 181] width 299 height 397
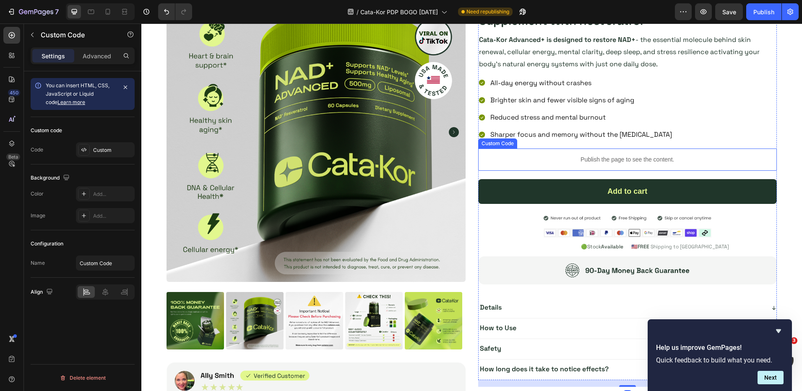
click at [564, 159] on p "Publish the page to see the content." at bounding box center [627, 159] width 299 height 9
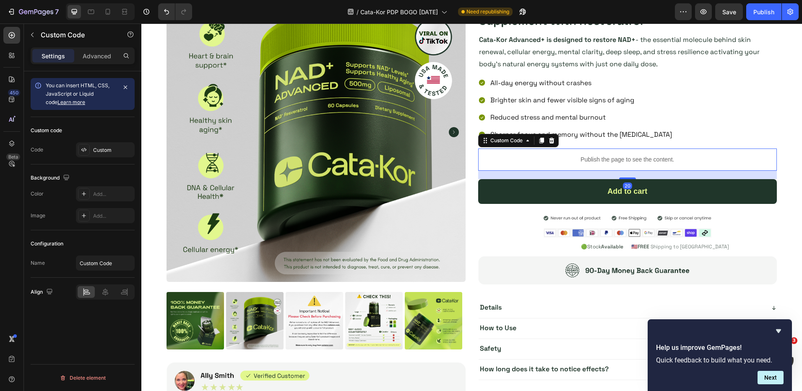
click at [564, 159] on p "Publish the page to see the content." at bounding box center [627, 159] width 299 height 9
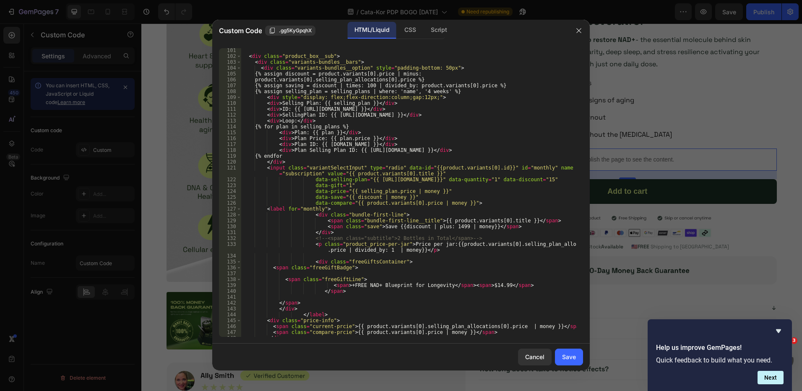
scroll to position [546, 0]
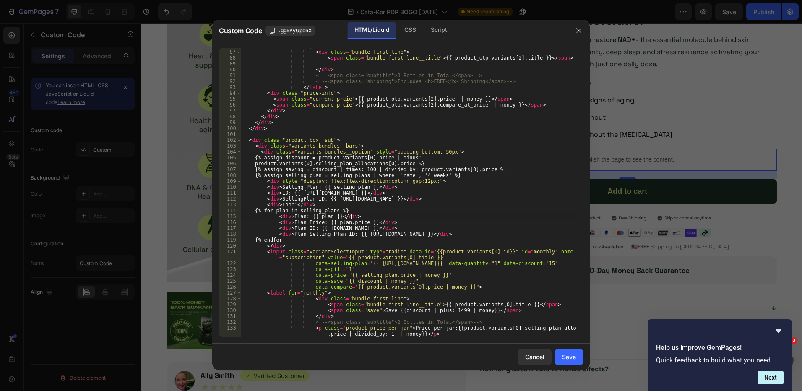
click at [362, 216] on div "< label for = "otp3" > < div class = "bundle-first-line" > < span class = "bund…" at bounding box center [409, 193] width 336 height 300
click at [358, 212] on div "< label for = "otp3" > < div class = "bundle-first-line" > < span class = "bund…" at bounding box center [409, 193] width 336 height 300
type textarea "{% for plan in selling_plans %}"
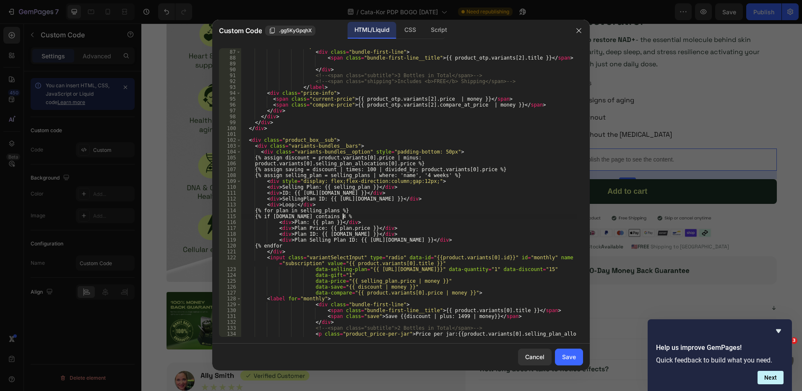
scroll to position [0, 8]
type textarea "<div>Plan Selling Plan ID: {{ [URL][DOMAIN_NAME] }}</div>"
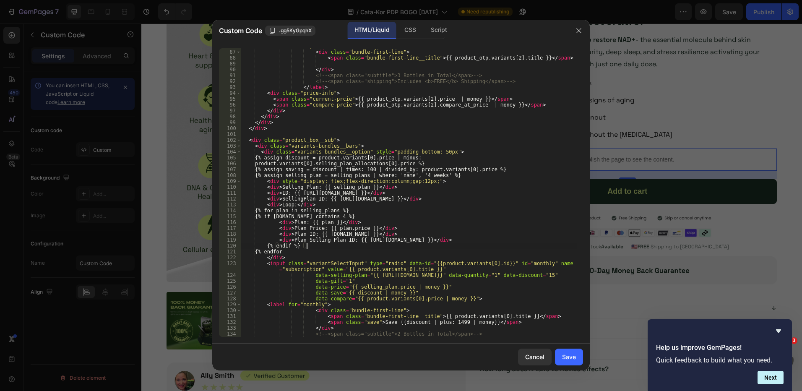
scroll to position [0, 4]
type textarea "<div>Plan ID: {{ [DOMAIN_NAME] }}</div>"
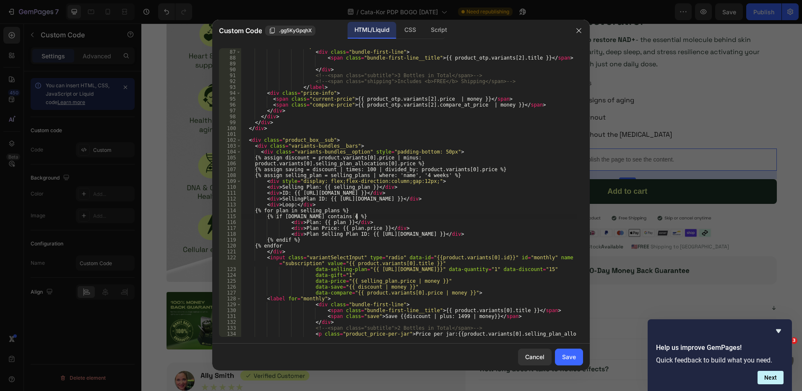
type textarea "<div>Plan: {{ plan }}</div>"
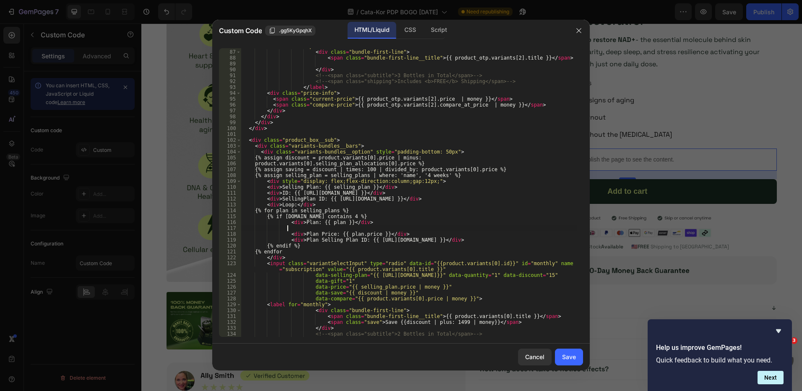
type textarea "{"
type textarea "{% if [DOMAIN_NAME] contains 4 %}"
click at [577, 359] on button "Save" at bounding box center [569, 357] width 28 height 17
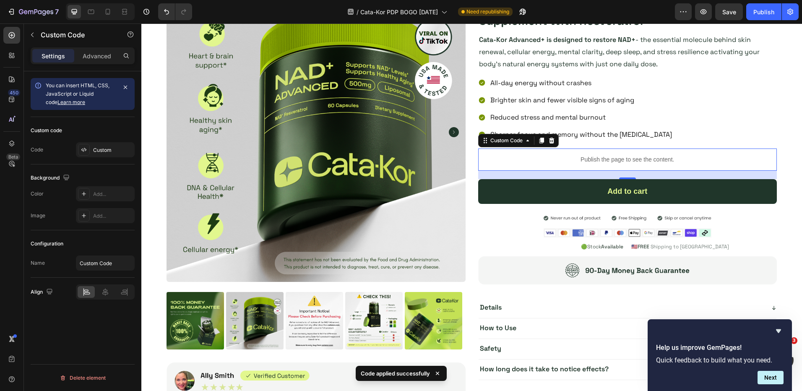
click at [574, 159] on p "Publish the page to see the content." at bounding box center [627, 159] width 299 height 9
click at [575, 159] on p "Publish the page to see the content." at bounding box center [627, 159] width 299 height 9
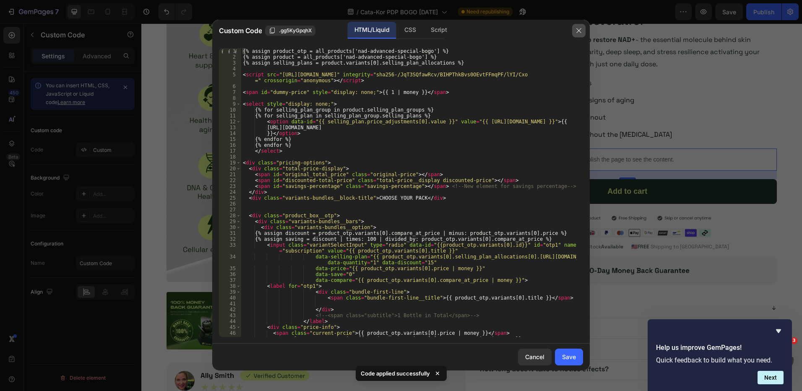
click at [577, 34] on icon "button" at bounding box center [579, 30] width 7 height 7
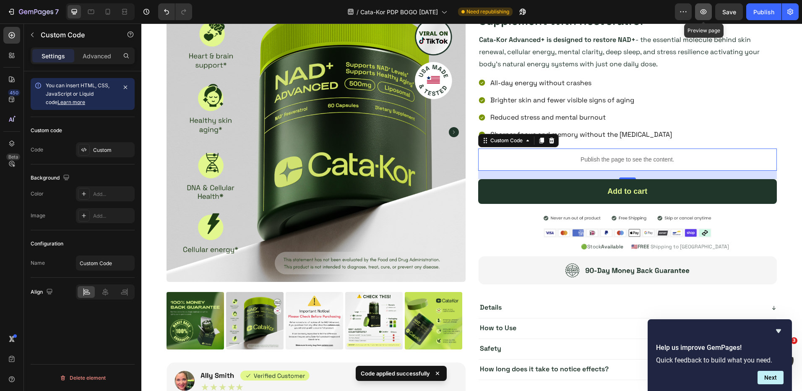
click at [706, 11] on icon "button" at bounding box center [704, 11] width 6 height 5
click at [586, 160] on p "Publish the page to see the content." at bounding box center [627, 159] width 299 height 9
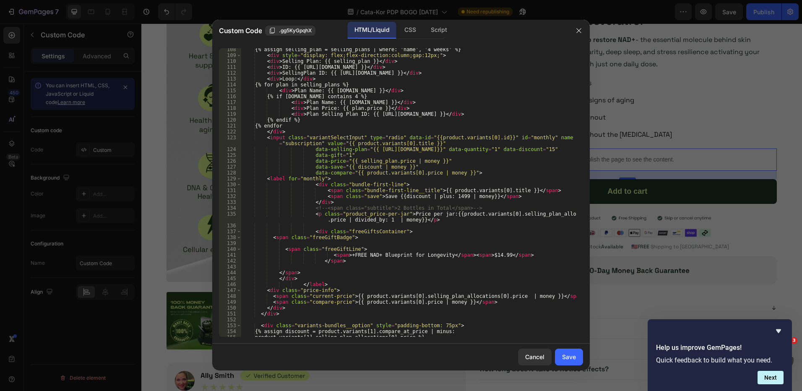
scroll to position [546, 0]
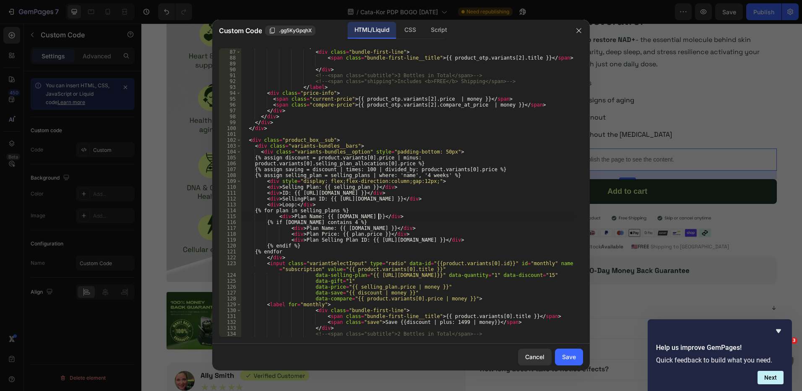
click at [392, 218] on div "< label for = "otp3" > < div class = "bundle-first-line" > < span class = "bund…" at bounding box center [409, 196] width 336 height 306
click at [319, 203] on div "< label for = "otp3" > < div class = "bundle-first-line" > < span class = "bund…" at bounding box center [409, 196] width 336 height 306
drag, startPoint x: 396, startPoint y: 193, endPoint x: 406, endPoint y: 187, distance: 11.7
click at [406, 187] on div "< label for = "otp3" > < div class = "bundle-first-line" > < span class = "bund…" at bounding box center [409, 196] width 336 height 306
type textarea "<div>Selling Plan: {{ selling_plan }}</div>"
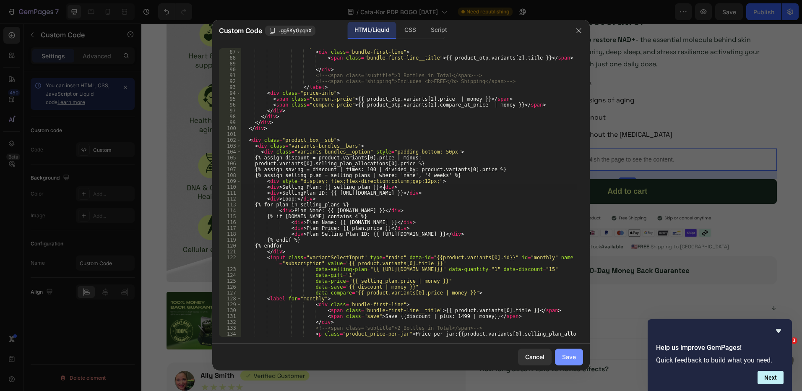
click at [571, 359] on div "Save" at bounding box center [569, 357] width 14 height 9
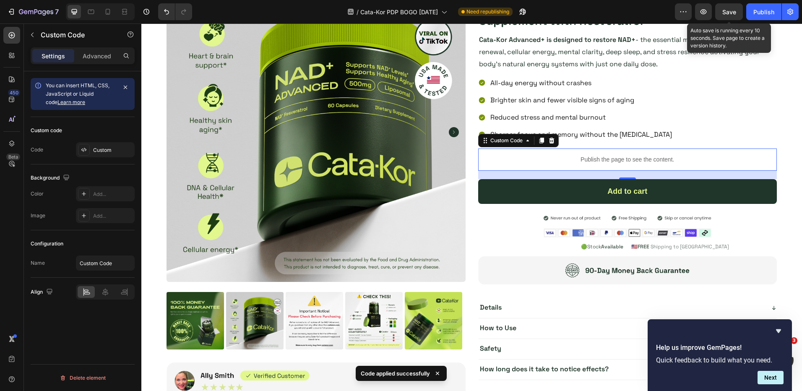
click at [727, 13] on span "Save" at bounding box center [730, 11] width 14 height 7
click at [703, 12] on icon "button" at bounding box center [703, 11] width 3 height 3
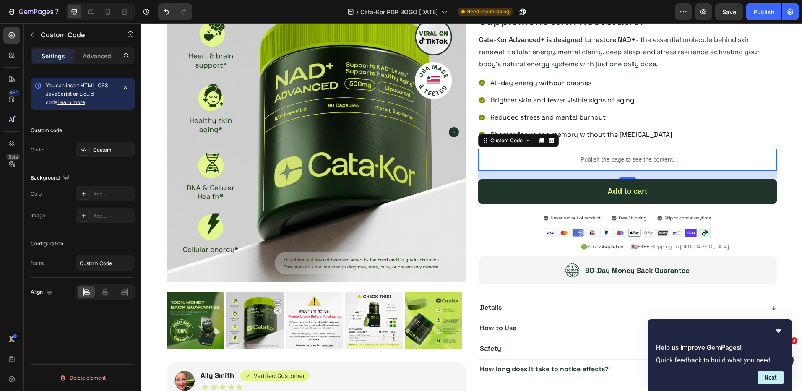
click at [595, 153] on div "Publish the page to see the content." at bounding box center [627, 160] width 299 height 22
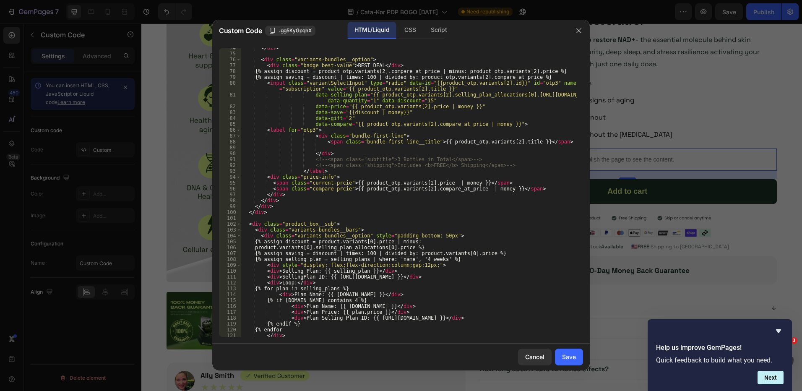
scroll to position [588, 0]
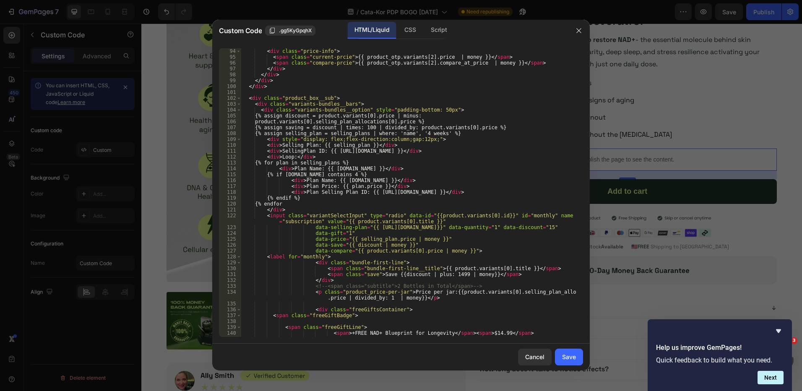
click at [348, 170] on div "</ label > < div class = "price-info" > < span class = "current-prcie" > {{ pro…" at bounding box center [409, 192] width 336 height 300
drag, startPoint x: 348, startPoint y: 170, endPoint x: 357, endPoint y: 172, distance: 9.0
click at [348, 172] on div "</ label > < div class = "price-info" > < span class = "current-prcie" > {{ pro…" at bounding box center [409, 192] width 336 height 300
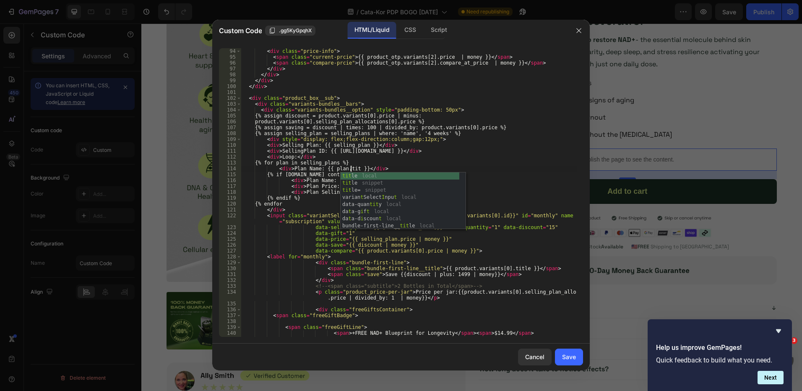
scroll to position [0, 9]
click at [401, 162] on div "</ label > < div class = "price-info" > < span class = "current-prcie" > {{ pro…" at bounding box center [409, 192] width 336 height 300
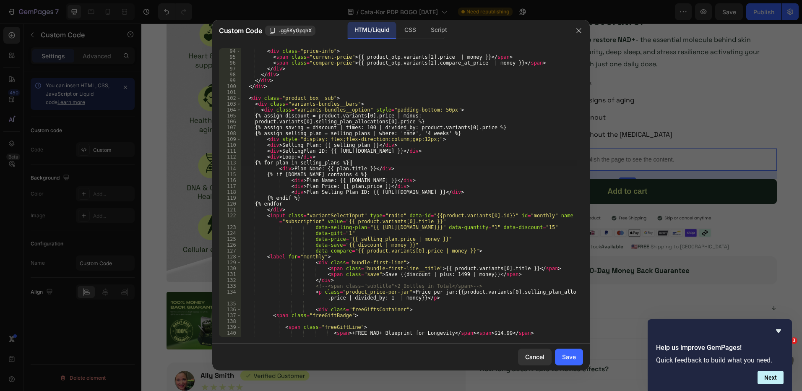
click at [365, 178] on div "</ label > < div class = "price-info" > < span class = "current-prcie" > {{ pro…" at bounding box center [409, 192] width 336 height 300
click at [369, 151] on div "</ label > < div class = "price-info" > < span class = "current-prcie" > {{ pro…" at bounding box center [409, 192] width 336 height 300
click at [309, 173] on div "</ label > < div class = "price-info" > < span class = "current-prcie" > {{ pro…" at bounding box center [409, 192] width 336 height 300
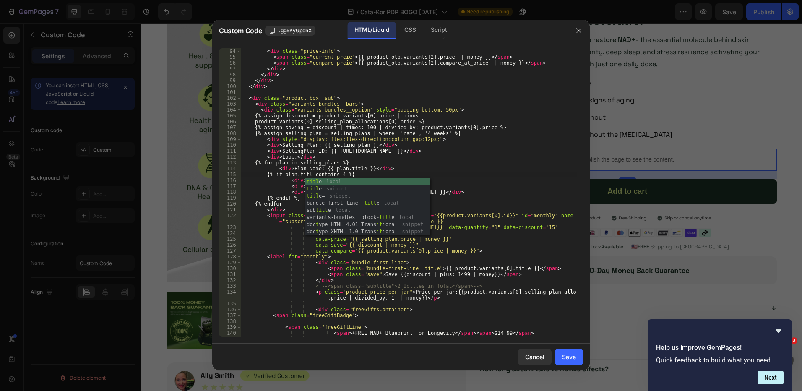
scroll to position [0, 6]
click at [394, 170] on div "</ label > < div class = "price-info" > < span class = "current-prcie" > {{ pro…" at bounding box center [409, 192] width 336 height 300
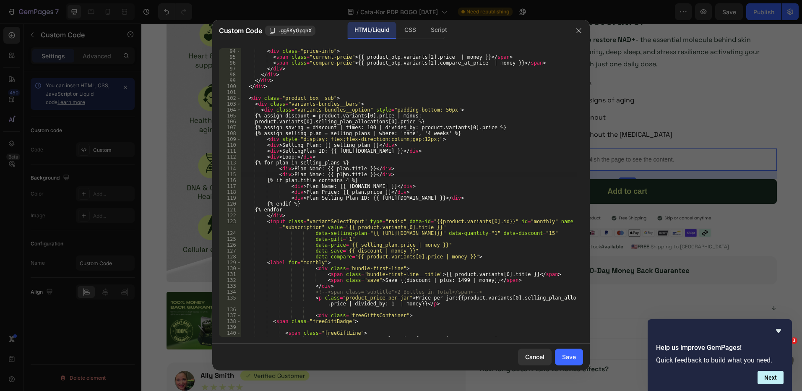
click at [342, 172] on div "</ label > < div class = "price-info" > < span class = "current-prcie" > {{ pro…" at bounding box center [409, 192] width 336 height 300
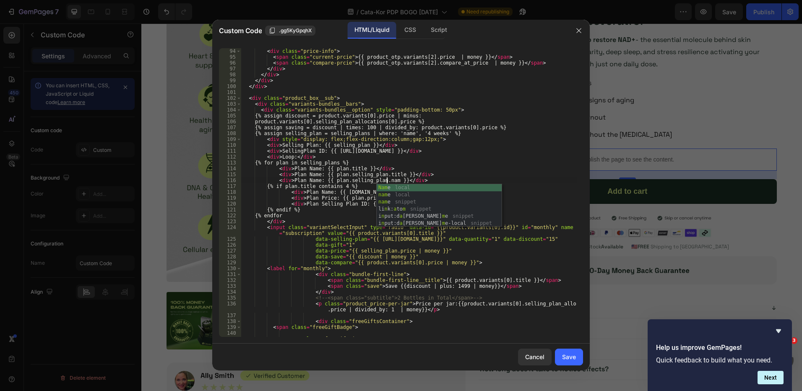
scroll to position [0, 12]
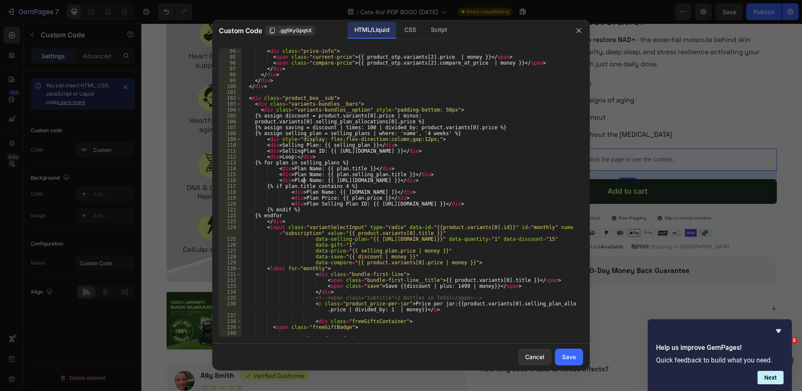
click at [304, 182] on div "</ label > < div class = "price-info" > < span class = "current-prcie" > {{ pro…" at bounding box center [409, 192] width 336 height 300
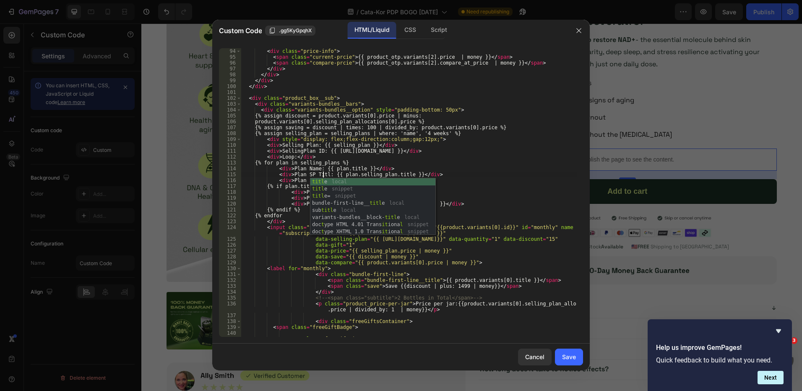
scroll to position [0, 7]
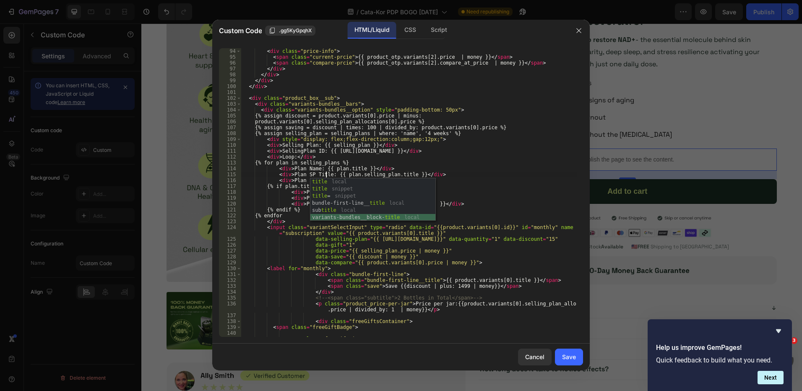
click at [397, 160] on div "</ label > < div class = "price-info" > < span class = "current-prcie" > {{ pro…" at bounding box center [409, 192] width 336 height 300
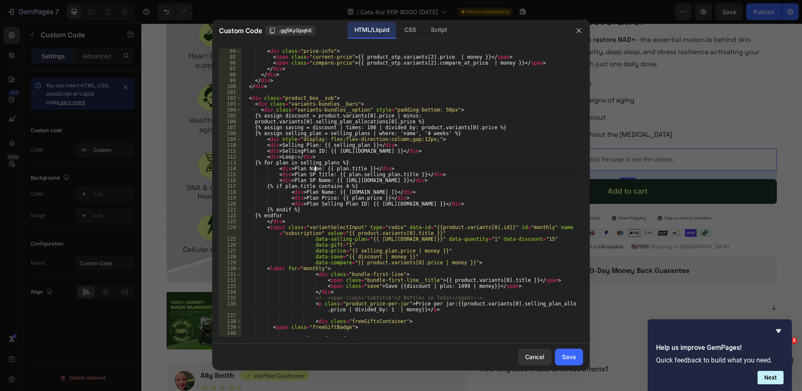
click at [315, 166] on div "</ label > < div class = "price-info" > < span class = "current-prcie" > {{ pro…" at bounding box center [409, 192] width 336 height 300
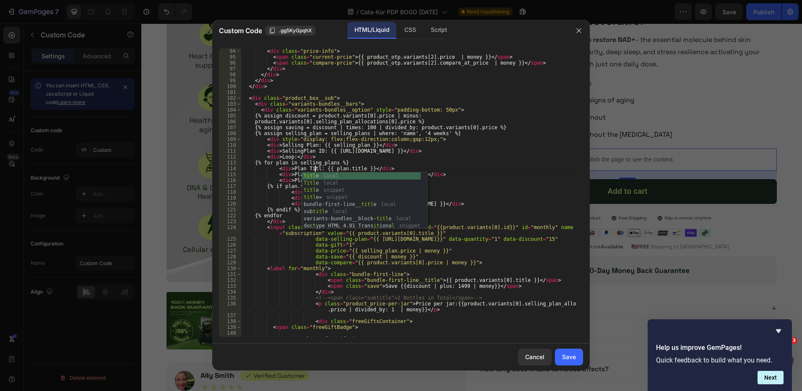
scroll to position [0, 6]
click at [433, 148] on div "</ label > < div class = "price-info" > < span class = "current-prcie" > {{ pro…" at bounding box center [409, 192] width 336 height 300
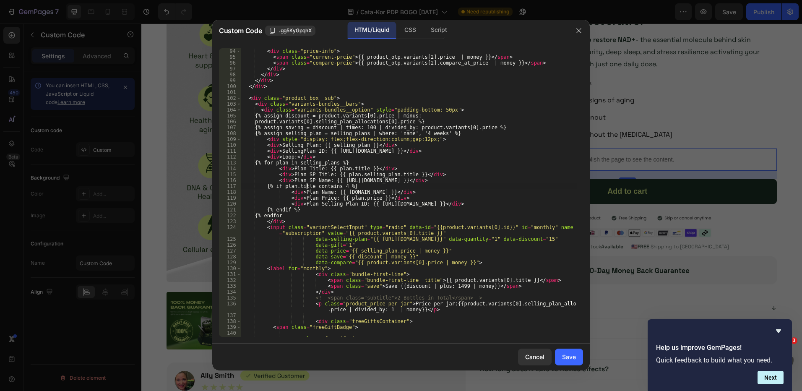
click at [306, 185] on div "</ label > < div class = "price-info" > < span class = "current-prcie" > {{ pro…" at bounding box center [409, 192] width 336 height 300
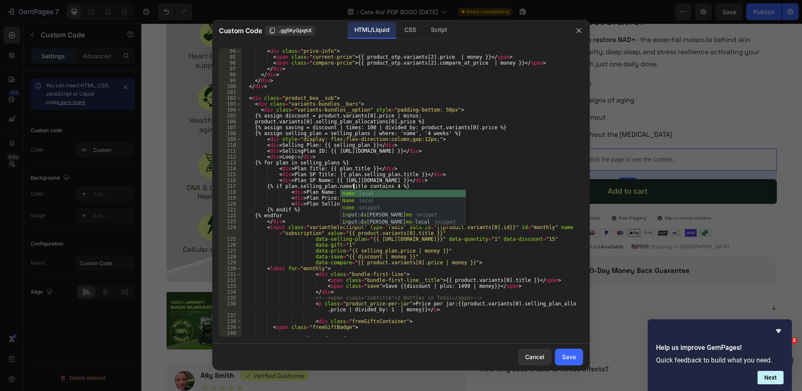
scroll to position [0, 9]
click at [458, 147] on div "</ label > < div class = "price-info" > < span class = "current-prcie" > {{ pro…" at bounding box center [409, 192] width 336 height 300
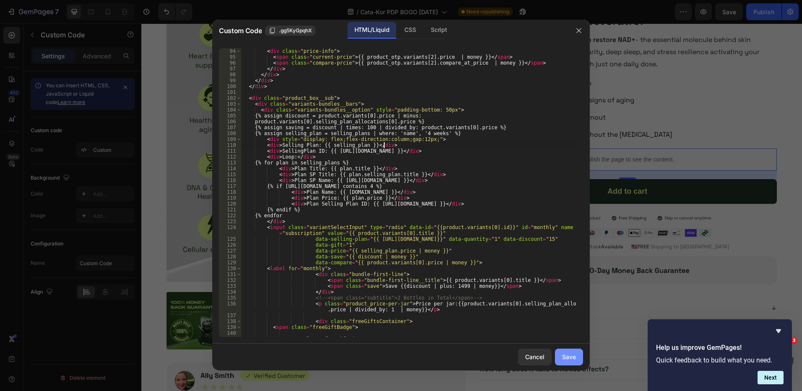
type textarea "<div>Selling Plan: {{ selling_plan }}</div>"
click at [569, 355] on div "Save" at bounding box center [569, 357] width 14 height 9
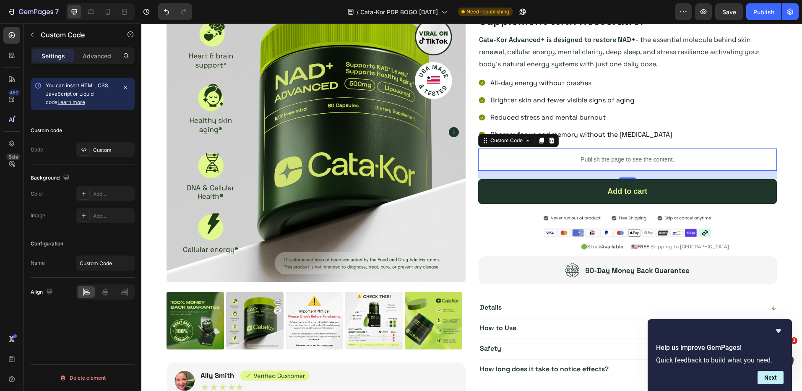
click at [725, 15] on span "Save" at bounding box center [730, 11] width 14 height 7
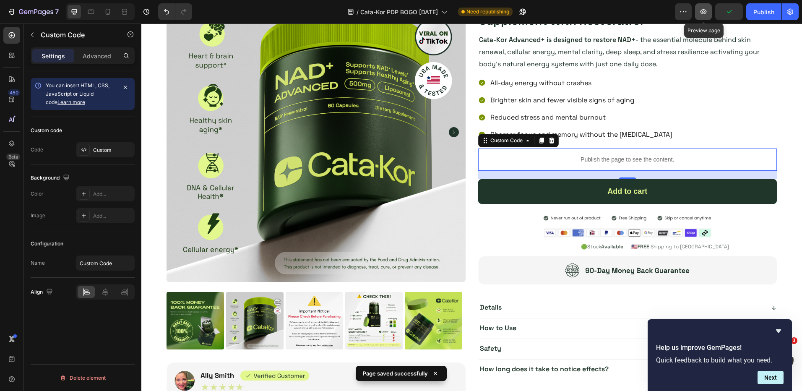
click at [705, 13] on icon "button" at bounding box center [704, 11] width 6 height 5
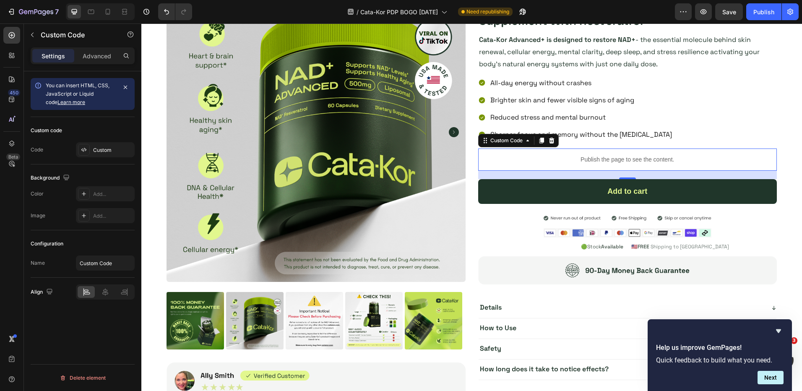
click at [567, 160] on p "Publish the page to see the content." at bounding box center [627, 159] width 299 height 9
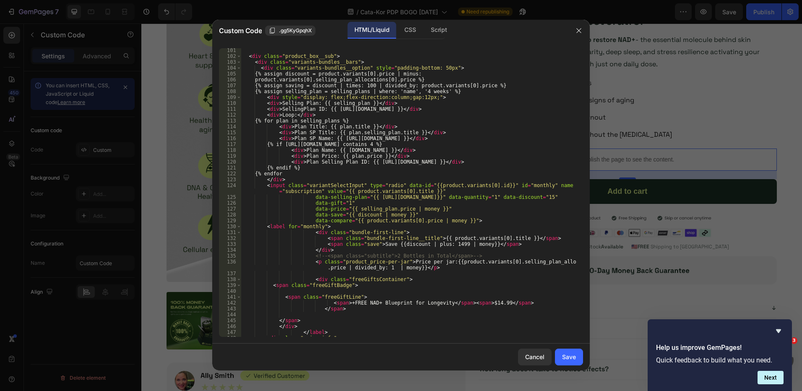
scroll to position [546, 0]
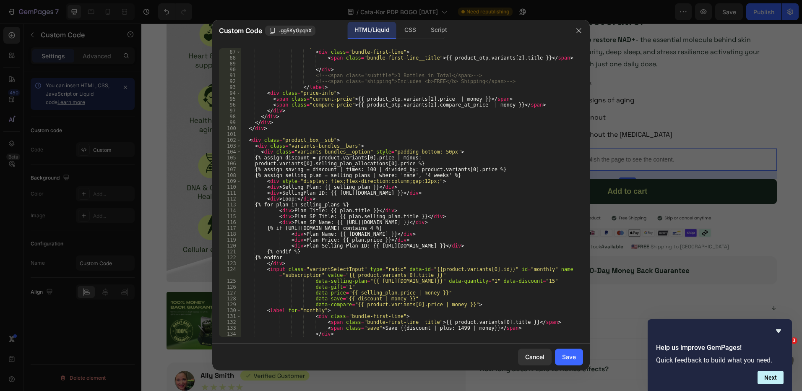
scroll to position [546, 0]
click at [401, 175] on div "< label for = "otp3" > < div class = "bundle-first-line" > < span class = "bund…" at bounding box center [409, 193] width 336 height 300
click at [468, 176] on div "< label for = "otp3" > < div class = "bundle-first-line" > < span class = "bund…" at bounding box center [409, 193] width 336 height 300
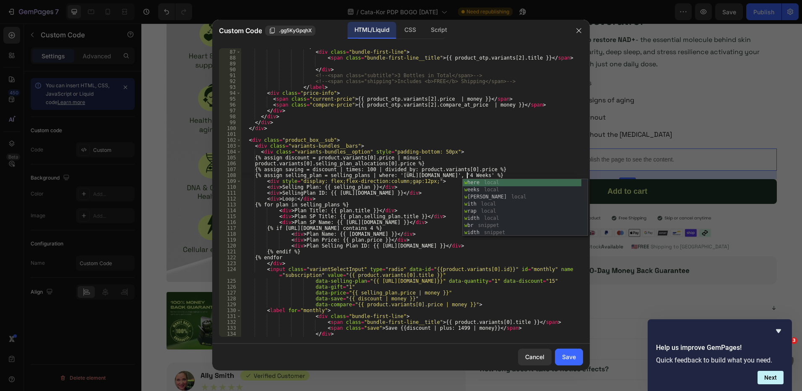
click at [479, 176] on div "< label for = "otp3" > < div class = "bundle-first-line" > < span class = "bund…" at bounding box center [409, 193] width 336 height 300
click at [396, 170] on div "< label for = "otp3" > < div class = "bundle-first-line" > < span class = "bund…" at bounding box center [409, 193] width 336 height 300
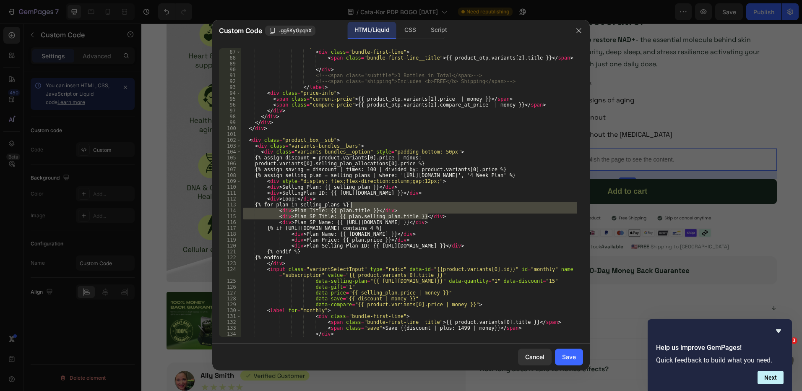
drag, startPoint x: 435, startPoint y: 216, endPoint x: 436, endPoint y: 207, distance: 8.6
click at [436, 207] on div "< label for = "otp3" > < div class = "bundle-first-line" > < span class = "bund…" at bounding box center [409, 193] width 336 height 300
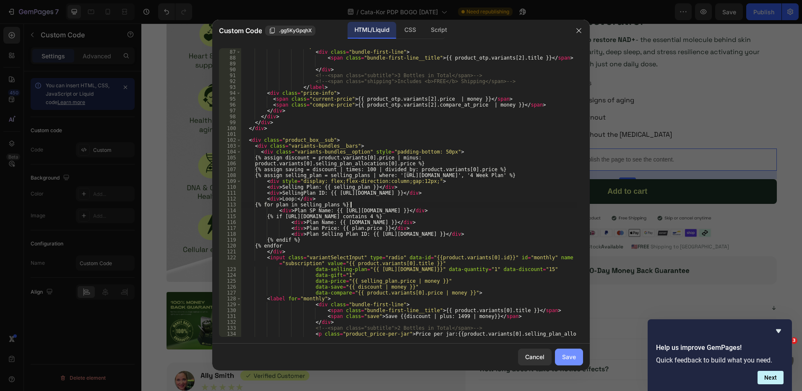
type textarea "{% for plan in selling_plans %}"
click at [567, 361] on button "Save" at bounding box center [569, 357] width 28 height 17
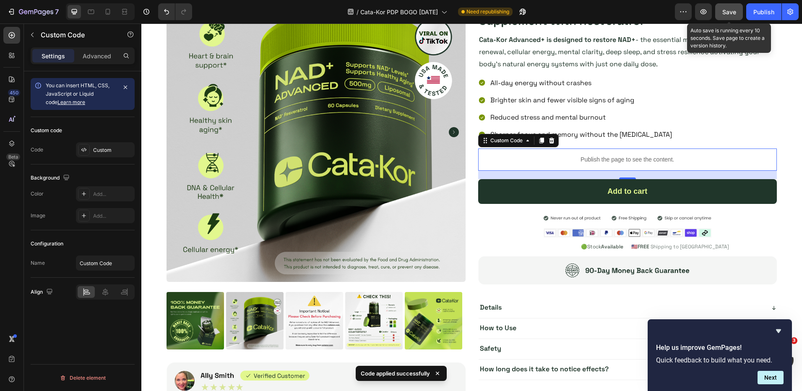
click at [728, 15] on span "Save" at bounding box center [730, 11] width 14 height 7
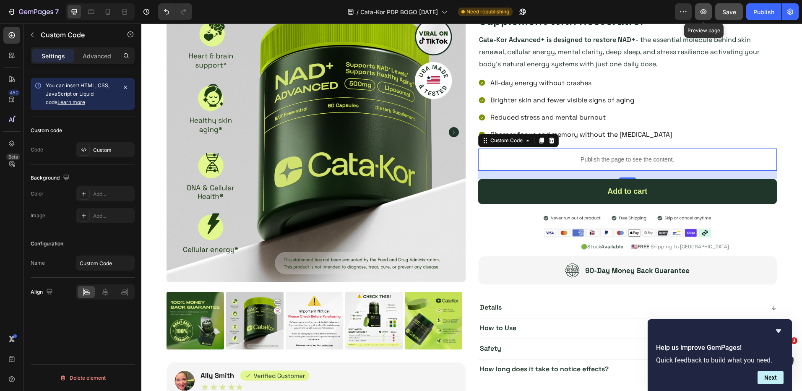
click at [709, 13] on button "button" at bounding box center [703, 11] width 17 height 17
click at [587, 162] on p "Publish the page to see the content." at bounding box center [627, 159] width 299 height 9
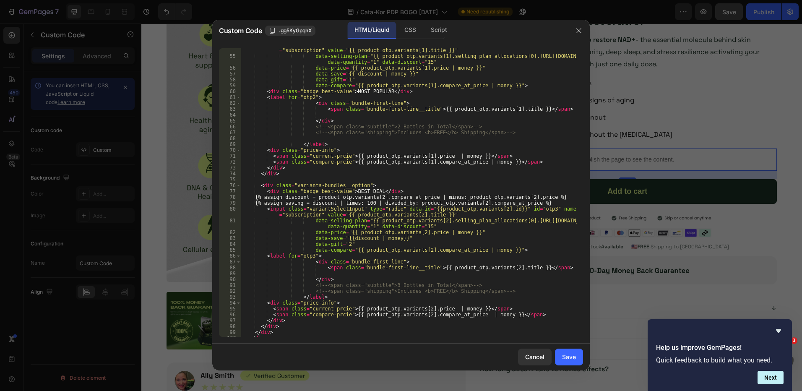
scroll to position [462, 0]
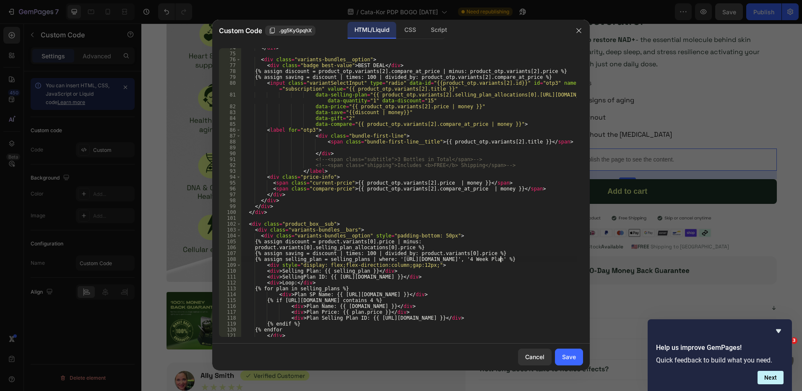
click at [508, 261] on div "</ div > < div class = "variants-bundles__option" > < div class = "badge best-v…" at bounding box center [409, 198] width 336 height 306
click at [439, 265] on div "</ div > < div class = "variants-bundles__option" > < div class = "badge best-v…" at bounding box center [409, 198] width 336 height 306
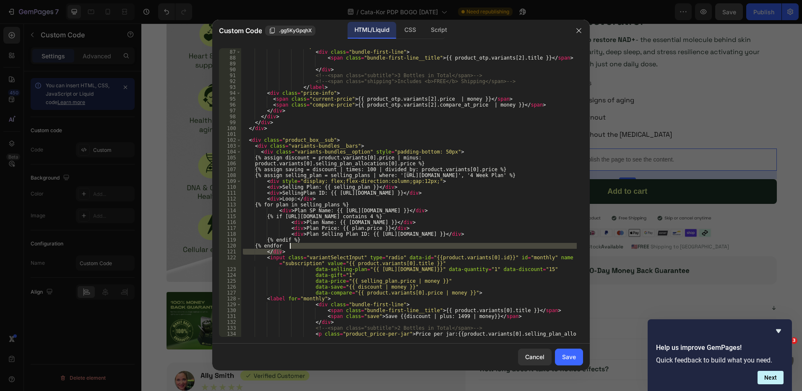
drag, startPoint x: 293, startPoint y: 252, endPoint x: 303, endPoint y: 245, distance: 12.1
click at [303, 245] on div "< label for = "otp3" > < div class = "bundle-first-line" > < span class = "bund…" at bounding box center [409, 196] width 336 height 306
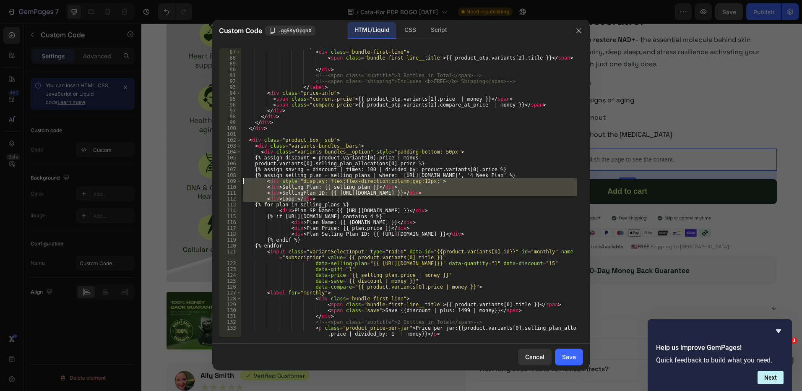
drag, startPoint x: 315, startPoint y: 198, endPoint x: 197, endPoint y: 180, distance: 119.4
click at [197, 180] on div "Custom Code .gg5KyGpqhX HTML/Liquid CSS Script {% endfor 86 87 88 89 90 91 92 9…" at bounding box center [401, 195] width 802 height 391
type textarea "<div style="display: flex;flex-direction:column;gap:12px;"> <div>Selling Plan: …"
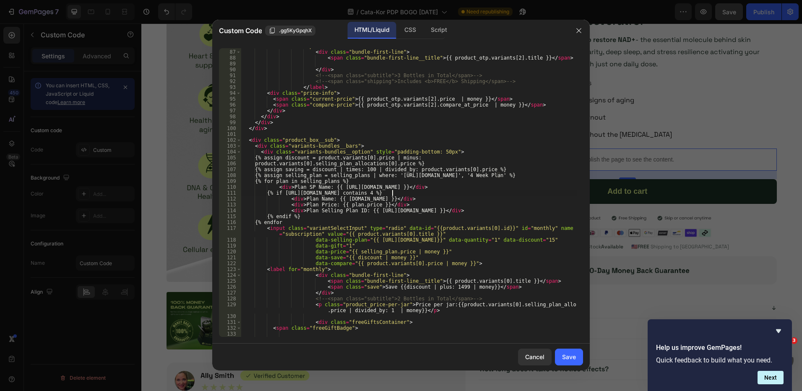
click at [411, 194] on div "< label for = "otp3" > < div class = "bundle-first-line" > < span class = "bund…" at bounding box center [409, 193] width 336 height 300
type textarea "{% if [URL][DOMAIN_NAME] contains 4 %}"
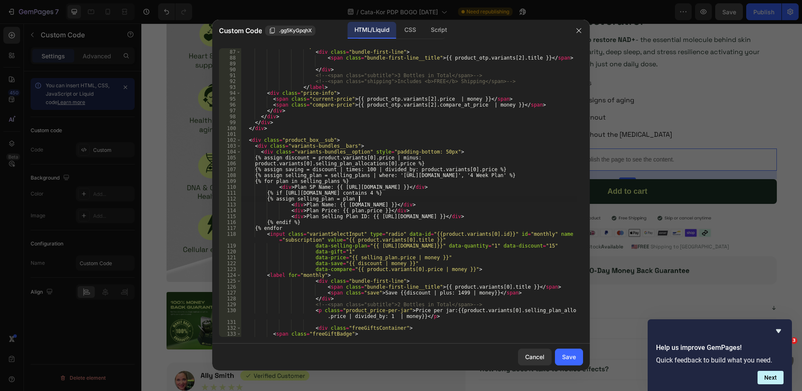
scroll to position [0, 10]
drag, startPoint x: 436, startPoint y: 186, endPoint x: 422, endPoint y: 183, distance: 14.6
click at [422, 183] on div "< label for = "otp3" > < div class = "bundle-first-line" > < span class = "bund…" at bounding box center [409, 193] width 336 height 300
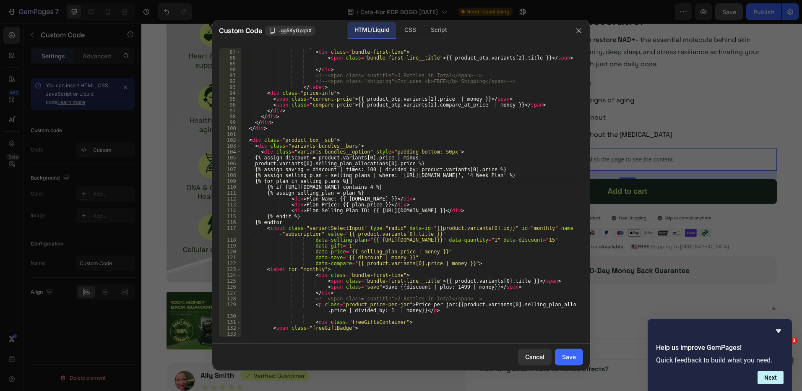
click at [372, 191] on div "< label for = "otp3" > < div class = "bundle-first-line" > < span class = "bund…" at bounding box center [409, 193] width 336 height 300
click at [414, 187] on div "< label for = "otp3" > < div class = "bundle-first-line" > < span class = "bund…" at bounding box center [409, 193] width 336 height 300
click at [408, 191] on div "< label for = "otp3" > < div class = "bundle-first-line" > < span class = "bund…" at bounding box center [409, 193] width 336 height 300
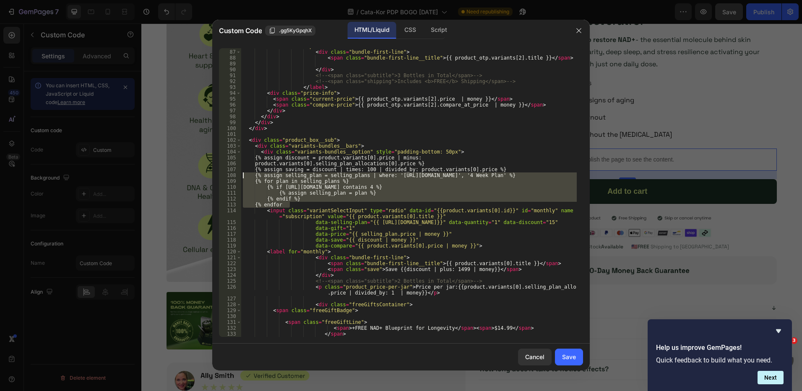
drag, startPoint x: 300, startPoint y: 204, endPoint x: 218, endPoint y: 174, distance: 87.1
click at [218, 174] on div "{% assign selling_plan = plan %} 86 87 88 89 90 91 92 93 94 95 96 97 98 99 100 …" at bounding box center [401, 193] width 378 height 302
click at [416, 187] on div "< label for = "otp3" > < div class = "bundle-first-line" > < span class = "bund…" at bounding box center [409, 192] width 336 height 289
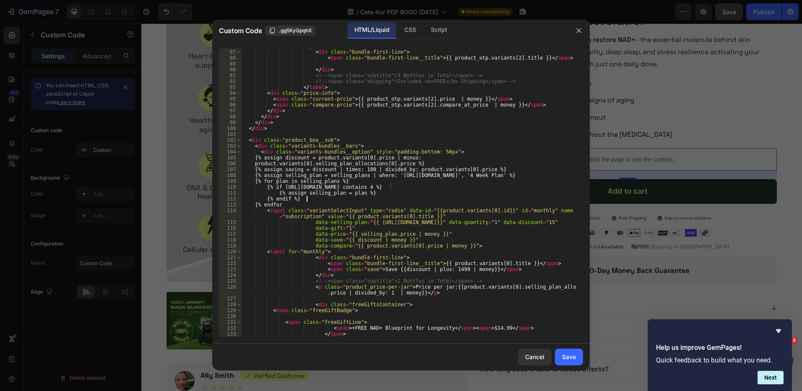
click at [391, 198] on div "< label for = "otp3" > < div class = "bundle-first-line" > < span class = "bund…" at bounding box center [409, 193] width 336 height 300
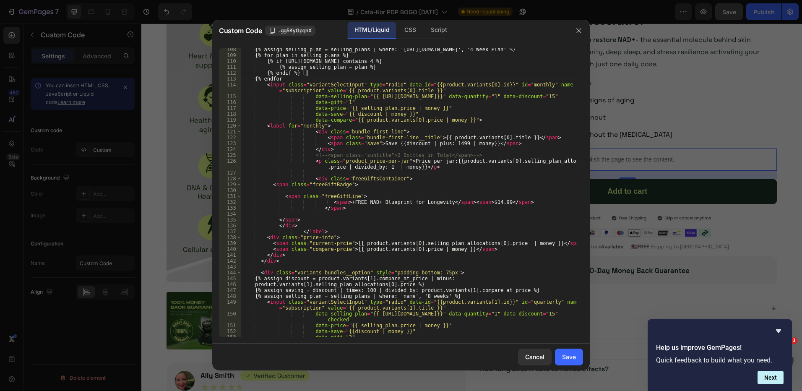
scroll to position [797, 0]
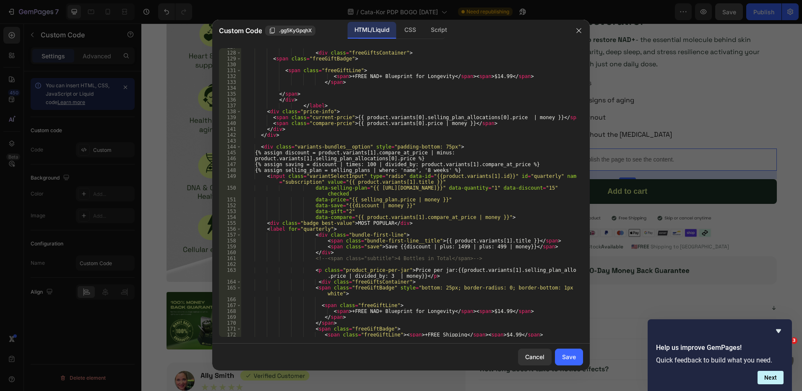
click at [332, 168] on div "< div class = "freeGiftsContainer" > < span class = "freeGiftBadge" > < span cl…" at bounding box center [409, 194] width 336 height 300
drag, startPoint x: 485, startPoint y: 170, endPoint x: 230, endPoint y: 170, distance: 255.1
click at [230, 170] on div "{% assign selling_plan = selling_plans | where: 'name', '8 weeks' %} 127 128 12…" at bounding box center [401, 192] width 364 height 289
paste textarea "endfor"
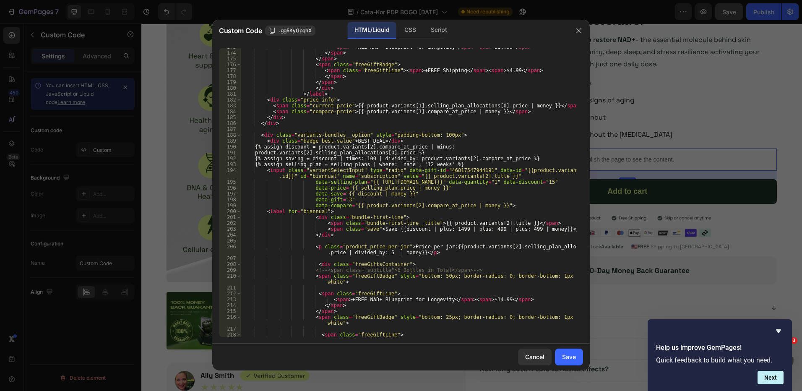
scroll to position [1091, 0]
drag, startPoint x: 465, startPoint y: 165, endPoint x: 220, endPoint y: 163, distance: 244.7
click at [220, 163] on div "{% endfor 173 174 175 176 177 178 179 180 181 182 183 184 185 186 187 188 189 1…" at bounding box center [401, 192] width 364 height 289
paste textarea "endfor"
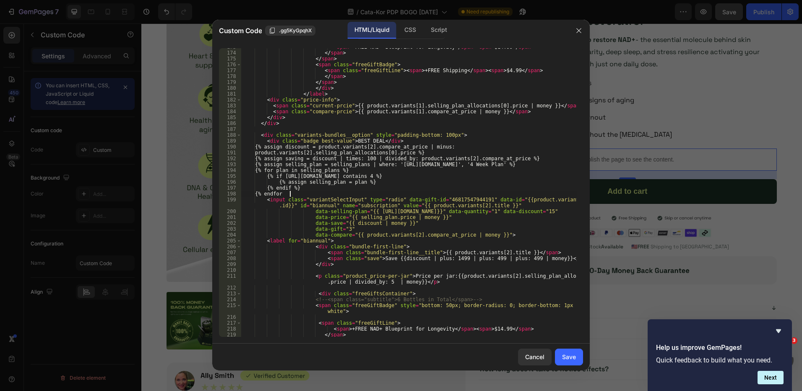
click at [460, 165] on div "< span > +FREE NAD+ Blueprint for Longevity </ span > < span > $14.99 </ span >…" at bounding box center [409, 194] width 336 height 300
click at [381, 176] on div "< span > +FREE NAD+ Blueprint for Longevity </ span > < span > $14.99 </ span >…" at bounding box center [409, 194] width 336 height 300
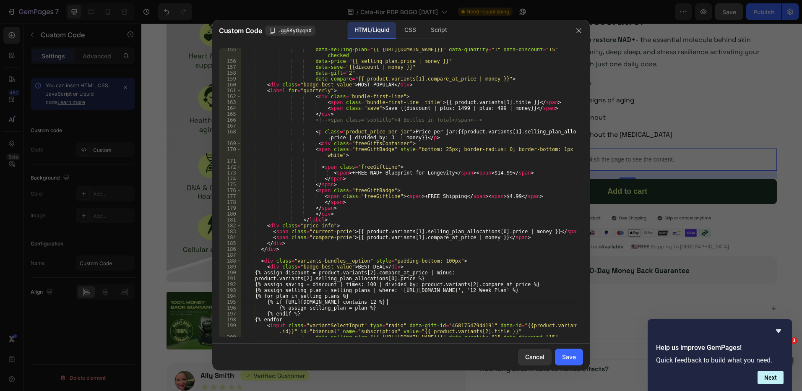
scroll to position [839, 0]
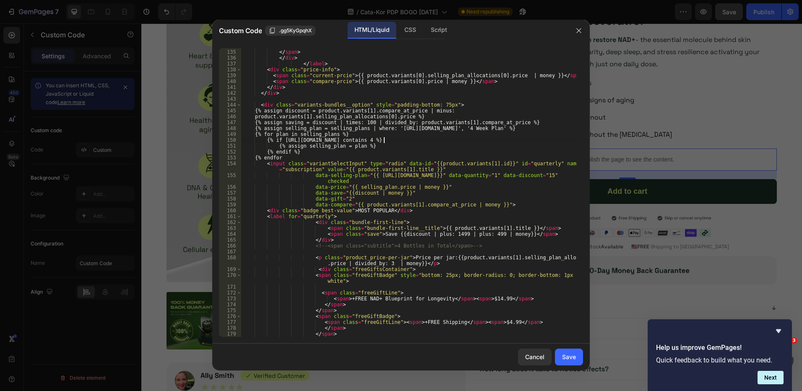
click at [384, 141] on div "</ span > </ div > </ label > < div class = "price-info" > < span class = "curr…" at bounding box center [409, 193] width 336 height 300
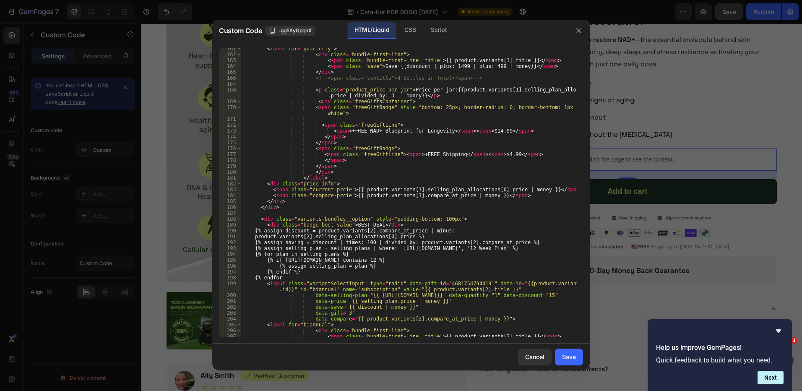
click at [457, 277] on div "< label for = "quarterly" > < div class = "bundle-first-line" > < span class = …" at bounding box center [409, 196] width 336 height 300
type textarea "{% endfor"
click at [573, 355] on div "Save" at bounding box center [569, 357] width 14 height 9
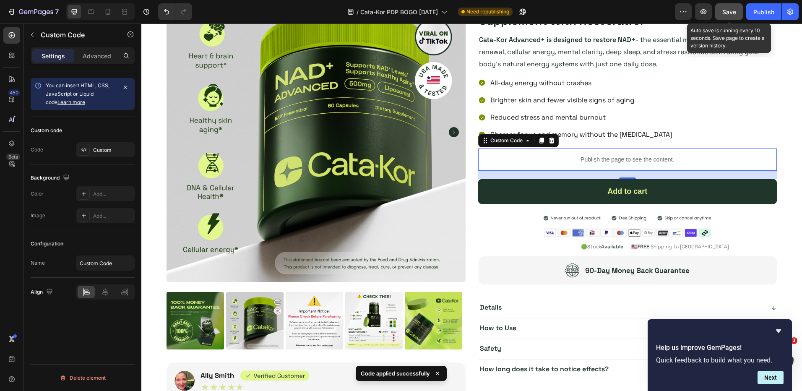
click at [726, 14] on span "Save" at bounding box center [730, 11] width 14 height 7
click at [701, 13] on icon "button" at bounding box center [704, 12] width 8 height 8
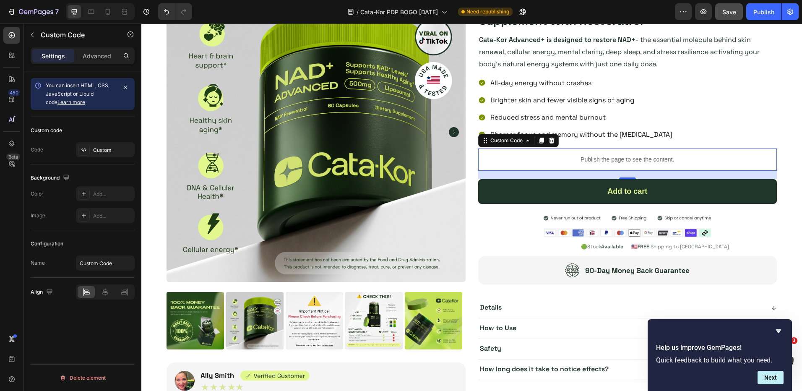
click at [556, 162] on p "Publish the page to see the content." at bounding box center [627, 159] width 299 height 9
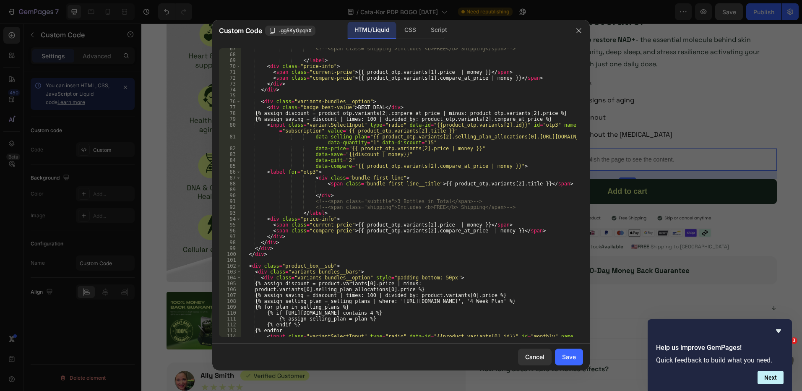
scroll to position [546, 0]
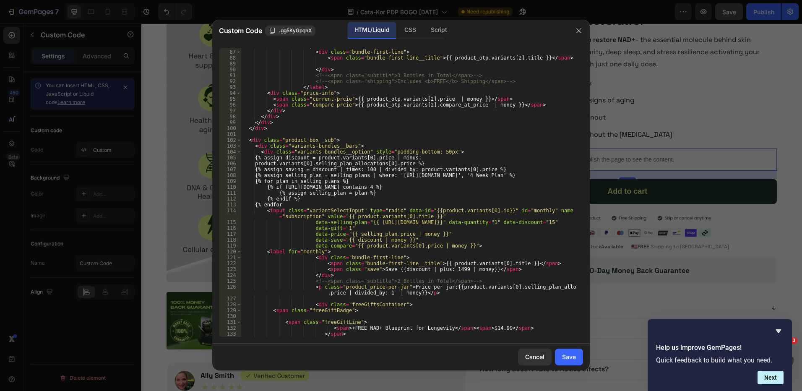
click at [306, 206] on div "< label for = "otp3" > < div class = "bundle-first-line" > < span class = "bund…" at bounding box center [409, 193] width 336 height 300
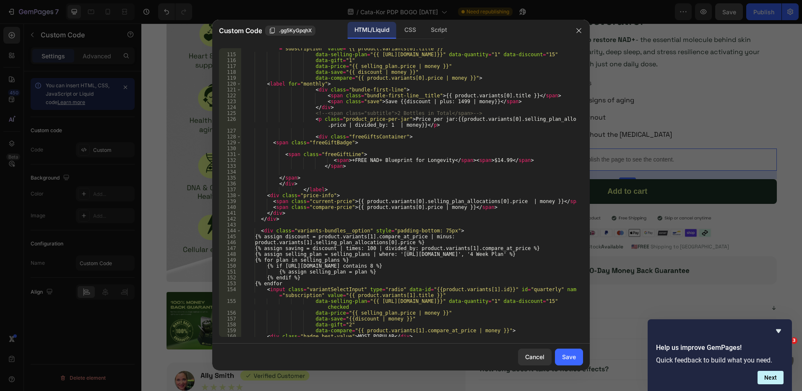
scroll to position [713, 0]
click at [311, 283] on div "< input class = "variantSelectInput" type = "radio" data-id = "{{product.varian…" at bounding box center [409, 193] width 336 height 306
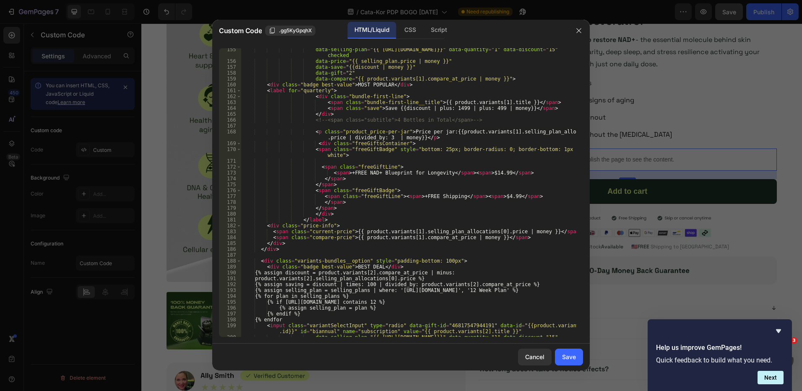
scroll to position [1049, 0]
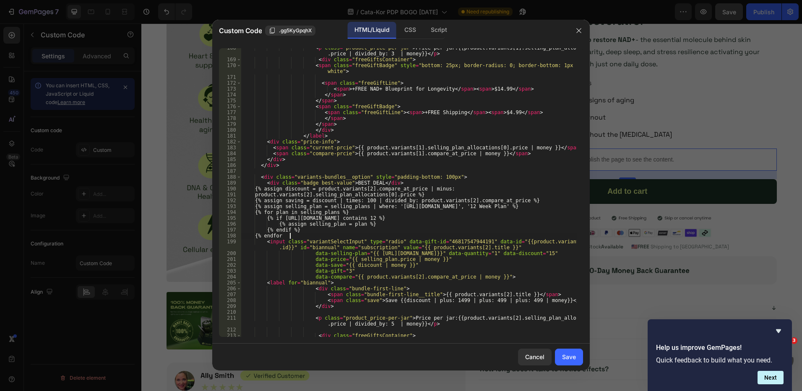
click at [312, 235] on div "< p class = "product_price-per-jar" > Price per jar:{{product.variants[1].selli…" at bounding box center [409, 198] width 336 height 306
type textarea "{% endfor %}"
click at [567, 359] on div "Save" at bounding box center [569, 357] width 14 height 9
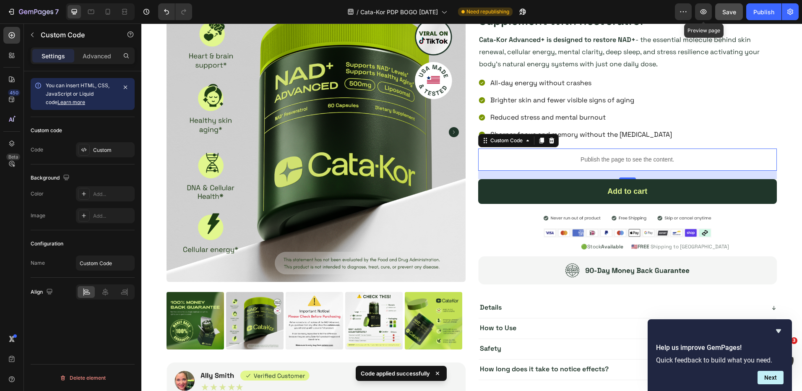
click at [726, 12] on span "Save" at bounding box center [730, 11] width 14 height 7
click at [703, 12] on icon "button" at bounding box center [703, 11] width 3 height 3
click at [574, 158] on p "Publish the page to see the content." at bounding box center [627, 159] width 299 height 9
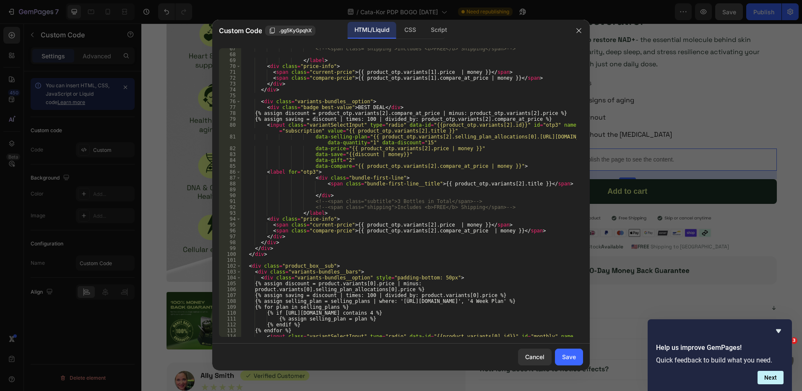
scroll to position [504, 0]
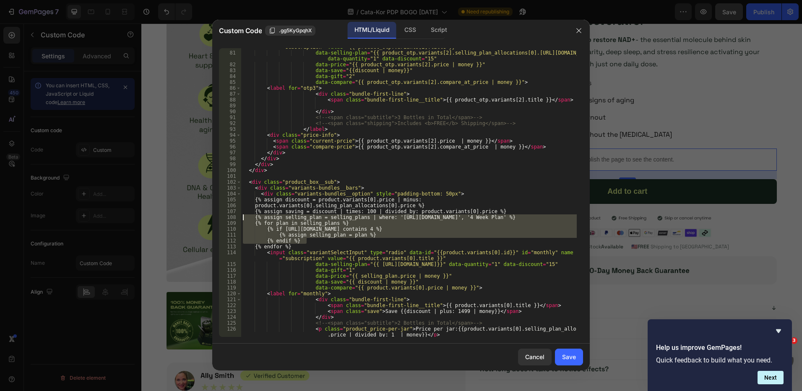
drag, startPoint x: 307, startPoint y: 243, endPoint x: 212, endPoint y: 219, distance: 98.4
click at [212, 219] on div "Custom Code .gg5KyGpqhX HTML/Liquid CSS Script {% endif %} 80 81 82 83 84 85 86…" at bounding box center [401, 195] width 802 height 391
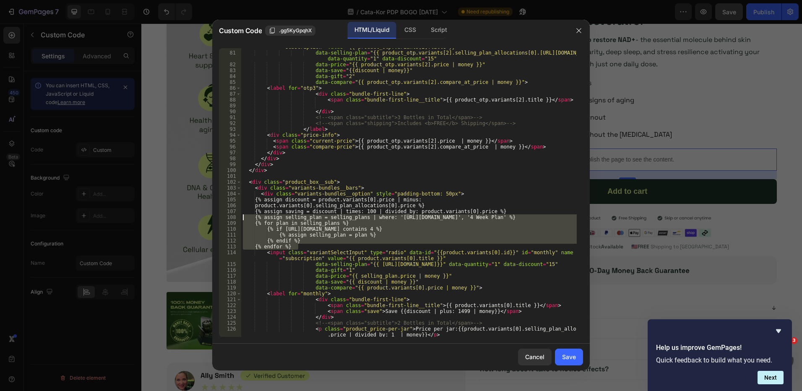
drag, startPoint x: 305, startPoint y: 245, endPoint x: 206, endPoint y: 216, distance: 102.8
click at [206, 216] on div "Custom Code .gg5KyGpqhX HTML/Liquid CSS Script {% assign selling_plan = selling…" at bounding box center [401, 195] width 802 height 391
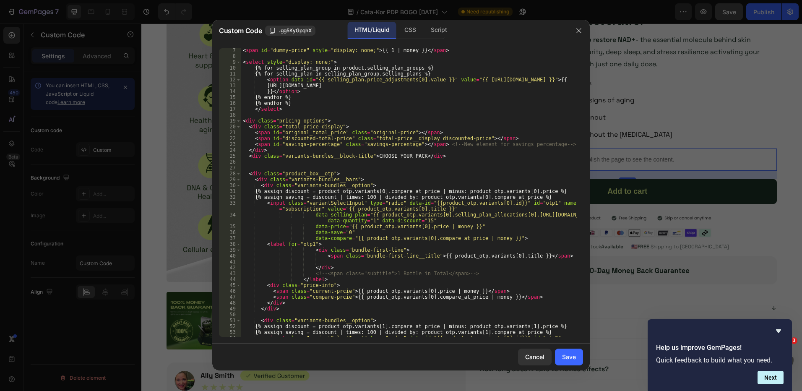
scroll to position [0, 0]
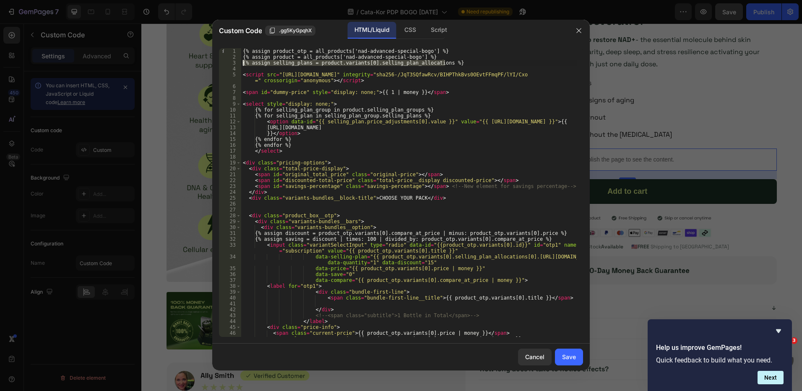
drag, startPoint x: 455, startPoint y: 60, endPoint x: 241, endPoint y: 60, distance: 214.0
click at [241, 60] on div "{% assign selling_plan = selling_plans | where: 'selling_plan.name', '4 Week Pl…" at bounding box center [401, 192] width 364 height 289
type textarea "{% assign selling_plans = product.variants[0].selling_plan_allocations %}"
click at [580, 31] on icon "button" at bounding box center [579, 30] width 7 height 7
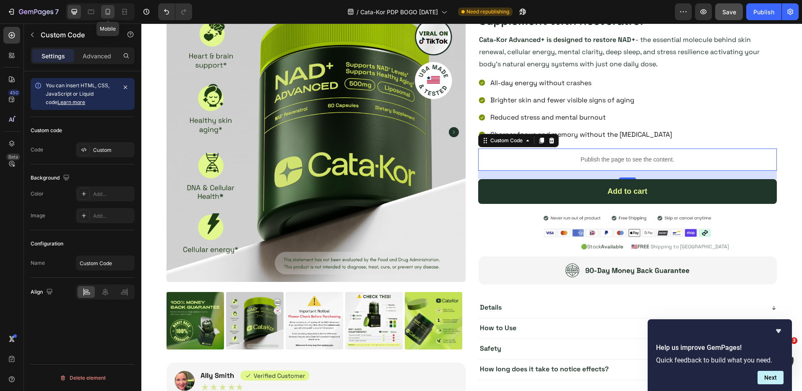
click at [110, 11] on icon at bounding box center [108, 12] width 5 height 6
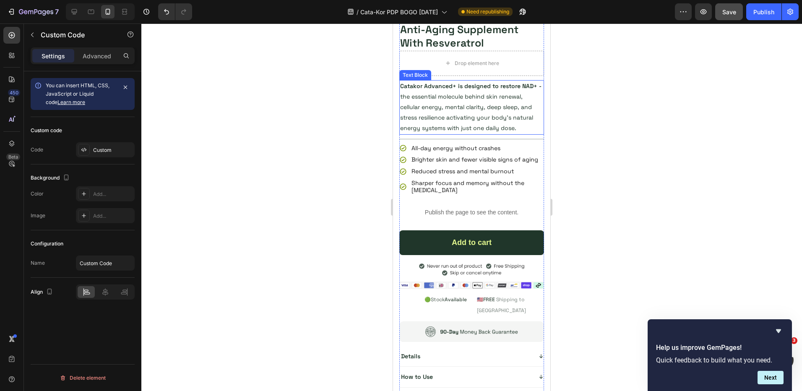
scroll to position [313, 0]
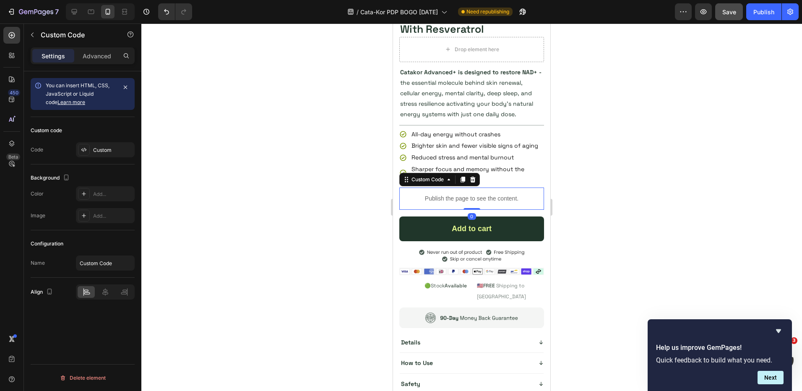
click at [439, 202] on p "Publish the page to see the content." at bounding box center [472, 198] width 145 height 9
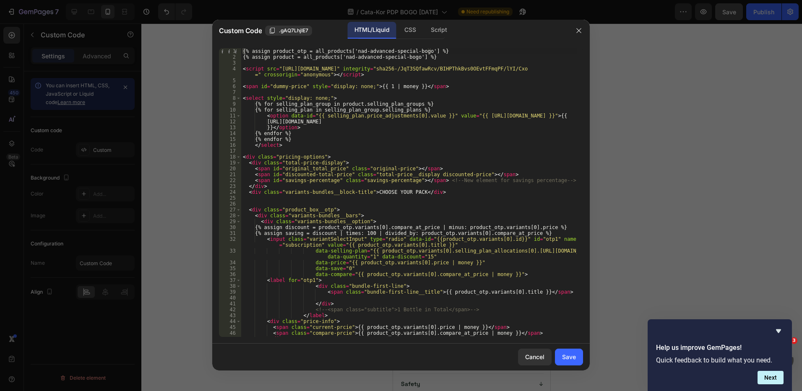
type textarea "{% assign product = all_products['nad-advanced-special-bogo'] %}"
click at [442, 55] on div "{% assign product_otp = all_products['nad-advanced-special-bogo'] %} {% assign …" at bounding box center [409, 198] width 336 height 300
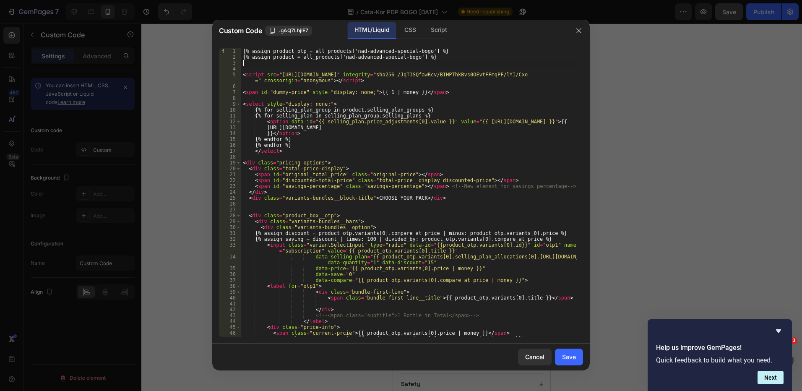
paste textarea "{% assign selling_plans = product.variants[0].selling_plan_allocations %}"
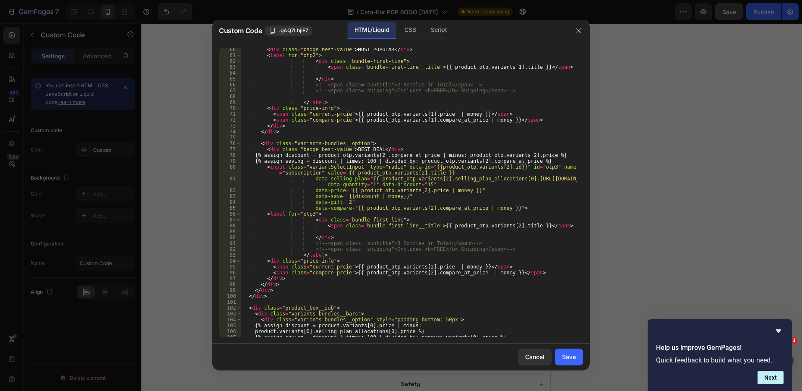
scroll to position [504, 0]
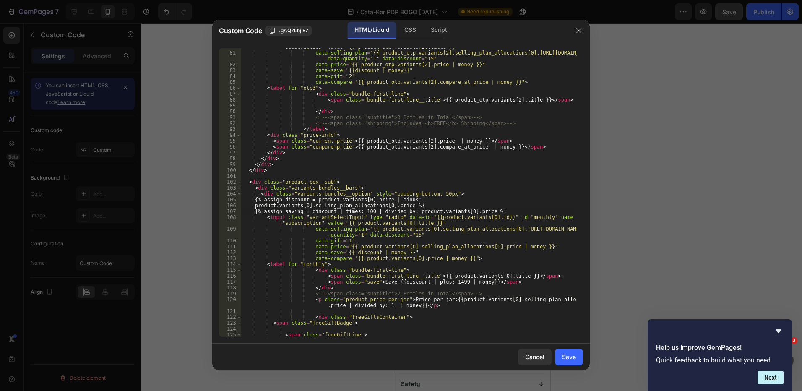
click at [510, 211] on div "< input class = "variantSelectInput" type = "radio" data-id = "{{product_otp.va…" at bounding box center [409, 191] width 336 height 306
type textarea "{% assign saving = discount | times: 100 | divided_by: product.variants[0].pric…"
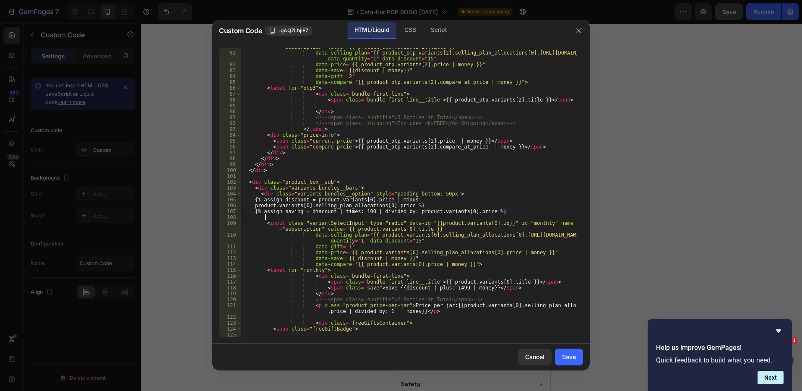
paste textarea "{% endfor %}"
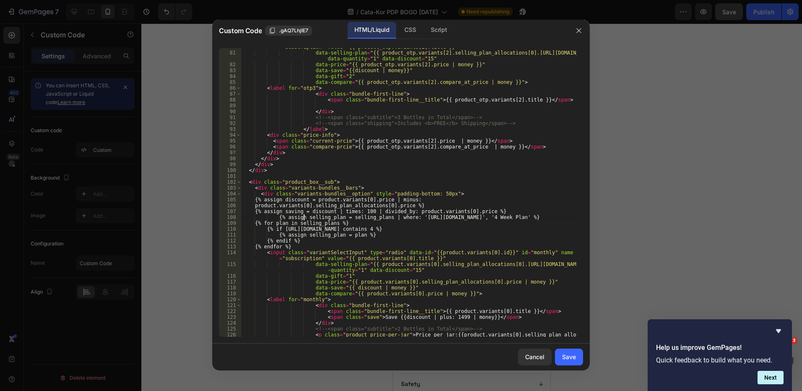
click at [305, 218] on div "< input class = "variantSelectInput" type = "radio" data-id = "{{product_otp.va…" at bounding box center [409, 194] width 336 height 312
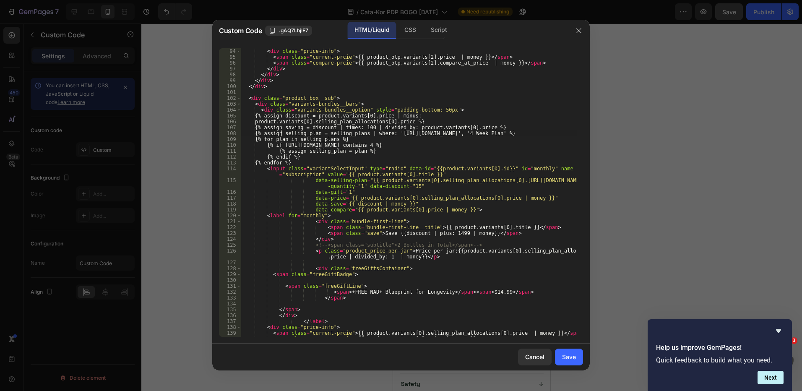
scroll to position [588, 0]
drag, startPoint x: 459, startPoint y: 180, endPoint x: 500, endPoint y: 178, distance: 40.7
click at [500, 178] on div "</ label > < div class = "price-info" > < span class = "current-prcie" > {{ pro…" at bounding box center [409, 192] width 336 height 300
drag, startPoint x: 427, startPoint y: 182, endPoint x: 371, endPoint y: 181, distance: 55.8
click at [371, 181] on div "</ label > < div class = "price-info" > < span class = "current-prcie" > {{ pro…" at bounding box center [409, 192] width 336 height 300
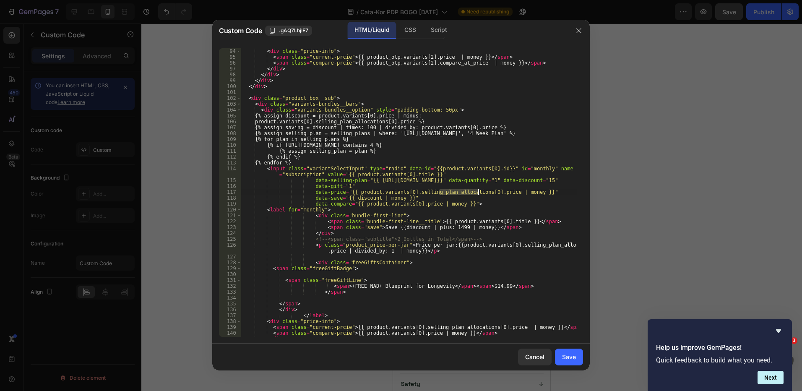
drag, startPoint x: 440, startPoint y: 192, endPoint x: 479, endPoint y: 191, distance: 39.0
click at [479, 191] on div "</ label > < div class = "price-info" > < span class = "current-prcie" > {{ pro…" at bounding box center [409, 192] width 336 height 300
drag, startPoint x: 406, startPoint y: 194, endPoint x: 351, endPoint y: 192, distance: 54.6
click at [351, 192] on div "</ label > < div class = "price-info" > < span class = "current-prcie" > {{ pro…" at bounding box center [409, 192] width 336 height 300
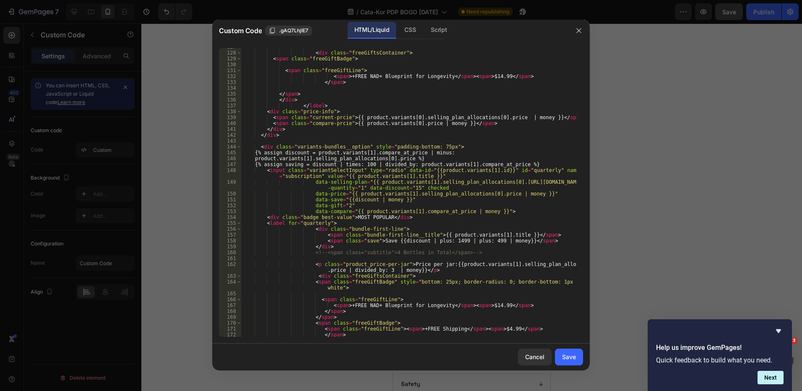
scroll to position [839, 0]
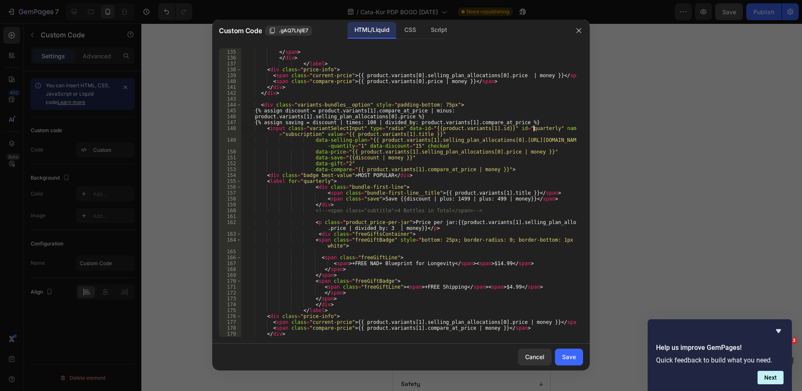
click at [534, 126] on div "</ span > </ div > </ label > < div class = "price-info" > < span class = "curr…" at bounding box center [409, 193] width 336 height 300
click at [536, 123] on div "</ span > </ div > </ label > < div class = "price-info" > < span class = "curr…" at bounding box center [409, 193] width 336 height 300
type textarea "{% assign saving = discount | times: 100 | divided_by: product.variants[1].comp…"
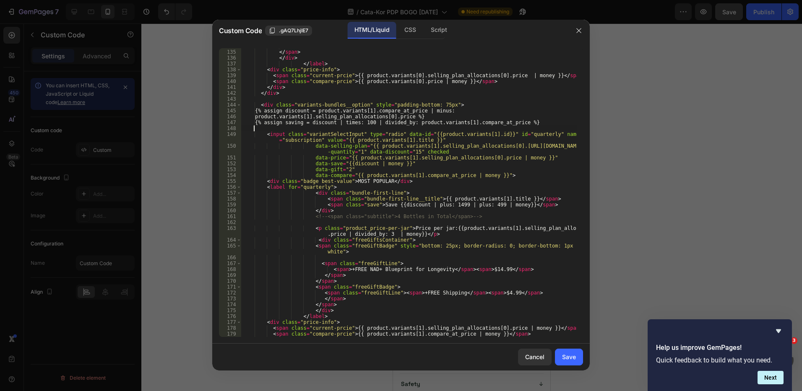
scroll to position [0, 0]
paste textarea "{% endfor %}"
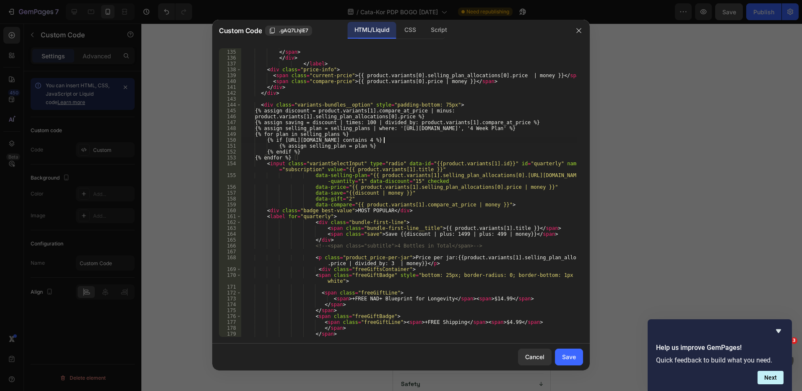
click at [383, 139] on div "</ span > </ div > </ label > < div class = "price-info" > < span class = "curr…" at bounding box center [409, 193] width 336 height 300
click at [460, 126] on div "</ span > </ div > </ label > < div class = "price-info" > < span class = "curr…" at bounding box center [409, 193] width 336 height 300
drag, startPoint x: 462, startPoint y: 181, endPoint x: 498, endPoint y: 175, distance: 36.6
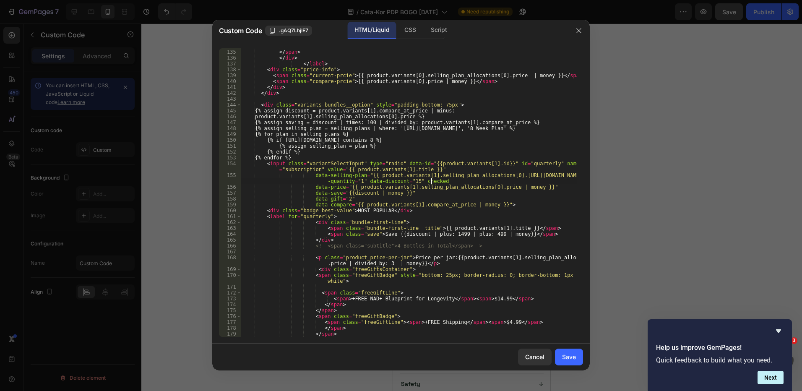
click at [462, 181] on div "</ span > </ div > </ label > < div class = "price-info" > < span class = "curr…" at bounding box center [409, 193] width 336 height 300
drag, startPoint x: 499, startPoint y: 175, endPoint x: 460, endPoint y: 173, distance: 39.1
click at [460, 173] on div "</ span > </ div > </ label > < div class = "price-info" > < span class = "curr…" at bounding box center [409, 193] width 336 height 300
drag, startPoint x: 426, startPoint y: 174, endPoint x: 371, endPoint y: 174, distance: 55.8
click at [371, 174] on div "</ span > </ div > </ label > < div class = "price-info" > < span class = "curr…" at bounding box center [409, 193] width 336 height 300
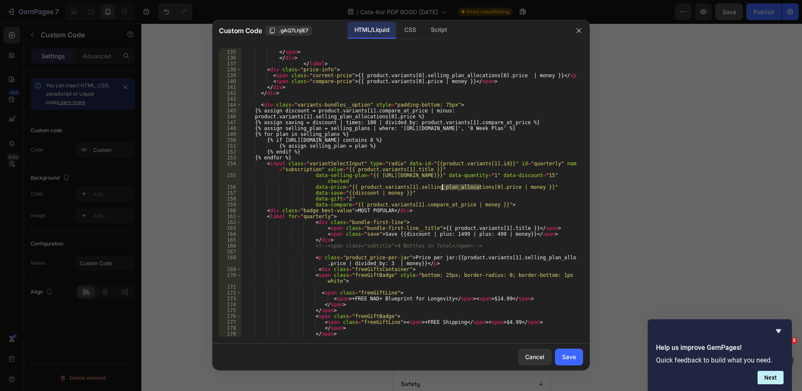
drag, startPoint x: 480, startPoint y: 186, endPoint x: 443, endPoint y: 186, distance: 37.3
click at [443, 186] on div "</ span > </ div > </ label > < div class = "price-info" > < span class = "curr…" at bounding box center [409, 193] width 336 height 300
drag, startPoint x: 406, startPoint y: 188, endPoint x: 350, endPoint y: 187, distance: 56.7
click at [350, 187] on div "</ span > </ div > </ label > < div class = "price-info" > < span class = "curr…" at bounding box center [409, 193] width 336 height 300
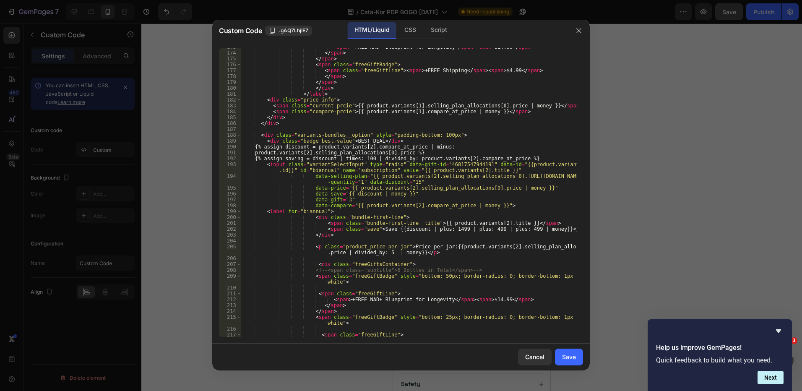
scroll to position [1091, 0]
click at [542, 159] on div "< span > +FREE NAD+ Blueprint for Longevity </ span > < span > $14.99 </ span >…" at bounding box center [409, 194] width 336 height 300
type textarea "{% assign saving = discount | times: 100 | divided_by: product.variants[2].comp…"
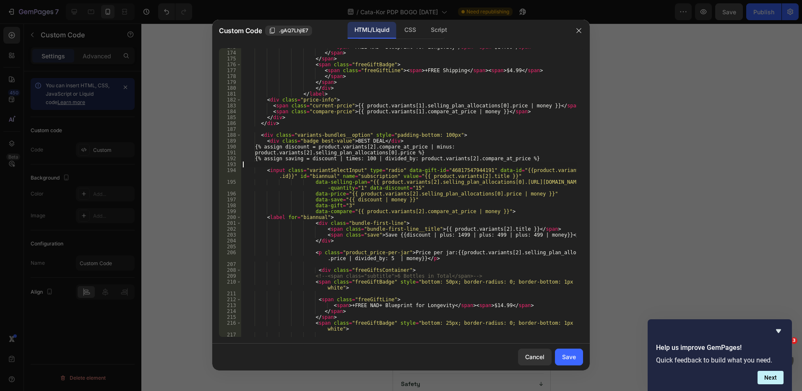
scroll to position [0, 0]
paste textarea "{% endfor %}"
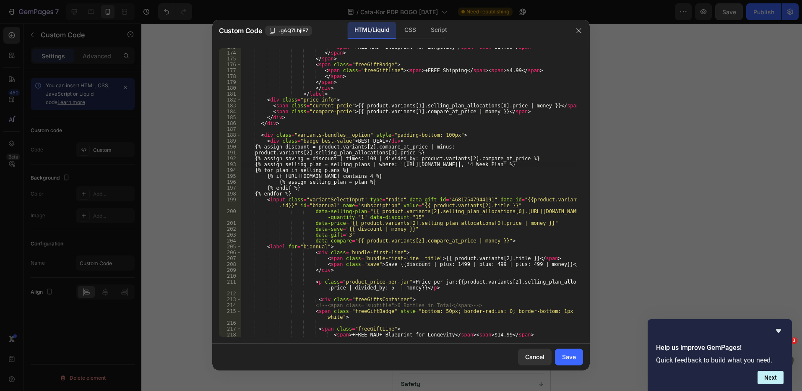
click at [460, 165] on div "< span > +FREE NAD+ Blueprint for Longevity </ span > < span > $14.99 </ span >…" at bounding box center [409, 194] width 336 height 300
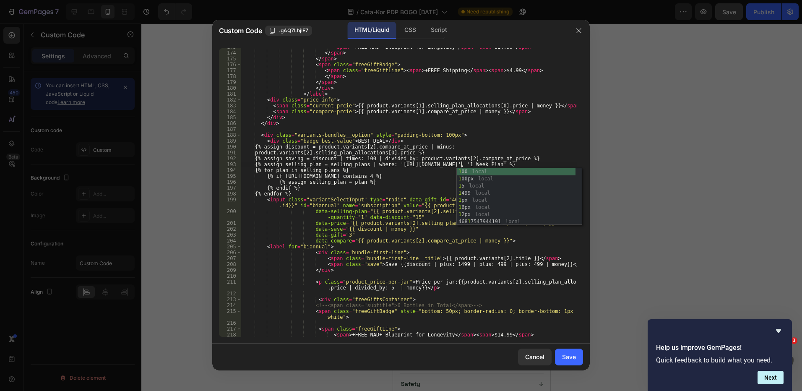
scroll to position [0, 18]
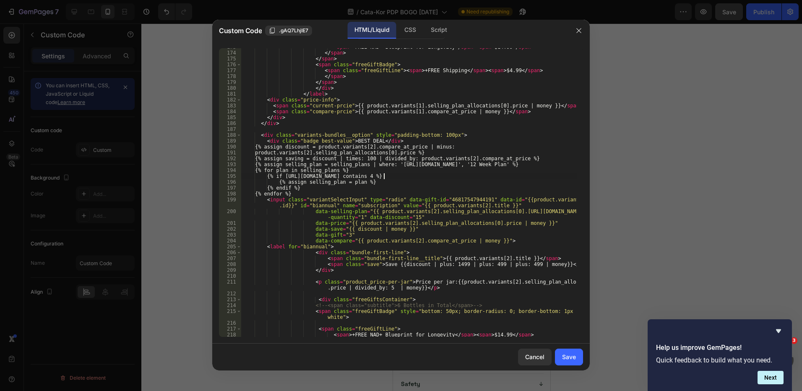
click at [383, 175] on div "< span > +FREE NAD+ Blueprint for Longevity </ span > < span > $14.99 </ span >…" at bounding box center [409, 194] width 336 height 300
click at [504, 252] on div "< span > +FREE NAD+ Blueprint for Longevity </ span > < span > $14.99 </ span >…" at bounding box center [409, 194] width 336 height 300
drag, startPoint x: 440, startPoint y: 225, endPoint x: 480, endPoint y: 224, distance: 39.9
click at [480, 224] on div "< span > +FREE NAD+ Blueprint for Longevity </ span > < span > $14.99 </ span >…" at bounding box center [409, 194] width 336 height 300
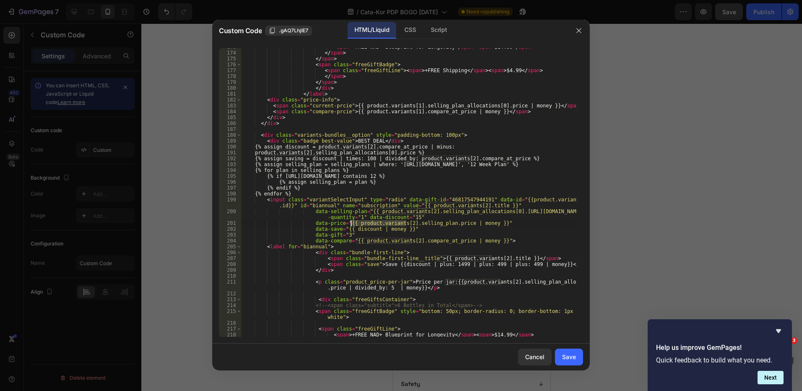
drag, startPoint x: 407, startPoint y: 224, endPoint x: 351, endPoint y: 224, distance: 55.4
click at [351, 224] on div "< span > +FREE NAD+ Blueprint for Longevity </ span > < span > $14.99 </ span >…" at bounding box center [409, 194] width 336 height 300
drag, startPoint x: 358, startPoint y: 243, endPoint x: 409, endPoint y: 239, distance: 51.4
click at [409, 239] on div "< span > +FREE NAD+ Blueprint for Longevity </ span > < span > $14.99 </ span >…" at bounding box center [409, 194] width 336 height 300
click at [405, 249] on div "< span > +FREE NAD+ Blueprint for Longevity </ span > < span > $14.99 </ span >…" at bounding box center [409, 194] width 336 height 300
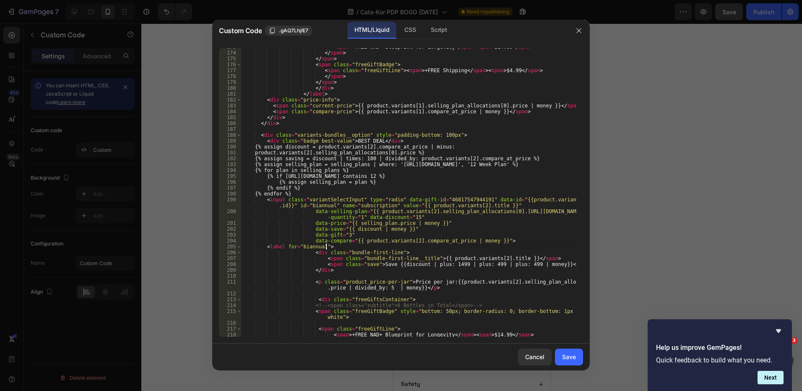
scroll to position [0, 7]
click at [407, 222] on div "< span > +FREE NAD+ Blueprint for Longevity </ span > < span > $14.99 </ span >…" at bounding box center [409, 194] width 336 height 300
drag, startPoint x: 370, startPoint y: 210, endPoint x: 425, endPoint y: 213, distance: 54.6
click at [425, 213] on div "< span > +FREE NAD+ Blueprint for Longevity </ span > < span > $14.99 </ span >…" at bounding box center [409, 194] width 336 height 300
drag, startPoint x: 407, startPoint y: 215, endPoint x: 441, endPoint y: 212, distance: 34.5
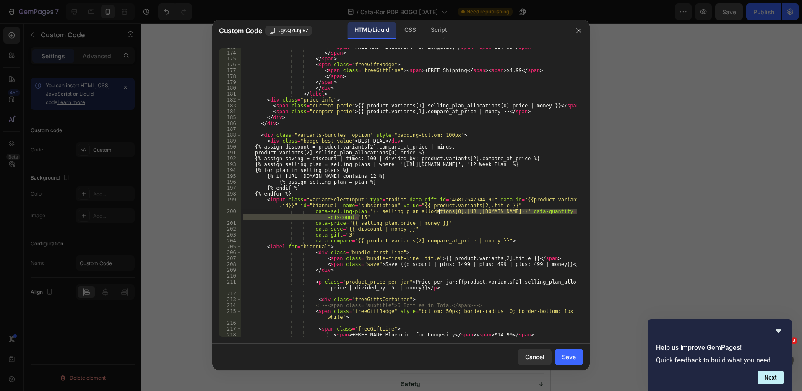
click at [439, 212] on div "< span > +FREE NAD+ Blueprint for Longevity </ span > < span > $14.99 </ span >…" at bounding box center [409, 194] width 336 height 300
click at [442, 212] on div "< span > +FREE NAD+ Blueprint for Longevity </ span > < span > $14.99 </ span >…" at bounding box center [409, 192] width 336 height 289
drag, startPoint x: 444, startPoint y: 212, endPoint x: 415, endPoint y: 214, distance: 29.0
click at [406, 212] on div "< span > +FREE NAD+ Blueprint for Longevity </ span > < span > $14.99 </ span >…" at bounding box center [409, 194] width 336 height 300
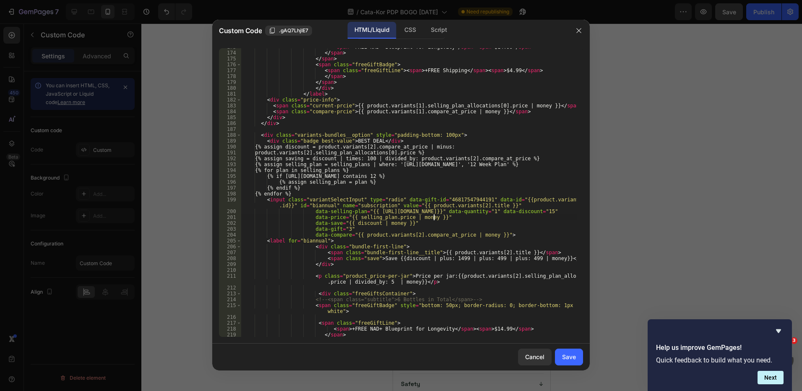
click at [465, 220] on div "< span > +FREE NAD+ Blueprint for Longevity </ span > < span > $14.99 </ span >…" at bounding box center [409, 194] width 336 height 300
type textarea "data-price="{{ selling_plan.price | money }}""
click at [566, 353] on div "Save" at bounding box center [569, 357] width 14 height 9
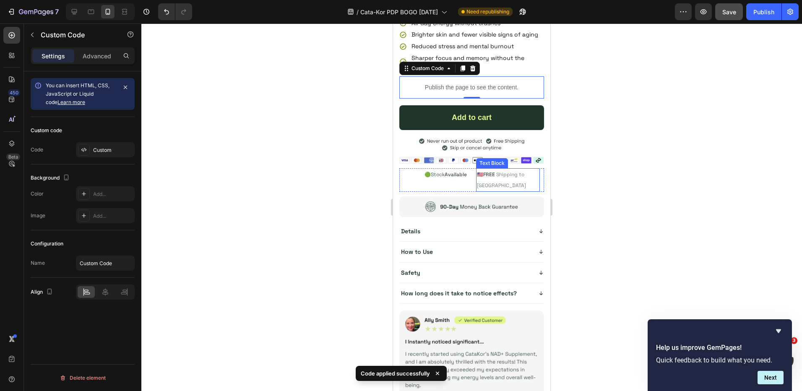
scroll to position [593, 0]
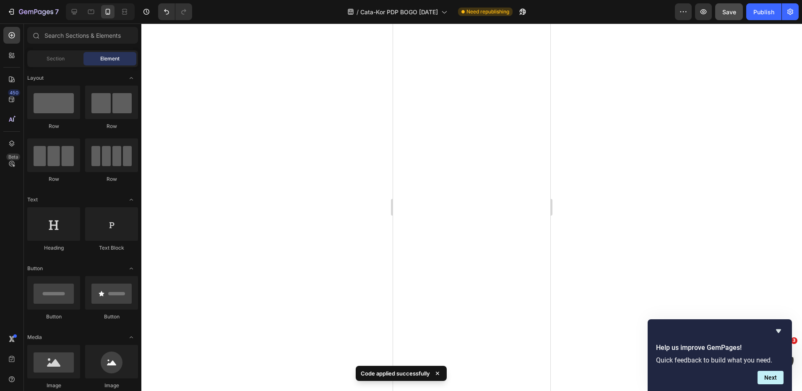
drag, startPoint x: 548, startPoint y: 114, endPoint x: 948, endPoint y: 389, distance: 485.7
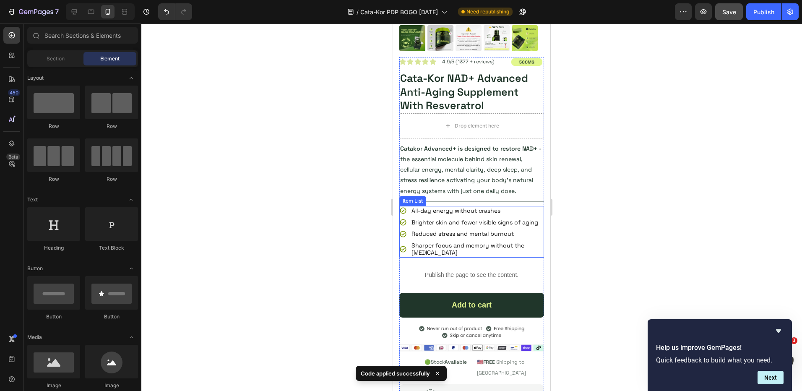
scroll to position [2680, 0]
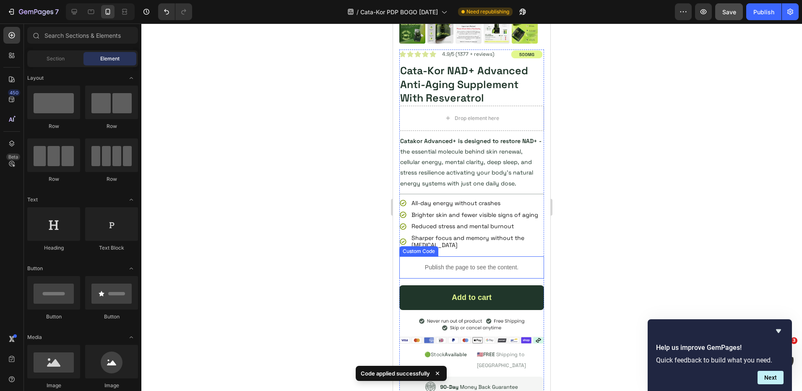
click at [470, 272] on p "Publish the page to see the content." at bounding box center [472, 267] width 145 height 9
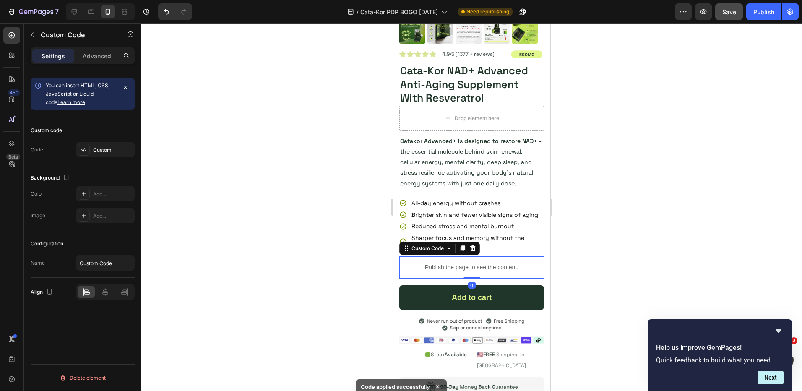
click at [470, 272] on p "Publish the page to see the content." at bounding box center [472, 267] width 145 height 9
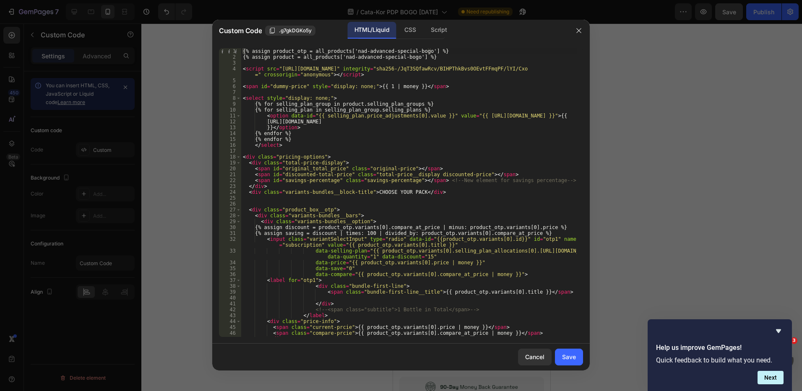
type textarea "{% assign product = all_products['nad-advanced-special-bogo'] %}"
click at [434, 59] on div "{% assign product_otp = all_products['nad-advanced-special-bogo'] %} {% assign …" at bounding box center [409, 198] width 336 height 300
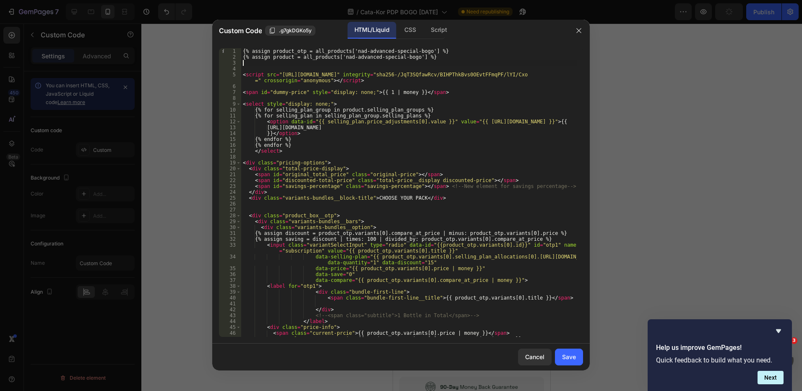
paste textarea "{% assign selling_plans = product.variants[0].selling_plan_allocations %}"
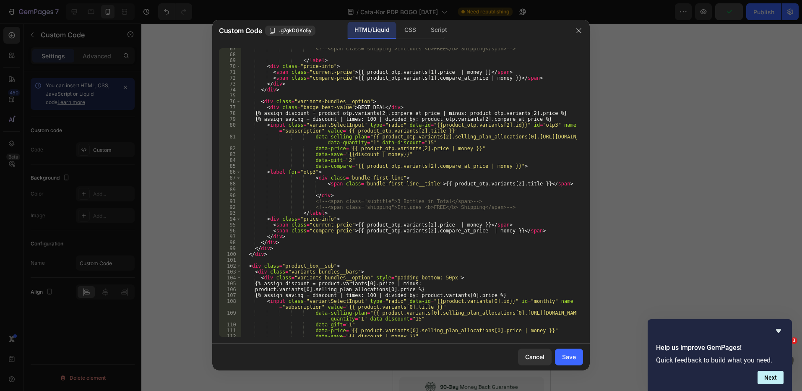
scroll to position [504, 0]
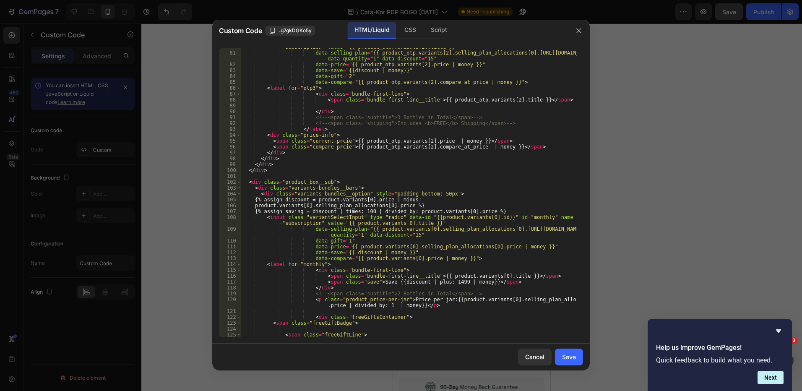
click at [507, 209] on div "< input class = "variantSelectInput" type = "radio" data-id = "{{product_otp.va…" at bounding box center [409, 191] width 336 height 306
type textarea "{% assign saving = discount | times: 100 | divided_by: product.variants[0].pric…"
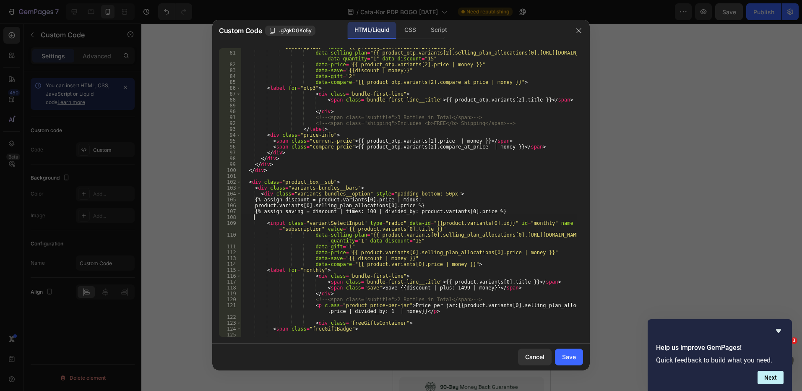
scroll to position [0, 0]
paste textarea "{% endfor %}"
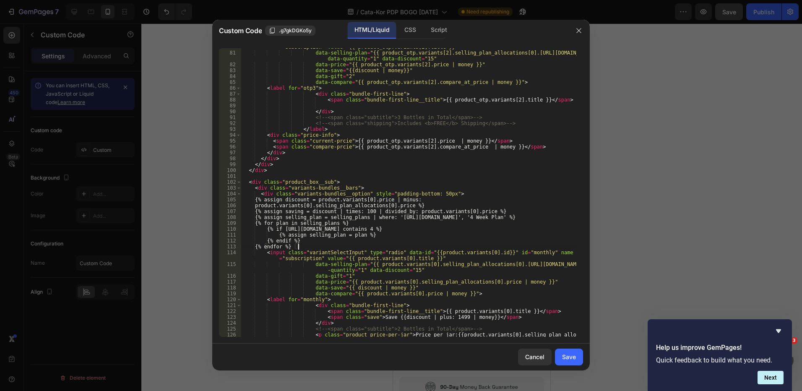
scroll to position [588, 0]
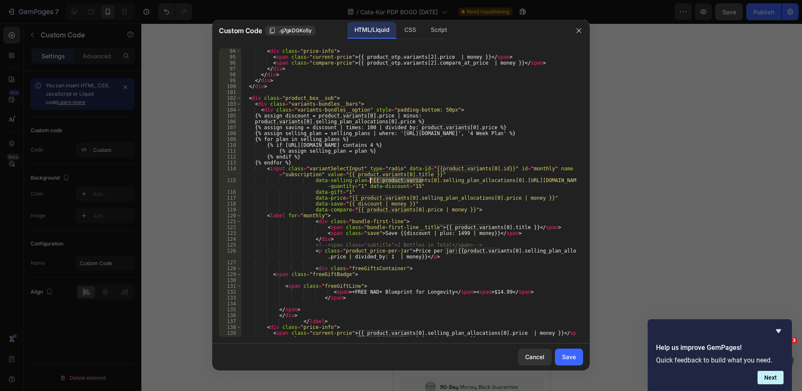
drag, startPoint x: 424, startPoint y: 180, endPoint x: 368, endPoint y: 182, distance: 55.4
click at [368, 182] on div "</ label > < div class = "price-info" > < span class = "current-prcie" > {{ pro…" at bounding box center [409, 192] width 336 height 300
click at [428, 183] on div "</ label > < div class = "price-info" > < span class = "current-prcie" > {{ pro…" at bounding box center [409, 192] width 336 height 300
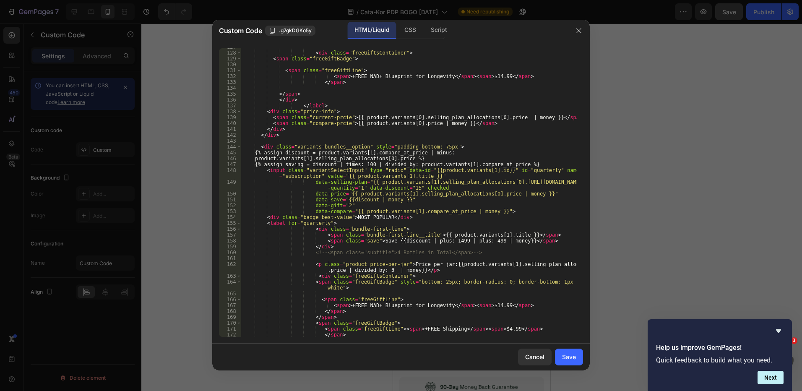
scroll to position [839, 0]
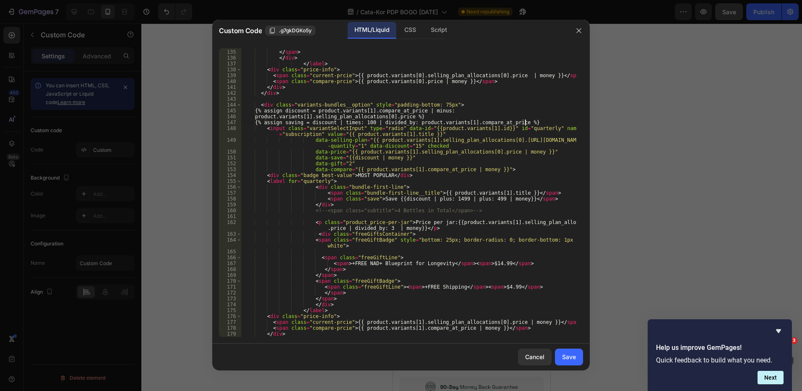
click at [539, 122] on div "</ span > </ div > </ label > < div class = "price-info" > < span class = "curr…" at bounding box center [409, 193] width 336 height 300
type textarea "{% assign saving = discount | times: 100 | divided_by: product.variants[1].comp…"
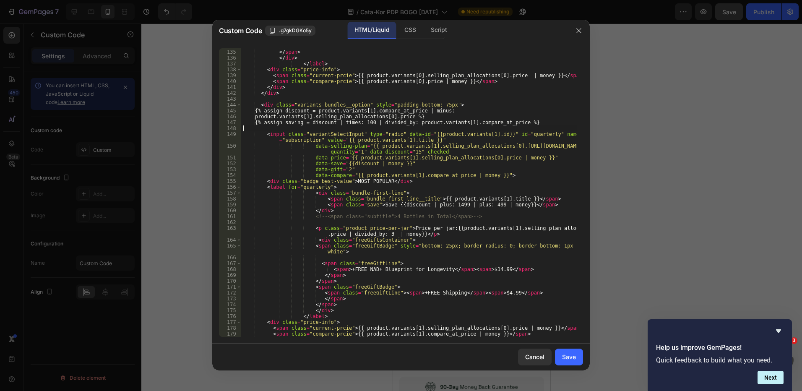
scroll to position [0, 0]
paste textarea "{% endfor %}"
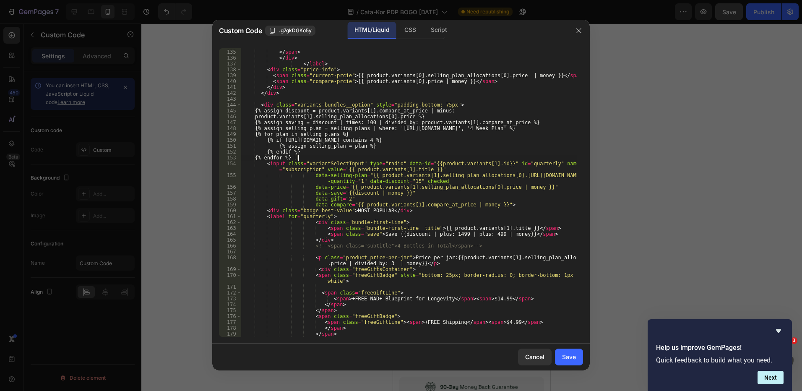
click at [460, 127] on div "</ span > </ div > </ label > < div class = "price-info" > < span class = "curr…" at bounding box center [409, 193] width 336 height 300
click at [383, 141] on div "</ span > </ div > </ label > < div class = "price-info" > < span class = "curr…" at bounding box center [409, 193] width 336 height 300
click at [446, 193] on div "</ span > </ div > </ label > < div class = "price-info" > < span class = "curr…" at bounding box center [409, 193] width 336 height 300
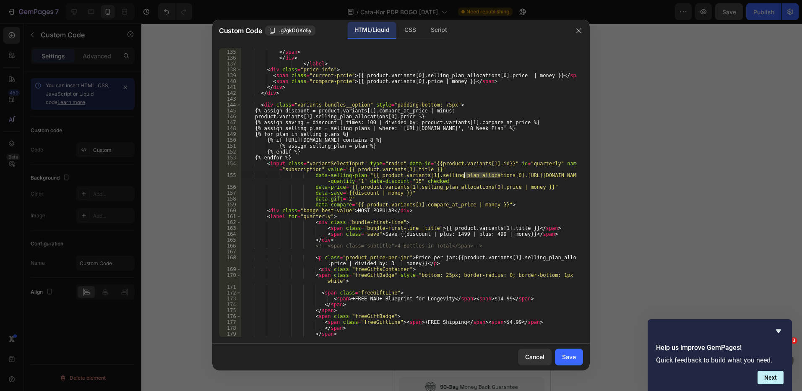
drag, startPoint x: 500, startPoint y: 173, endPoint x: 461, endPoint y: 176, distance: 39.1
click at [461, 176] on div "</ span > </ div > </ label > < div class = "price-info" > < span class = "curr…" at bounding box center [409, 193] width 336 height 300
drag, startPoint x: 428, startPoint y: 176, endPoint x: 372, endPoint y: 174, distance: 55.8
click at [371, 174] on div "</ span > </ div > </ label > < div class = "price-info" > < span class = "curr…" at bounding box center [409, 193] width 336 height 300
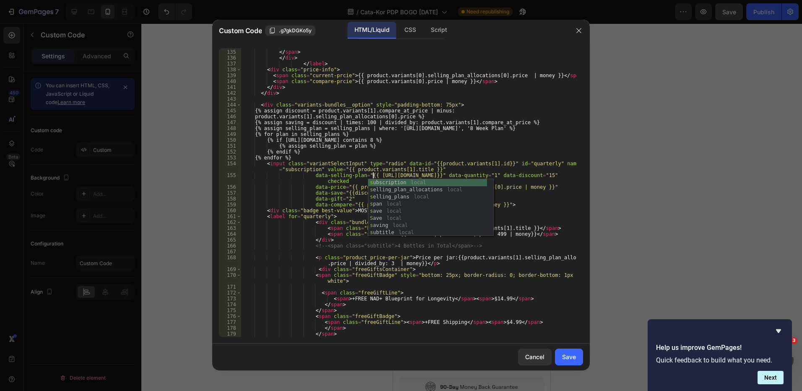
scroll to position [0, 11]
click at [396, 161] on div "</ span > </ div > </ label > < div class = "price-info" > < span class = "curr…" at bounding box center [409, 193] width 336 height 300
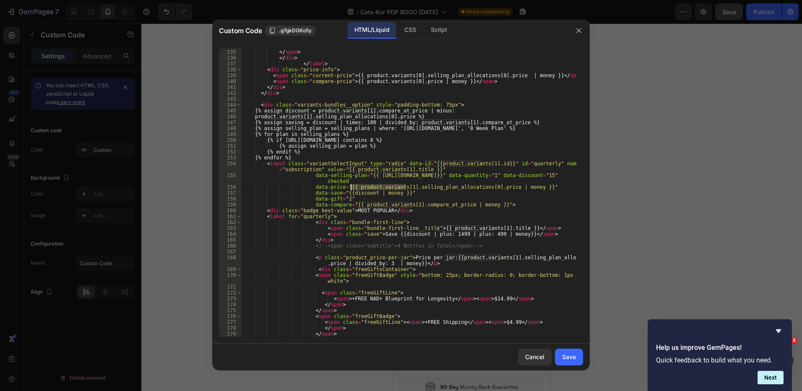
drag, startPoint x: 406, startPoint y: 187, endPoint x: 351, endPoint y: 187, distance: 55.0
click at [351, 187] on div "</ span > </ div > </ label > < div class = "price-info" > < span class = "curr…" at bounding box center [409, 193] width 336 height 300
drag, startPoint x: 388, startPoint y: 188, endPoint x: 424, endPoint y: 188, distance: 36.1
click at [424, 188] on div "</ span > </ div > </ label > < div class = "price-info" > < span class = "curr…" at bounding box center [409, 193] width 336 height 300
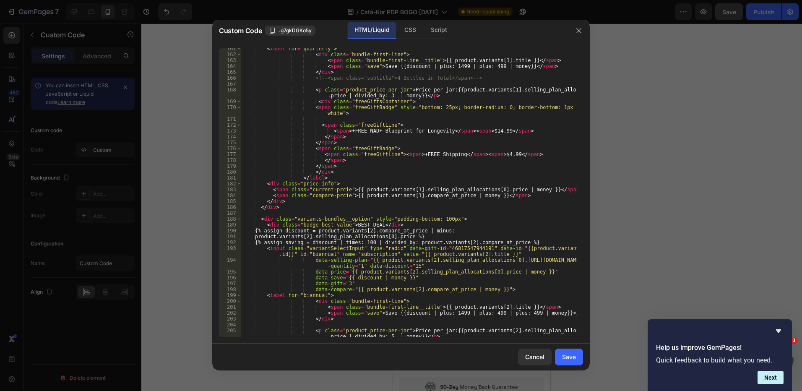
scroll to position [1091, 0]
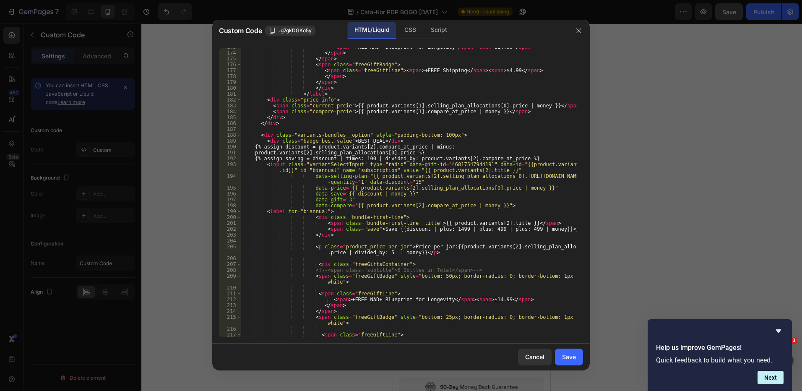
click at [533, 155] on div "< span > +FREE NAD+ Blueprint for Longevity </ span > < span > $14.99 </ span >…" at bounding box center [409, 194] width 336 height 300
click at [541, 160] on div "< span > +FREE NAD+ Blueprint for Longevity </ span > < span > $14.99 </ span >…" at bounding box center [409, 194] width 336 height 300
type textarea "{% assign saving = discount | times: 100 | divided_by: product.variants[2].comp…"
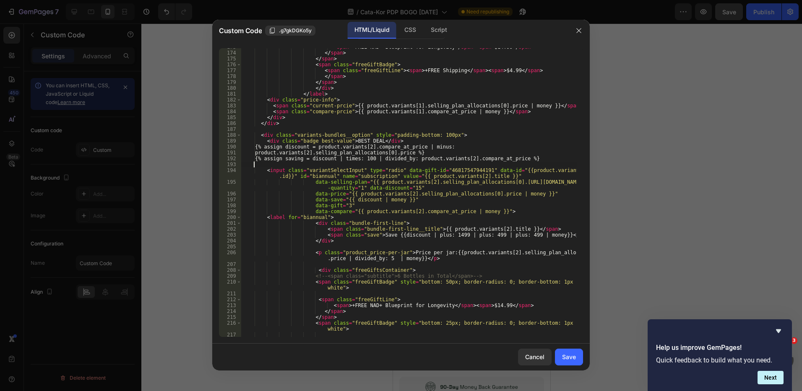
scroll to position [0, 0]
paste textarea "{% endfor %}"
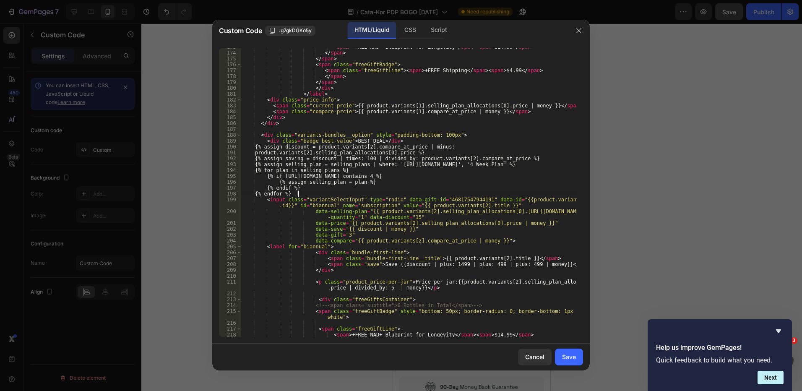
click at [462, 164] on div "< span > +FREE NAD+ Blueprint for Longevity </ span > < span > $14.99 </ span >…" at bounding box center [409, 194] width 336 height 300
click at [383, 181] on div "< span > +FREE NAD+ Blueprint for Longevity </ span > < span > $14.99 </ span >…" at bounding box center [409, 194] width 336 height 300
click at [386, 178] on div "< span > +FREE NAD+ Blueprint for Longevity </ span > < span > $14.99 </ span >…" at bounding box center [409, 194] width 336 height 300
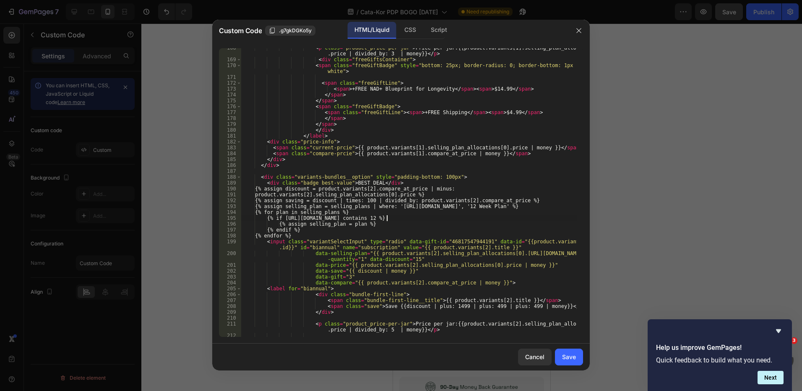
scroll to position [1133, 0]
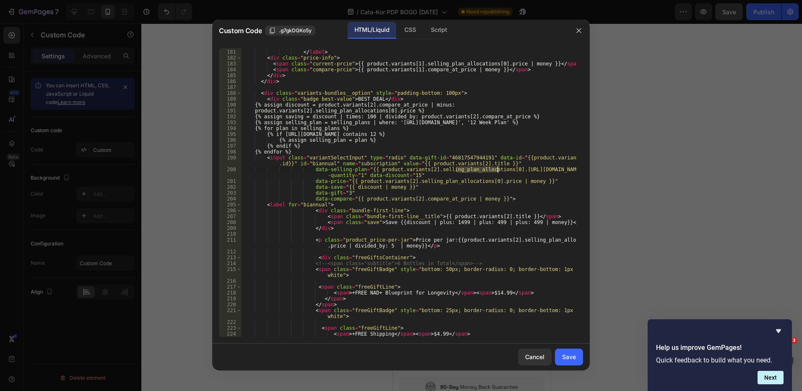
drag, startPoint x: 457, startPoint y: 171, endPoint x: 499, endPoint y: 171, distance: 41.5
click at [499, 171] on div "</ div > </ label > < div class = "price-info" > < span class = "current-prcie"…" at bounding box center [409, 193] width 336 height 300
drag, startPoint x: 426, startPoint y: 170, endPoint x: 370, endPoint y: 170, distance: 56.7
click at [370, 170] on div "</ div > </ label > < div class = "price-info" > < span class = "current-prcie"…" at bounding box center [409, 193] width 336 height 300
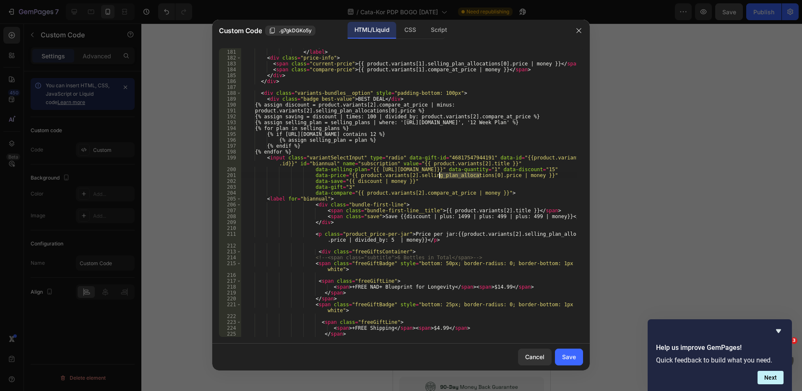
drag, startPoint x: 480, startPoint y: 176, endPoint x: 440, endPoint y: 176, distance: 40.3
click at [440, 176] on div "</ div > </ label > < div class = "price-info" > < span class = "current-prcie"…" at bounding box center [409, 193] width 336 height 300
drag, startPoint x: 406, startPoint y: 176, endPoint x: 351, endPoint y: 176, distance: 55.4
click at [351, 176] on div "</ div > </ label > < div class = "price-info" > < span class = "current-prcie"…" at bounding box center [409, 193] width 336 height 300
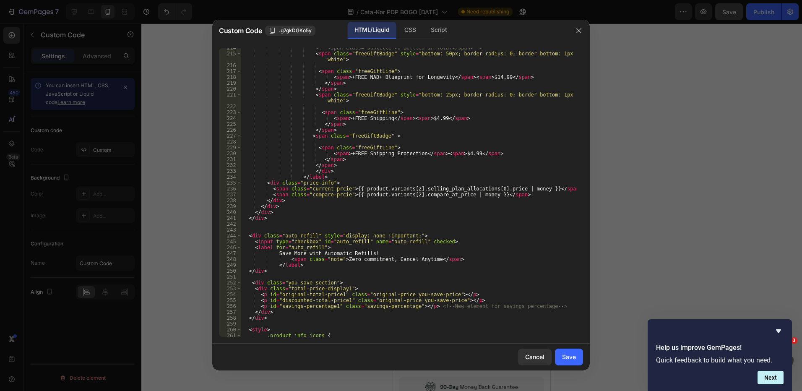
scroll to position [1301, 0]
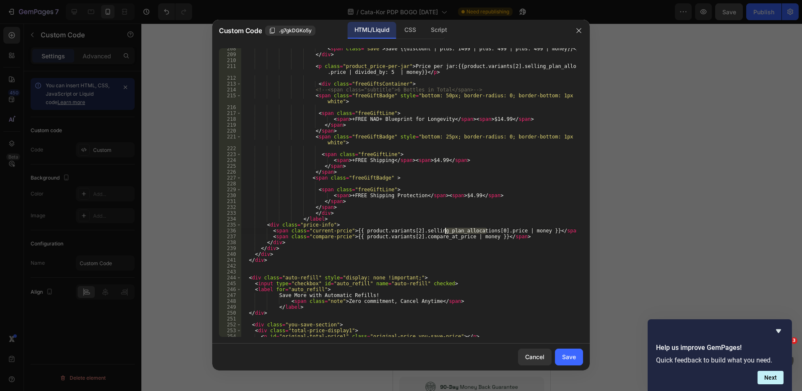
drag, startPoint x: 486, startPoint y: 232, endPoint x: 446, endPoint y: 230, distance: 39.9
click at [446, 230] on div "< span class = "save" > Save {{discount | plus: 1499 | plus: 499 | plus: 499 | …" at bounding box center [409, 196] width 336 height 300
drag, startPoint x: 411, startPoint y: 230, endPoint x: 356, endPoint y: 231, distance: 55.0
click at [356, 231] on div "< span class = "save" > Save {{discount | plus: 1499 | plus: 499 | plus: 499 | …" at bounding box center [409, 196] width 336 height 300
click at [498, 235] on div "< span class = "save" > Save {{discount | plus: 1499 | plus: 499 | plus: 499 | …" at bounding box center [409, 196] width 336 height 300
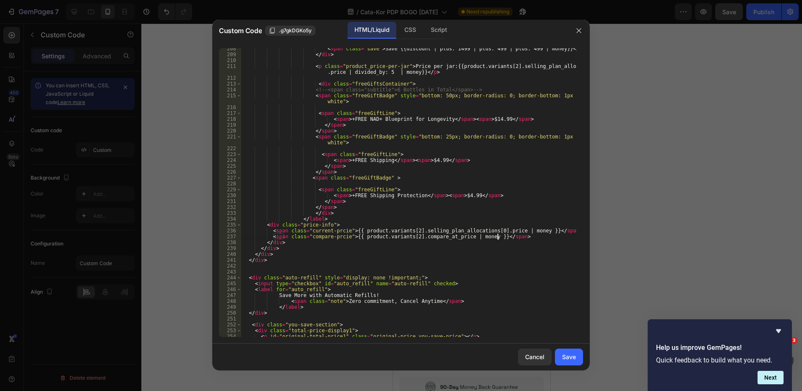
scroll to position [1113, 0]
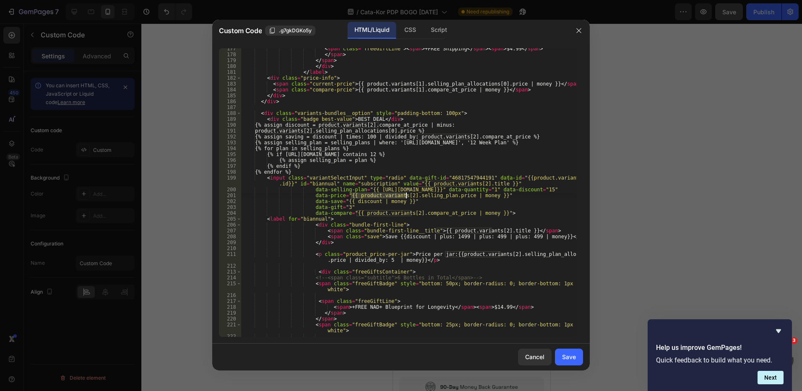
click at [407, 193] on div "< span class = "freeGiftLine" > < span > +FREE Shipping </ span > < span > $4.9…" at bounding box center [409, 192] width 336 height 289
click at [436, 212] on div "< span class = "freeGiftLine" > < span > +FREE Shipping </ span > < span > $4.9…" at bounding box center [409, 196] width 336 height 300
click at [343, 140] on div "< span class = "freeGiftLine" > < span > +FREE Shipping </ span > < span > $4.9…" at bounding box center [409, 196] width 336 height 300
click at [534, 135] on div "< span class = "freeGiftLine" > < span > +FREE Shipping </ span > < span > $4.9…" at bounding box center [409, 196] width 336 height 300
type textarea "{% assign saving = discount | times: 100 | divided_by: product.variants[2].comp…"
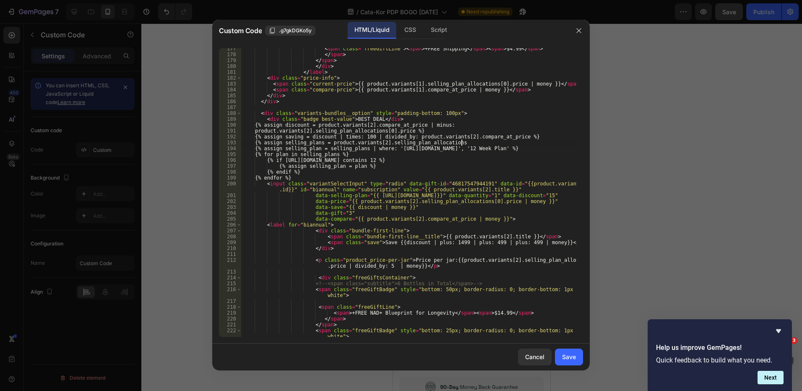
scroll to position [0, 18]
drag, startPoint x: 476, startPoint y: 144, endPoint x: 232, endPoint y: 141, distance: 243.8
click at [232, 141] on div "{% assign selling_plans = product.variants[2].selling_plan_allocations %} 177 1…" at bounding box center [401, 192] width 364 height 289
click at [438, 210] on div "< span class = "freeGiftLine" > < span > +FREE Shipping </ span > < span > $4.9…" at bounding box center [409, 196] width 336 height 300
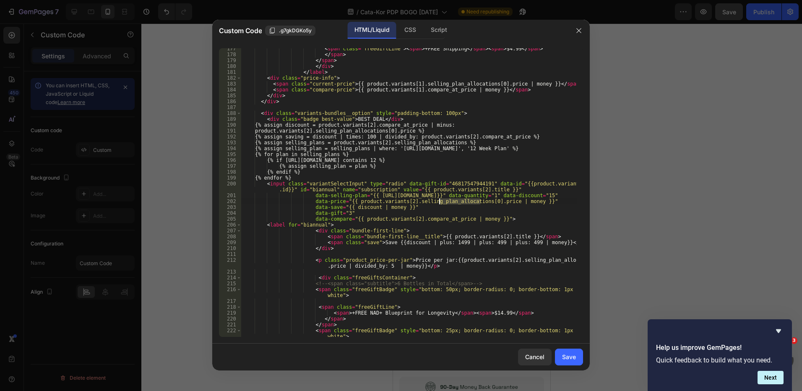
drag, startPoint x: 480, startPoint y: 202, endPoint x: 439, endPoint y: 201, distance: 41.1
click at [439, 201] on div "< span class = "freeGiftLine" > < span > +FREE Shipping </ span > < span > $4.9…" at bounding box center [409, 196] width 336 height 300
drag, startPoint x: 405, startPoint y: 201, endPoint x: 350, endPoint y: 203, distance: 55.8
click at [350, 203] on div "< span class = "freeGiftLine" > < span > +FREE Shipping </ span > < span > $4.9…" at bounding box center [409, 196] width 336 height 300
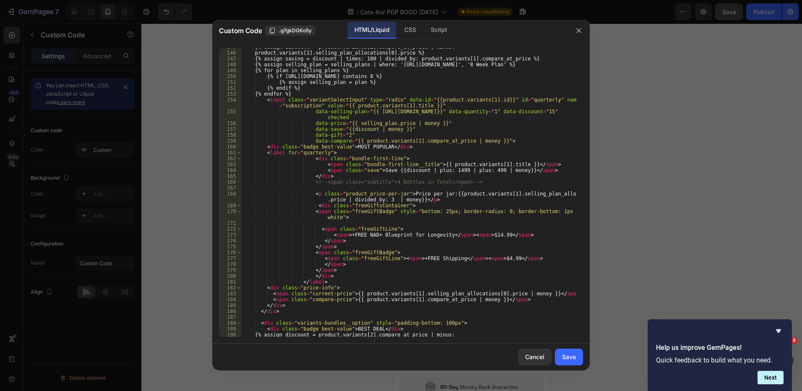
scroll to position [819, 0]
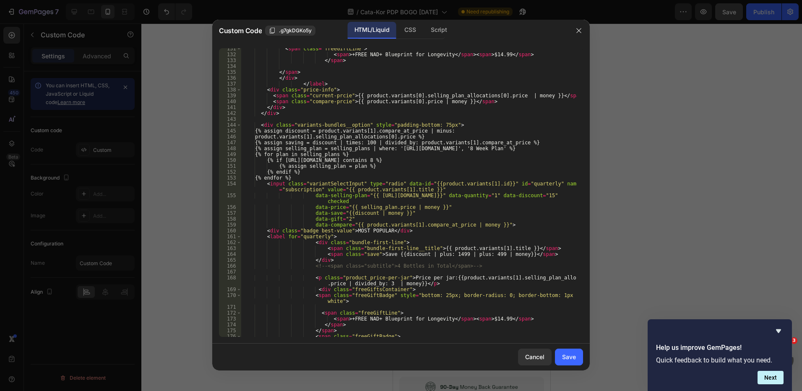
click at [543, 144] on div "< span class = "freeGiftLine" > < span > +FREE NAD+ Blueprint for Longevity </ …" at bounding box center [409, 196] width 336 height 300
type textarea "{% assign saving = discount | times: 100 | divided_by: product.variants[1].comp…"
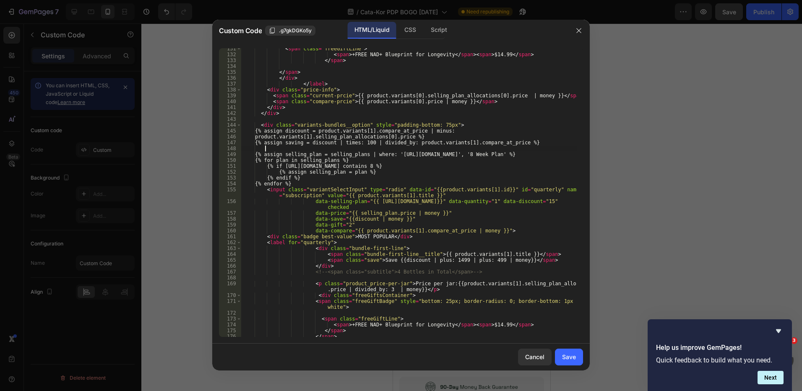
paste textarea "{% assign selling_plans = product.variants[2].selling_plan_allocations %}"
click at [386, 146] on div "< span class = "freeGiftLine" > < span > +FREE NAD+ Blueprint for Longevity </ …" at bounding box center [409, 196] width 336 height 300
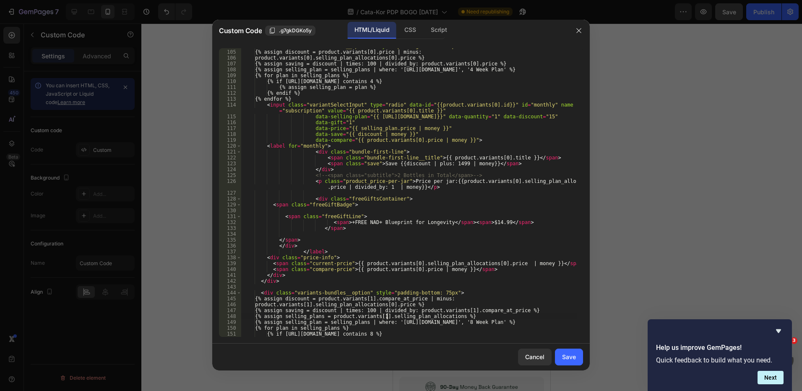
scroll to position [609, 0]
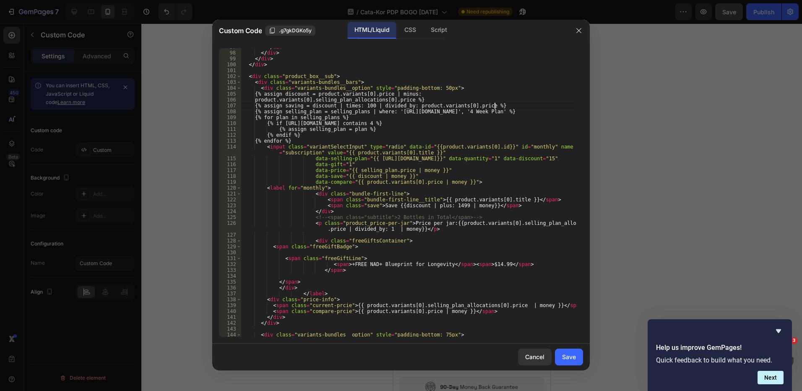
drag, startPoint x: 507, startPoint y: 107, endPoint x: 512, endPoint y: 107, distance: 4.6
click at [508, 107] on div "</ div > </ div > </ div > </ div > < div class = "product_box__sub" > < div cl…" at bounding box center [409, 194] width 336 height 300
type textarea "{% assign saving = discount | times: 100 | divided_by: product.variants[0].pric…"
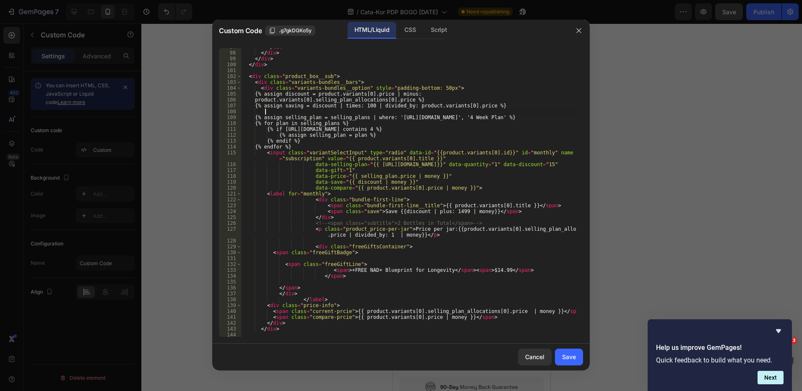
paste textarea "{% assign selling_plans = product.variants[2].selling_plan_allocations %}"
click at [386, 111] on div "</ div > </ div > </ div > </ div > < div class = "product_box__sub" > < div cl…" at bounding box center [409, 194] width 336 height 300
click at [434, 97] on div "</ div > </ div > </ div > </ div > < div class = "product_box__sub" > < div cl…" at bounding box center [409, 194] width 336 height 300
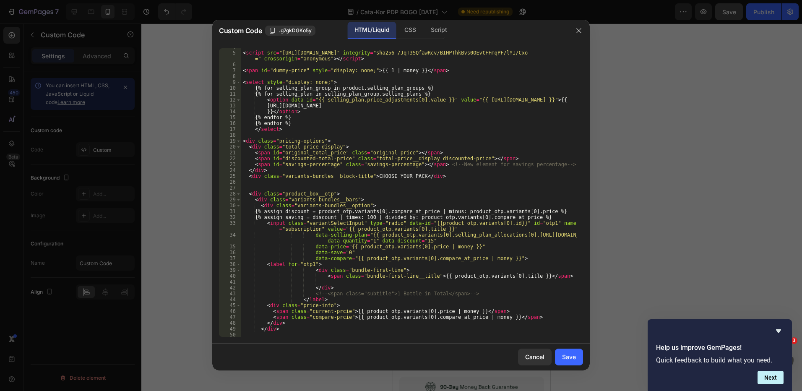
scroll to position [0, 0]
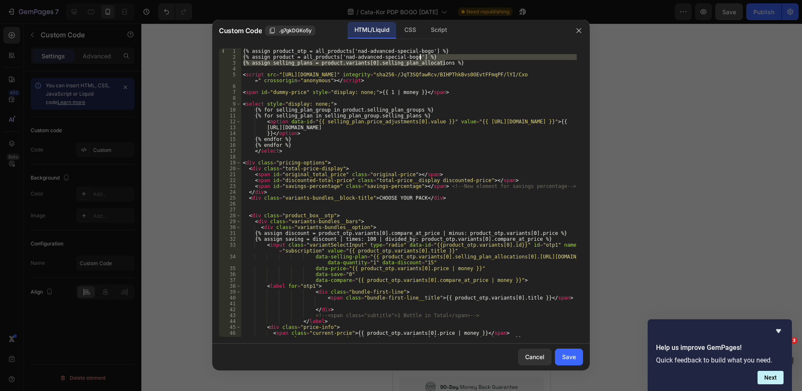
drag, startPoint x: 467, startPoint y: 64, endPoint x: 451, endPoint y: 58, distance: 17.7
click at [451, 58] on div "{% assign product_otp = all_products['nad-advanced-special-bogo'] %} {% assign …" at bounding box center [409, 198] width 336 height 300
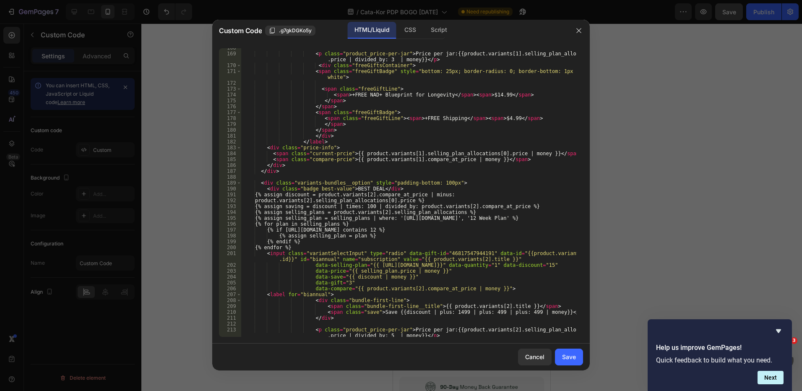
scroll to position [1049, 0]
drag, startPoint x: 487, startPoint y: 153, endPoint x: 445, endPoint y: 152, distance: 41.6
click at [445, 152] on div "< p class = "product_price-per-jar" > Price per jar:{{product.variants[1].selli…" at bounding box center [409, 195] width 336 height 300
drag, startPoint x: 413, startPoint y: 153, endPoint x: 357, endPoint y: 154, distance: 55.8
click at [357, 154] on div "< p class = "product_price-per-jar" > Price per jar:{{product.variants[1].selli…" at bounding box center [409, 195] width 336 height 300
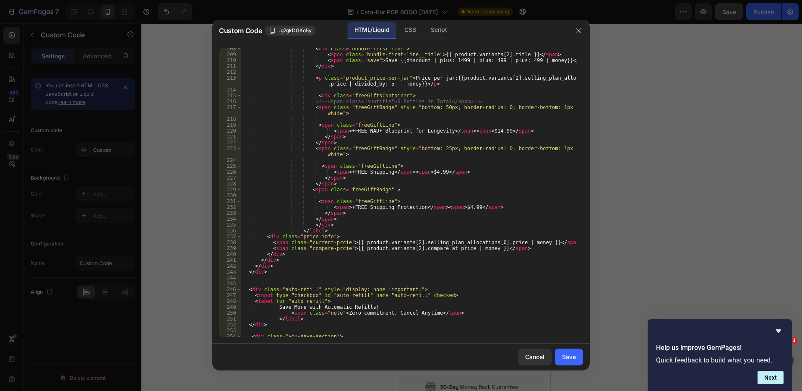
scroll to position [1301, 0]
drag, startPoint x: 412, startPoint y: 242, endPoint x: 357, endPoint y: 242, distance: 54.6
click at [357, 242] on div "< div class = "bundle-first-line" > < span class = "bundle-first-line__title" >…" at bounding box center [409, 196] width 336 height 300
drag, startPoint x: 433, startPoint y: 242, endPoint x: 390, endPoint y: 243, distance: 42.8
click at [390, 243] on div "< div class = "bundle-first-line" > < span class = "bundle-first-line__title" >…" at bounding box center [409, 196] width 336 height 300
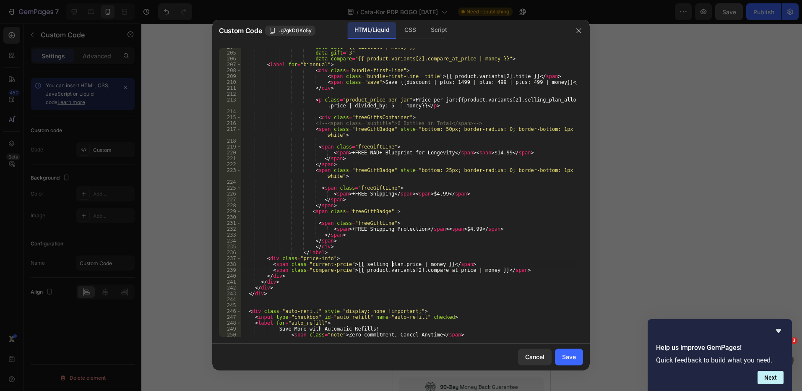
scroll to position [1195, 0]
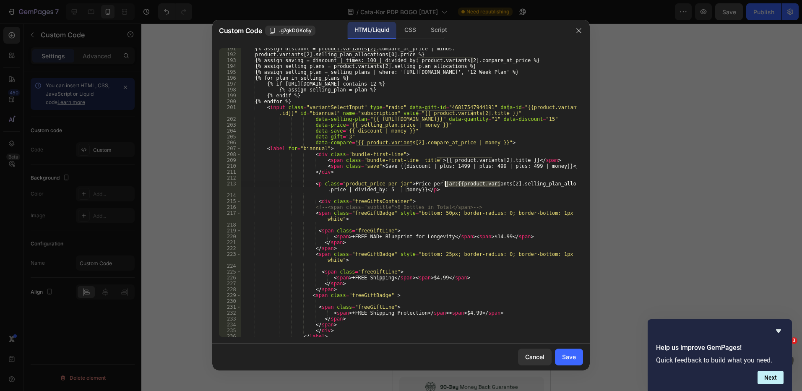
drag, startPoint x: 501, startPoint y: 184, endPoint x: 444, endPoint y: 183, distance: 56.2
click at [444, 183] on div "{% assign discount = product.variants[2].compare_at_price | minus: product.vari…" at bounding box center [409, 196] width 336 height 300
drag, startPoint x: 520, startPoint y: 183, endPoint x: 477, endPoint y: 185, distance: 43.3
click at [477, 185] on div "{% assign discount = product.variants[2].compare_at_price | minus: product.vari…" at bounding box center [409, 196] width 336 height 300
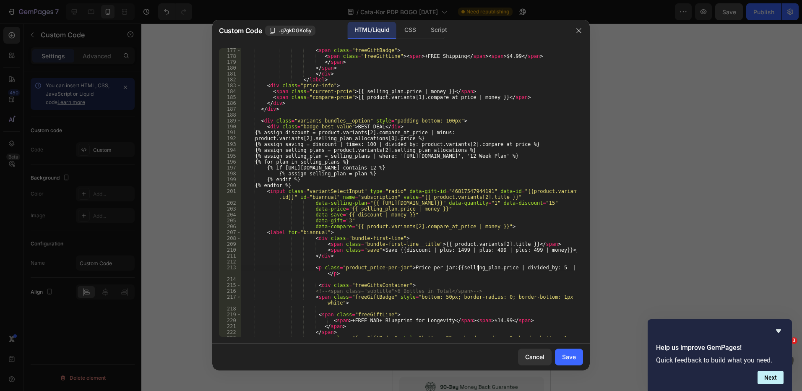
scroll to position [1111, 0]
click at [413, 126] on div "< span class = "freeGiftBadge" > < span class = "freeGiftLine" > < span > +FREE…" at bounding box center [409, 200] width 336 height 306
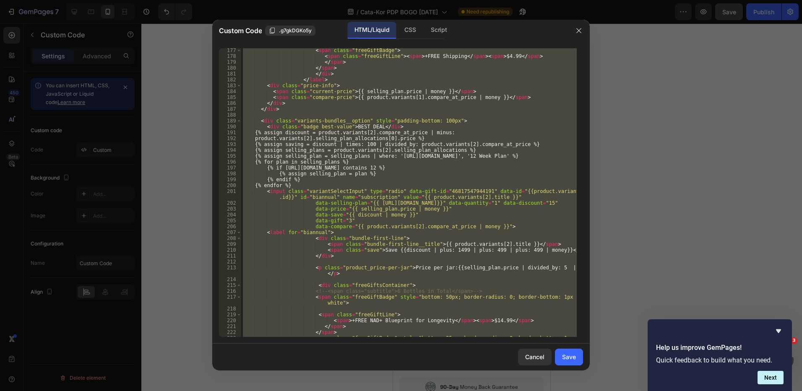
click at [501, 87] on div "< span class = "freeGiftBadge" > < span class = "freeGiftLine" > < span > +FREE…" at bounding box center [409, 192] width 336 height 289
paste textarea
type textarea "<input type="hidden" name="quantity" id="quantity_input" value="1">"
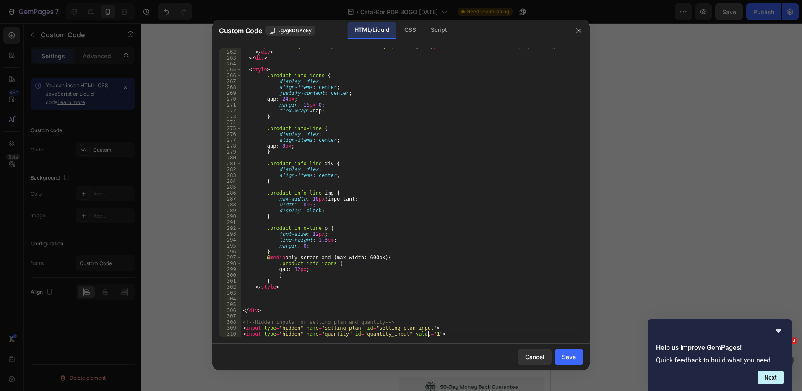
scroll to position [1632, 0]
click at [571, 359] on div "Save" at bounding box center [569, 357] width 14 height 9
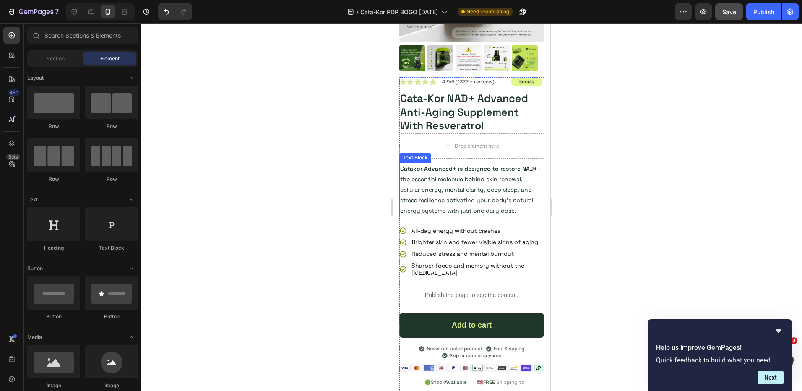
scroll to position [350, 0]
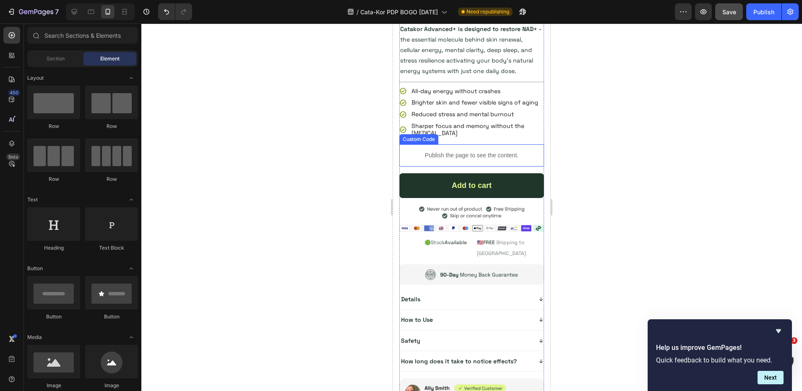
click at [462, 160] on p "Publish the page to see the content." at bounding box center [472, 155] width 145 height 9
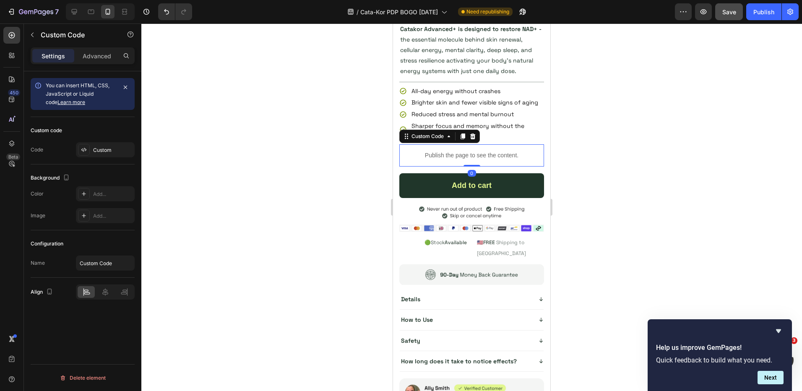
click at [462, 160] on p "Publish the page to see the content." at bounding box center [472, 155] width 145 height 9
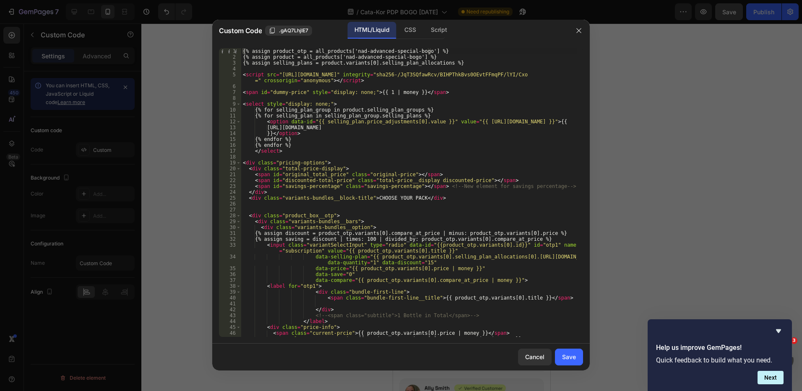
type textarea "{% endfor %}"
click at [446, 147] on div "{% assign product_otp = all_products['nad-advanced-special-bogo'] %} {% assign …" at bounding box center [409, 198] width 336 height 300
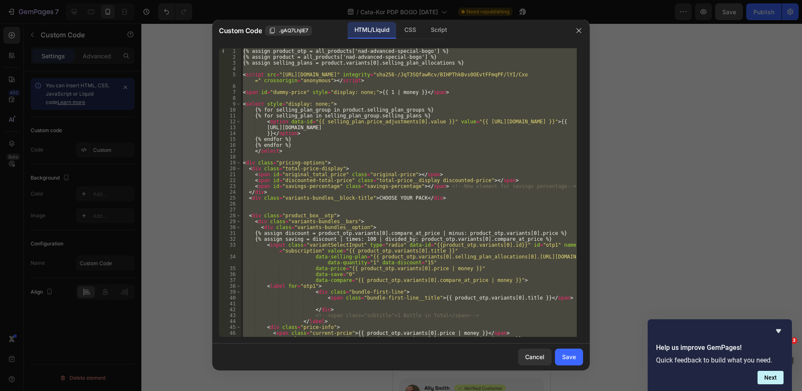
click at [493, 144] on div "{% assign product_otp = all_products['nad-advanced-special-bogo'] %} {% assign …" at bounding box center [409, 192] width 336 height 289
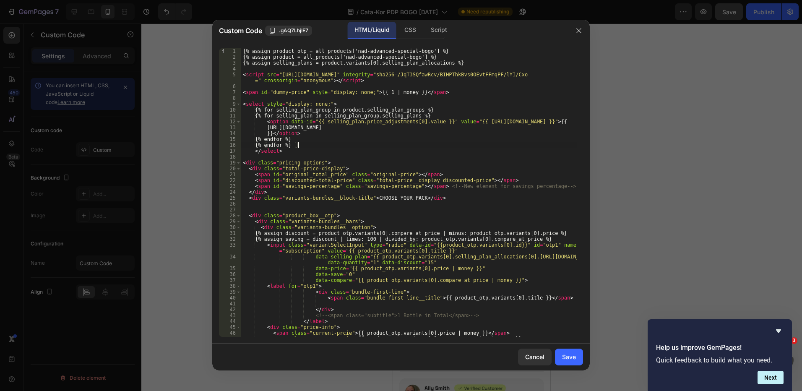
click at [421, 151] on div "{% assign product_otp = all_products['nad-advanced-special-bogo'] %} {% assign …" at bounding box center [409, 198] width 336 height 300
type textarea "</select>"
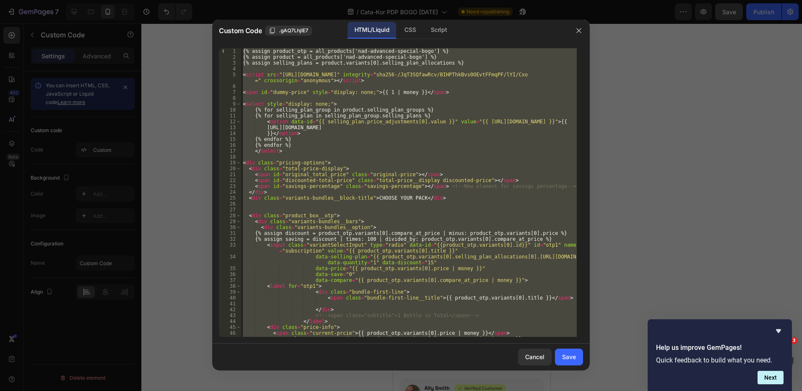
paste textarea
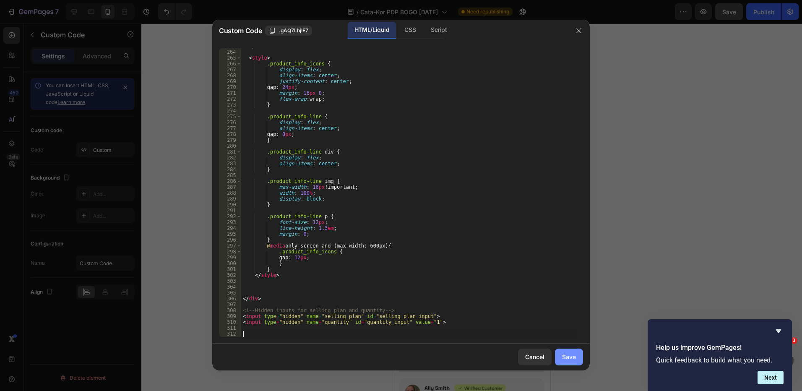
click at [571, 359] on div "Save" at bounding box center [569, 357] width 14 height 9
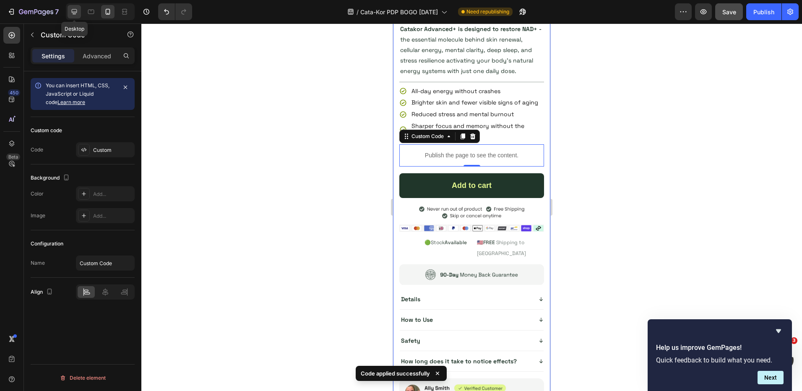
click at [78, 10] on icon at bounding box center [74, 12] width 8 height 8
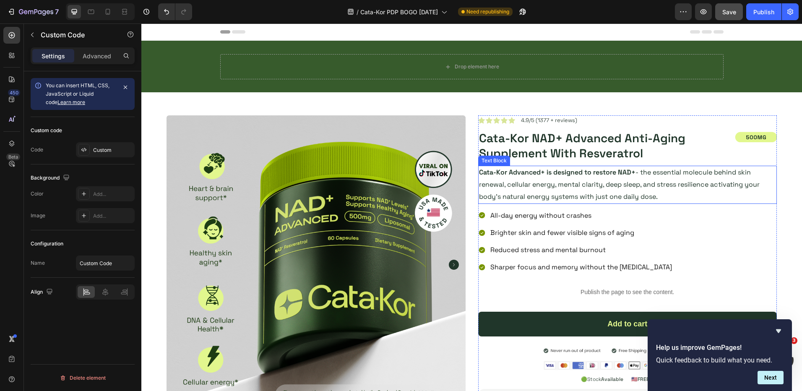
scroll to position [210, 0]
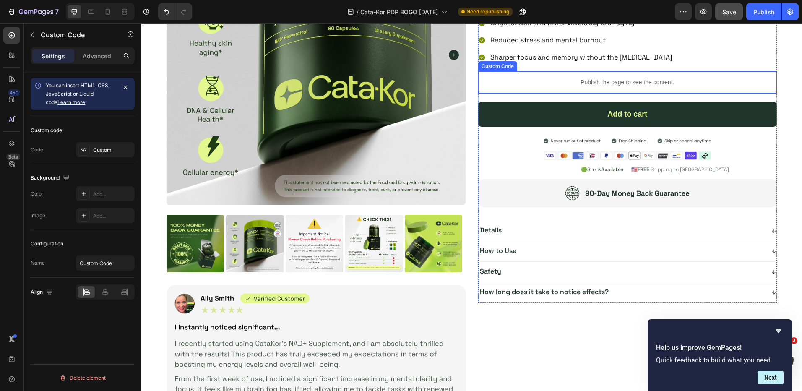
click at [576, 84] on p "Publish the page to see the content." at bounding box center [627, 82] width 299 height 9
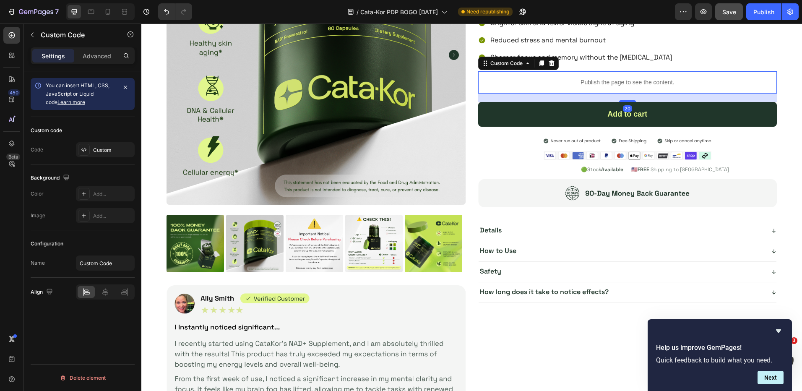
click at [576, 84] on p "Publish the page to see the content." at bounding box center [627, 82] width 299 height 9
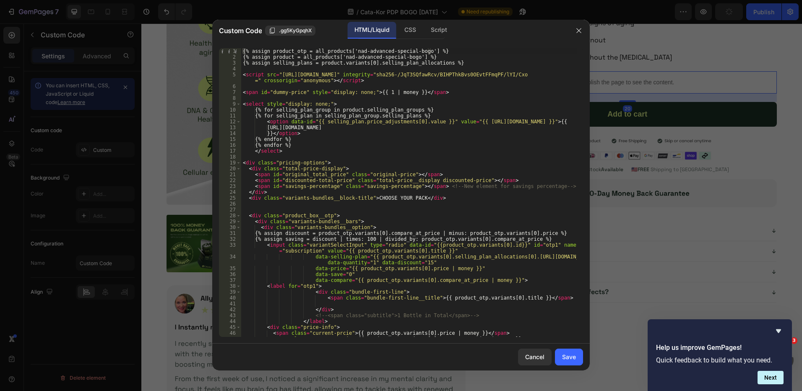
click at [437, 165] on div "{% assign product_otp = all_products['nad-advanced-special-bogo'] %} {% assign …" at bounding box center [409, 198] width 336 height 300
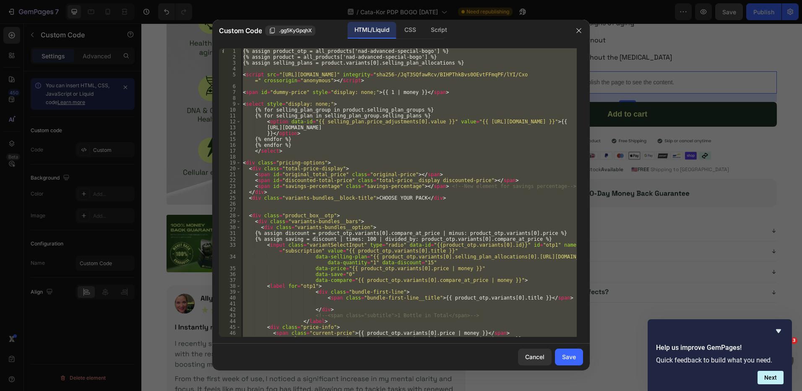
click at [428, 138] on div "{% assign product_otp = all_products['nad-advanced-special-bogo'] %} {% assign …" at bounding box center [409, 192] width 336 height 289
paste textarea
type textarea "<input type="hidden" name="quantity" id="quantity_input" value="1">"
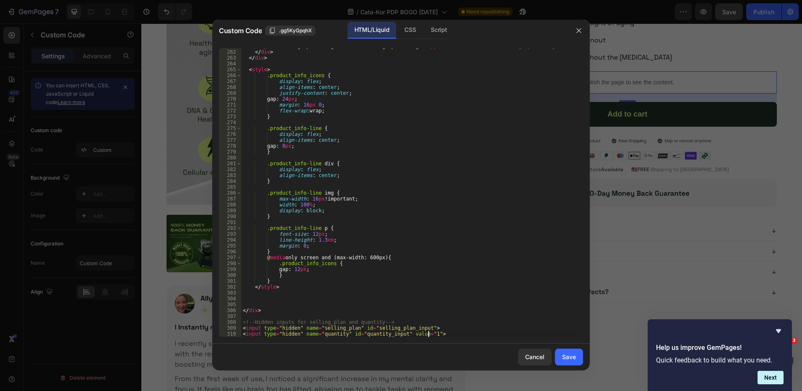
scroll to position [1632, 0]
click at [570, 354] on div "Save" at bounding box center [569, 357] width 14 height 9
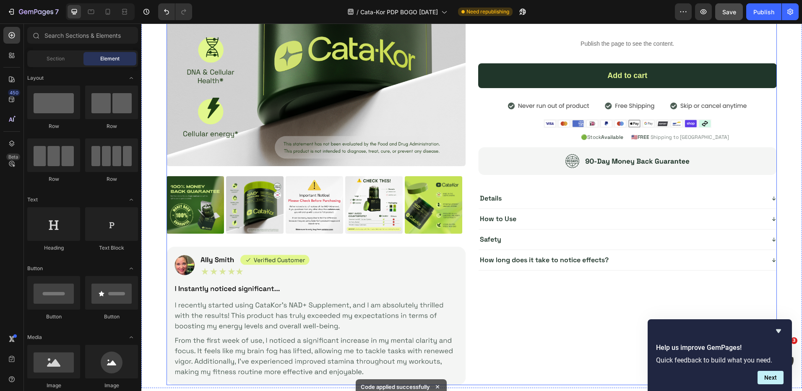
scroll to position [1941, 0]
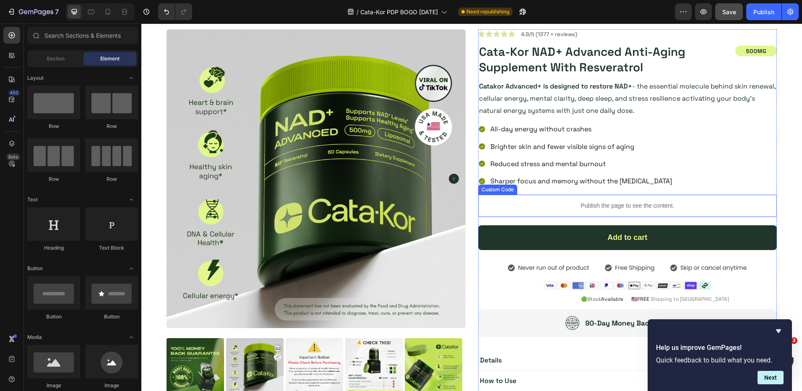
click at [563, 206] on p "Publish the page to see the content." at bounding box center [627, 205] width 299 height 9
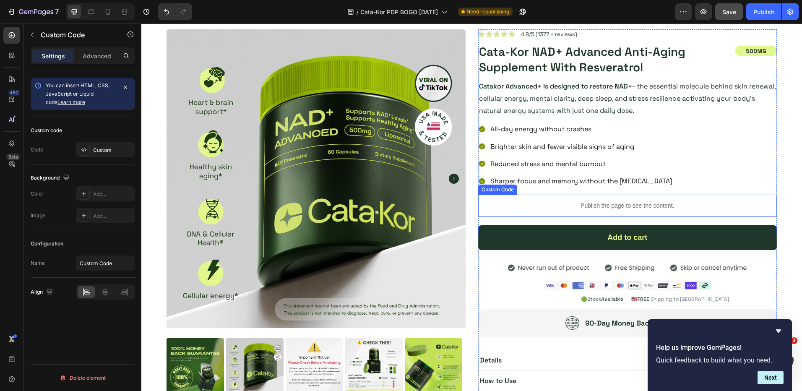
click at [563, 206] on p "Publish the page to see the content." at bounding box center [627, 205] width 299 height 9
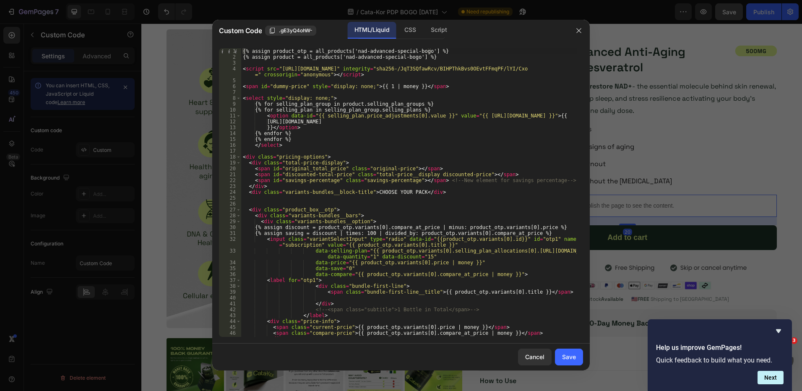
click at [491, 97] on div "{% assign product_otp = all_products['nad-advanced-special-bogo'] %} {% assign …" at bounding box center [409, 198] width 336 height 300
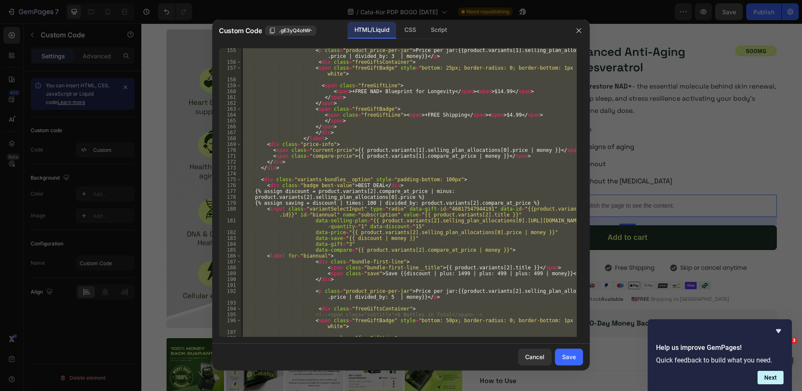
scroll to position [984, 0]
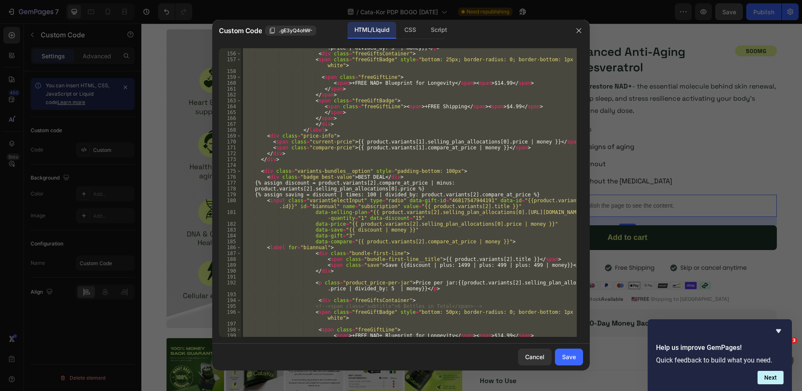
click at [416, 155] on div "< p class = "product_price-per-jar" > Price per jar:{{product.variants[1].selli…" at bounding box center [409, 192] width 336 height 289
paste textarea
type textarea "<input type="hidden" name="quantity" id="quantity_input" value="1">"
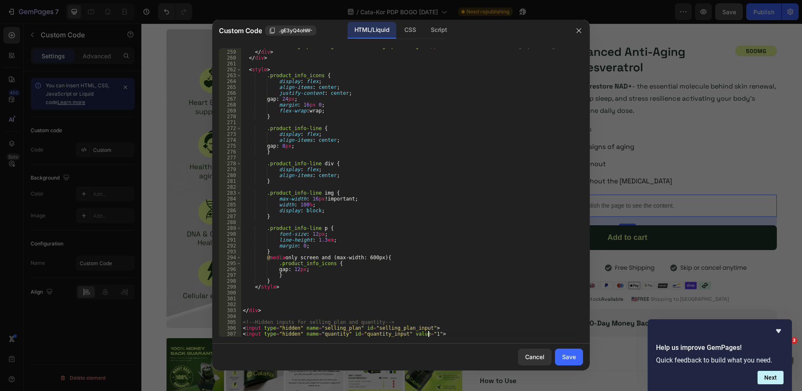
scroll to position [1615, 0]
click at [565, 358] on div "Save" at bounding box center [569, 357] width 14 height 9
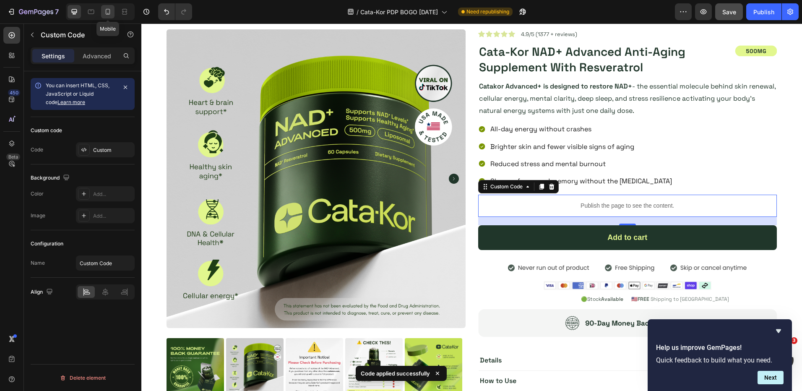
click at [112, 11] on icon at bounding box center [108, 12] width 8 height 8
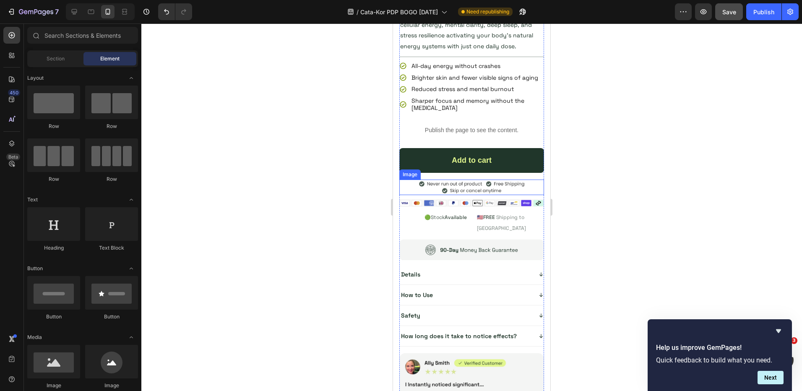
scroll to position [2864, 0]
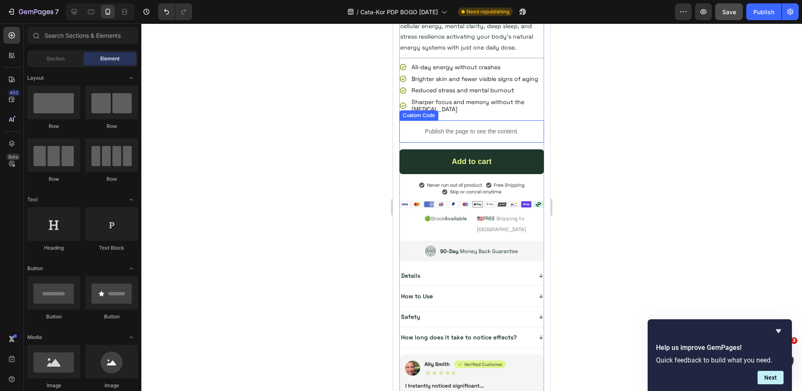
click at [445, 136] on p "Publish the page to see the content." at bounding box center [472, 131] width 145 height 9
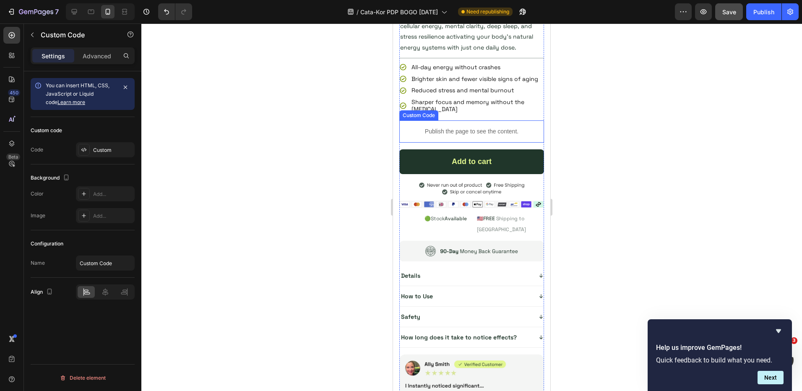
click at [445, 136] on p "Publish the page to see the content." at bounding box center [472, 131] width 145 height 9
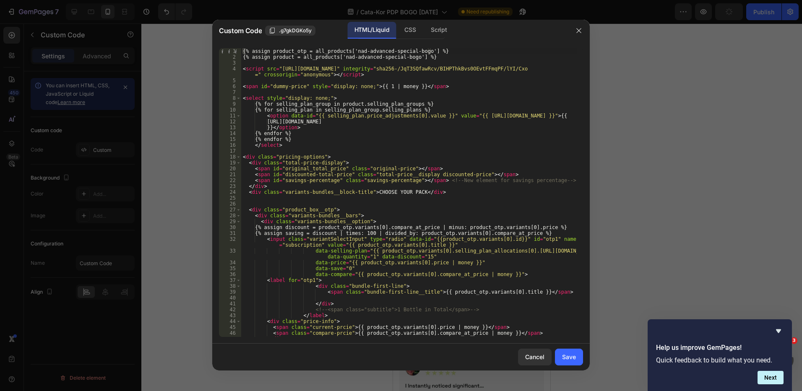
click at [445, 137] on div "{% assign product_otp = all_products['nad-advanced-special-bogo'] %} {% assign …" at bounding box center [409, 198] width 336 height 300
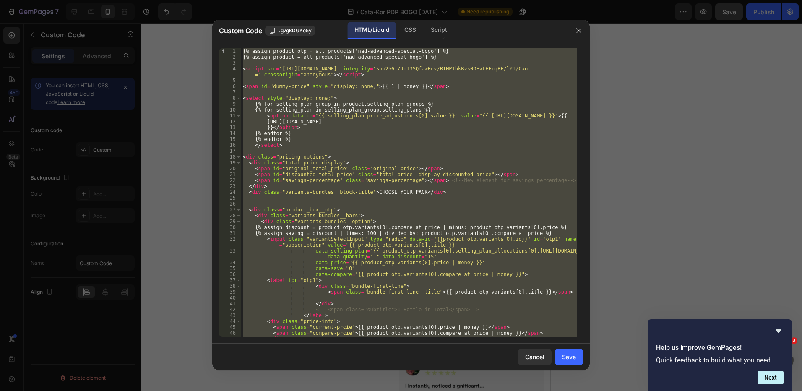
click at [426, 118] on div "{% assign product_otp = all_products['nad-advanced-special-bogo'] %} {% assign …" at bounding box center [409, 192] width 336 height 289
paste textarea
type textarea "<input type="hidden" name="quantity" id="quantity_input" value="1">"
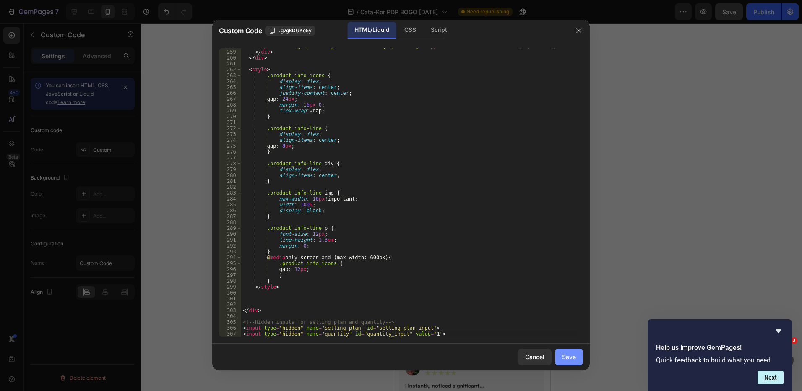
click at [582, 355] on button "Save" at bounding box center [569, 357] width 28 height 17
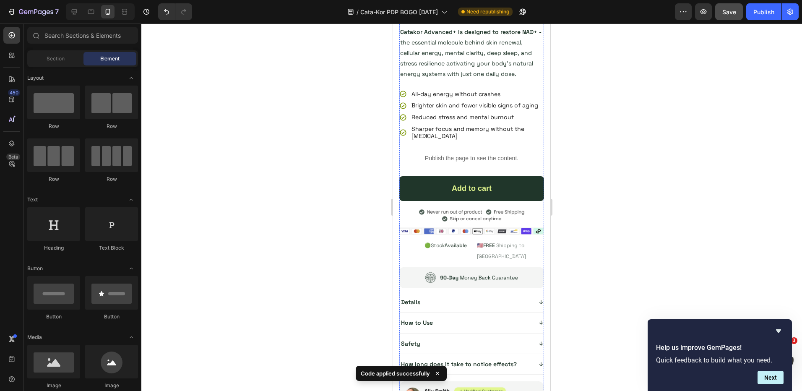
scroll to position [350, 0]
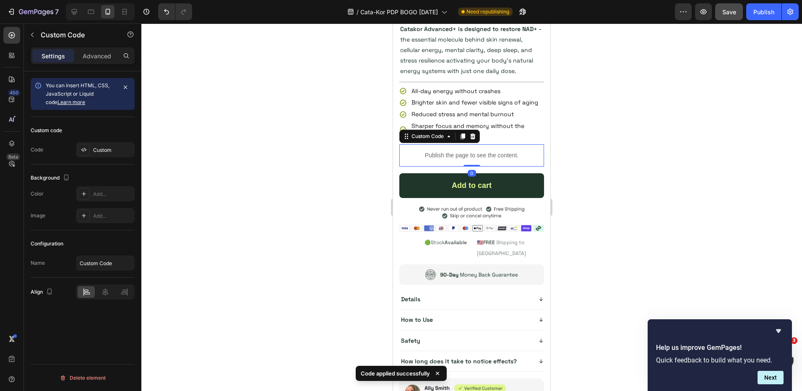
click at [465, 160] on p "Publish the page to see the content." at bounding box center [472, 155] width 145 height 9
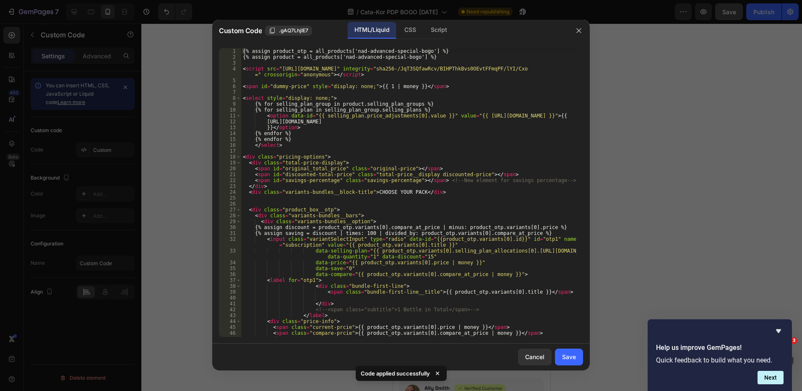
type textarea "<span id="original_total_price" class="original-price"></span>"
click at [411, 169] on div "{% assign product_otp = all_products['nad-advanced-special-bogo'] %} {% assign …" at bounding box center [409, 198] width 336 height 300
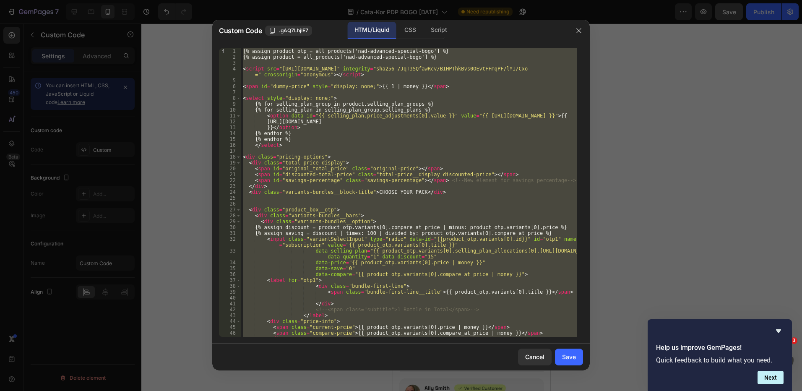
click at [410, 162] on div "{% assign product_otp = all_products['nad-advanced-special-bogo'] %} {% assign …" at bounding box center [409, 192] width 336 height 289
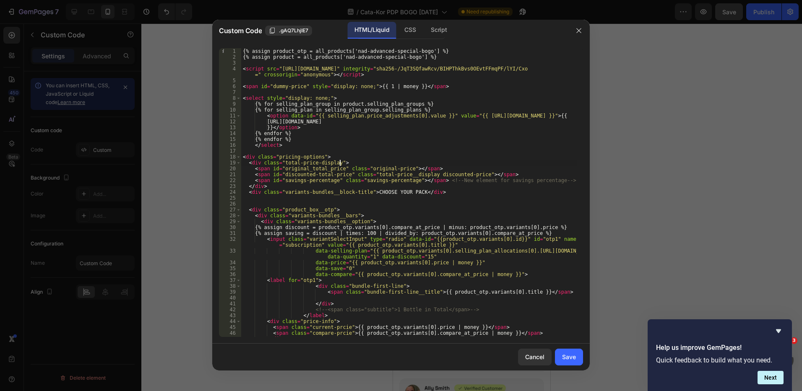
type textarea "<div class="total-price-display">"
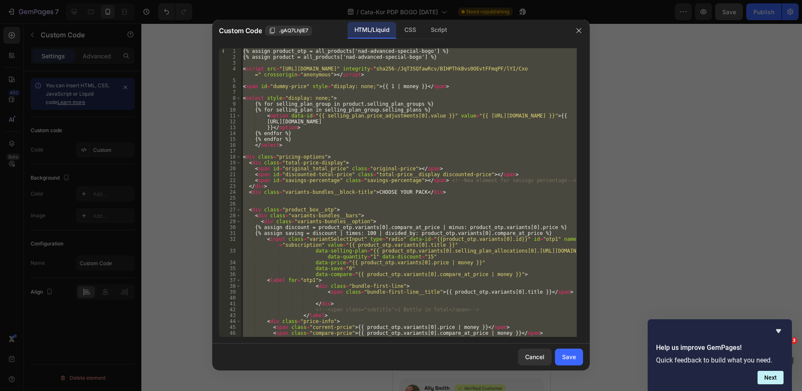
paste textarea
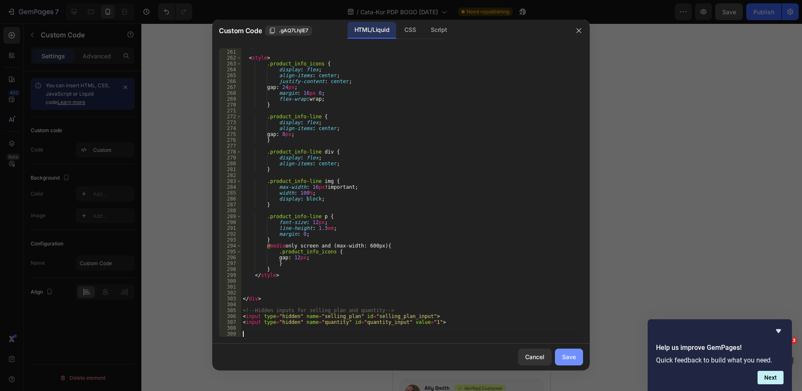
click at [562, 353] on button "Save" at bounding box center [569, 357] width 28 height 17
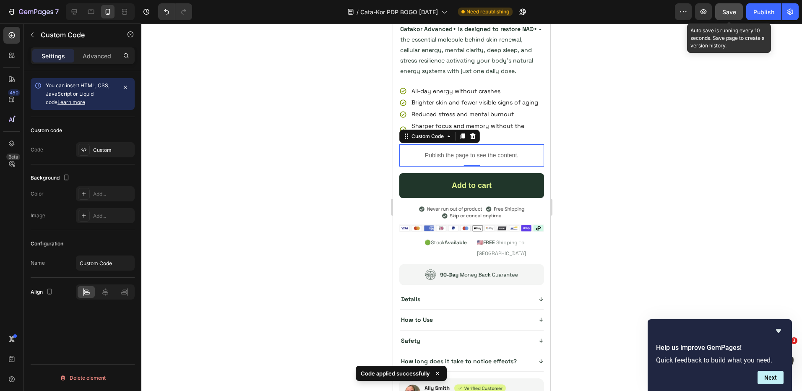
click at [729, 14] on span "Save" at bounding box center [730, 11] width 14 height 7
click at [705, 10] on icon "button" at bounding box center [704, 11] width 6 height 5
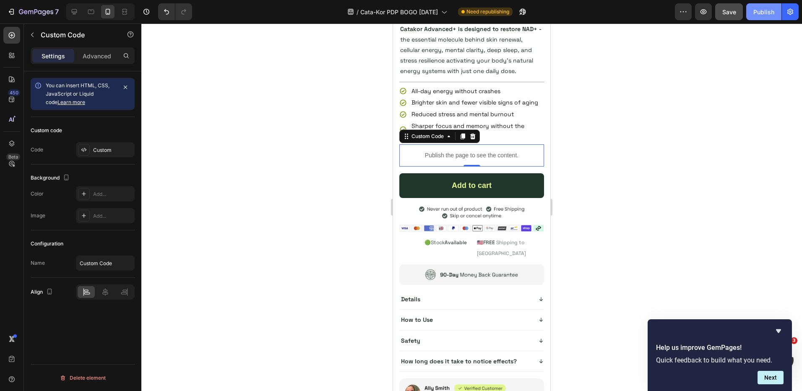
click at [771, 16] on div "Publish" at bounding box center [764, 12] width 21 height 9
click at [91, 13] on icon at bounding box center [91, 12] width 8 height 8
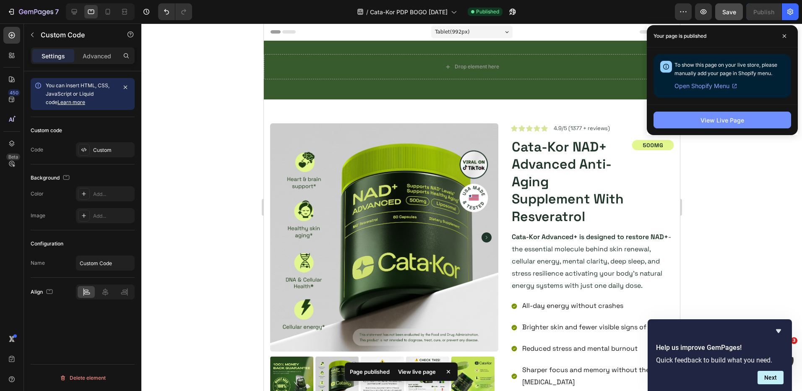
click at [722, 113] on button "View Live Page" at bounding box center [723, 120] width 138 height 17
